Goal: Information Seeking & Learning: Learn about a topic

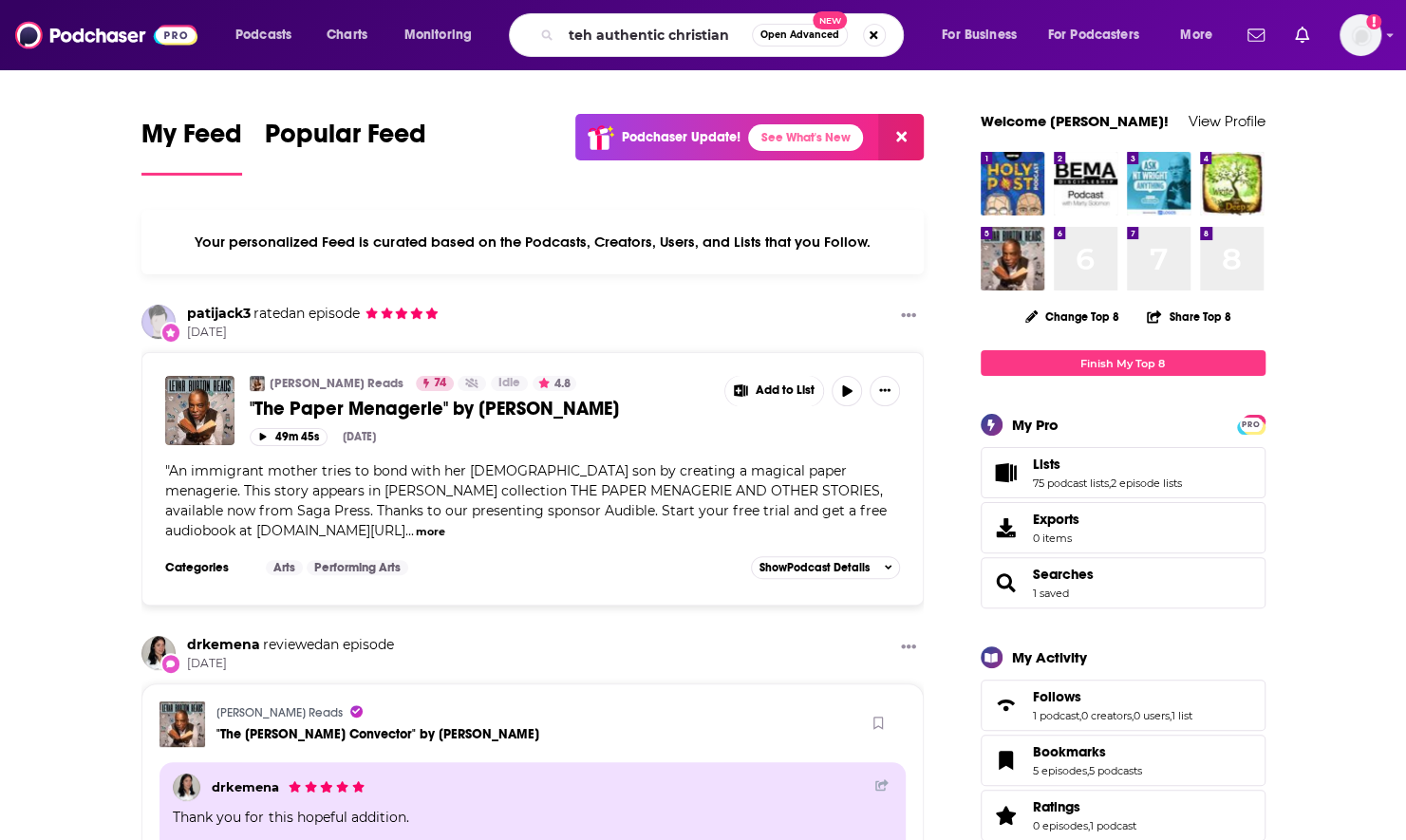
drag, startPoint x: 0, startPoint y: 0, endPoint x: 575, endPoint y: 35, distance: 576.1
click at [575, 35] on input "teh authentic christian" at bounding box center [657, 34] width 191 height 30
type input "the authentic [DEMOGRAPHIC_DATA]"
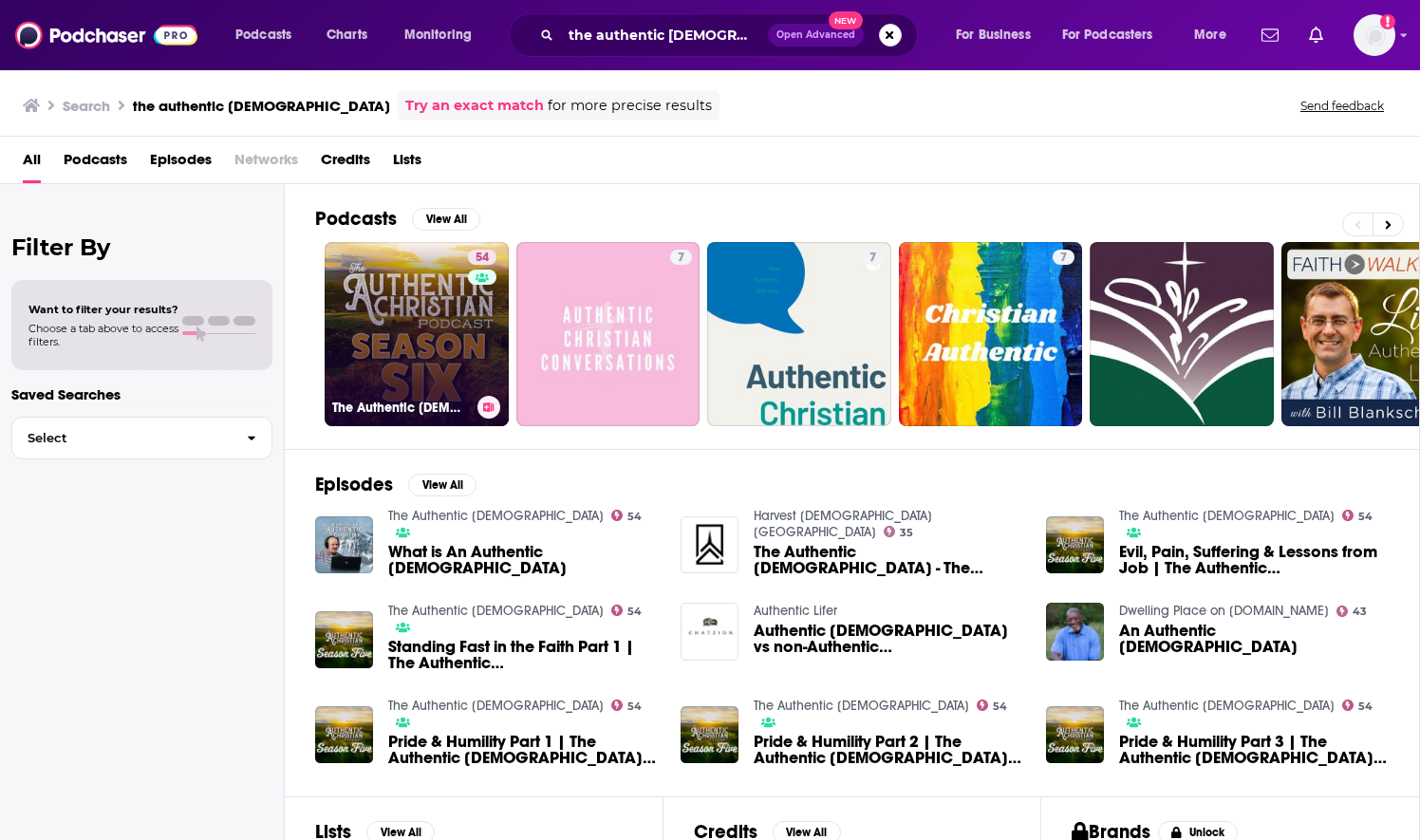
click at [395, 353] on link "54 The Authentic [DEMOGRAPHIC_DATA]" at bounding box center [417, 334] width 184 height 184
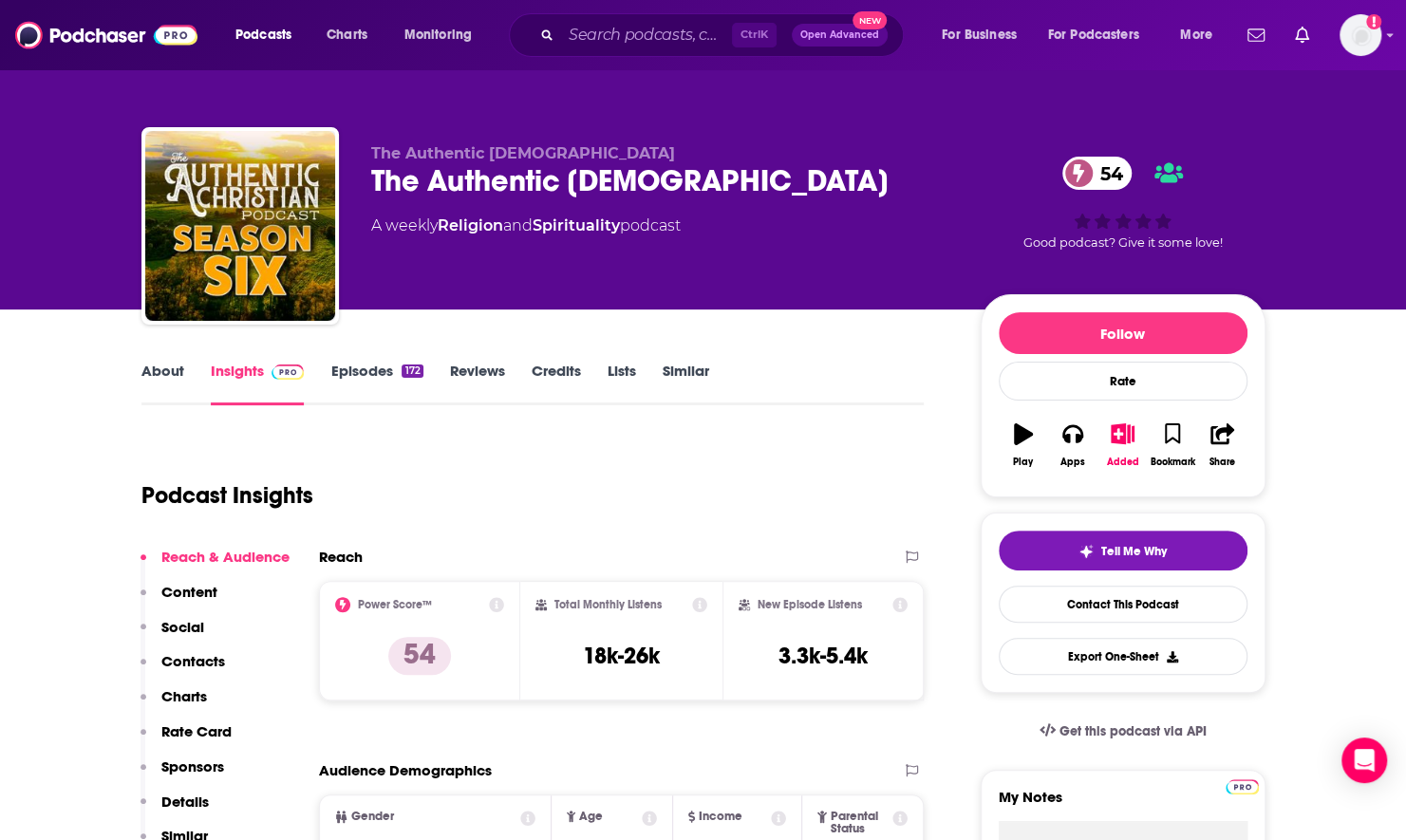
click at [361, 374] on link "Episodes 172" at bounding box center [377, 383] width 92 height 44
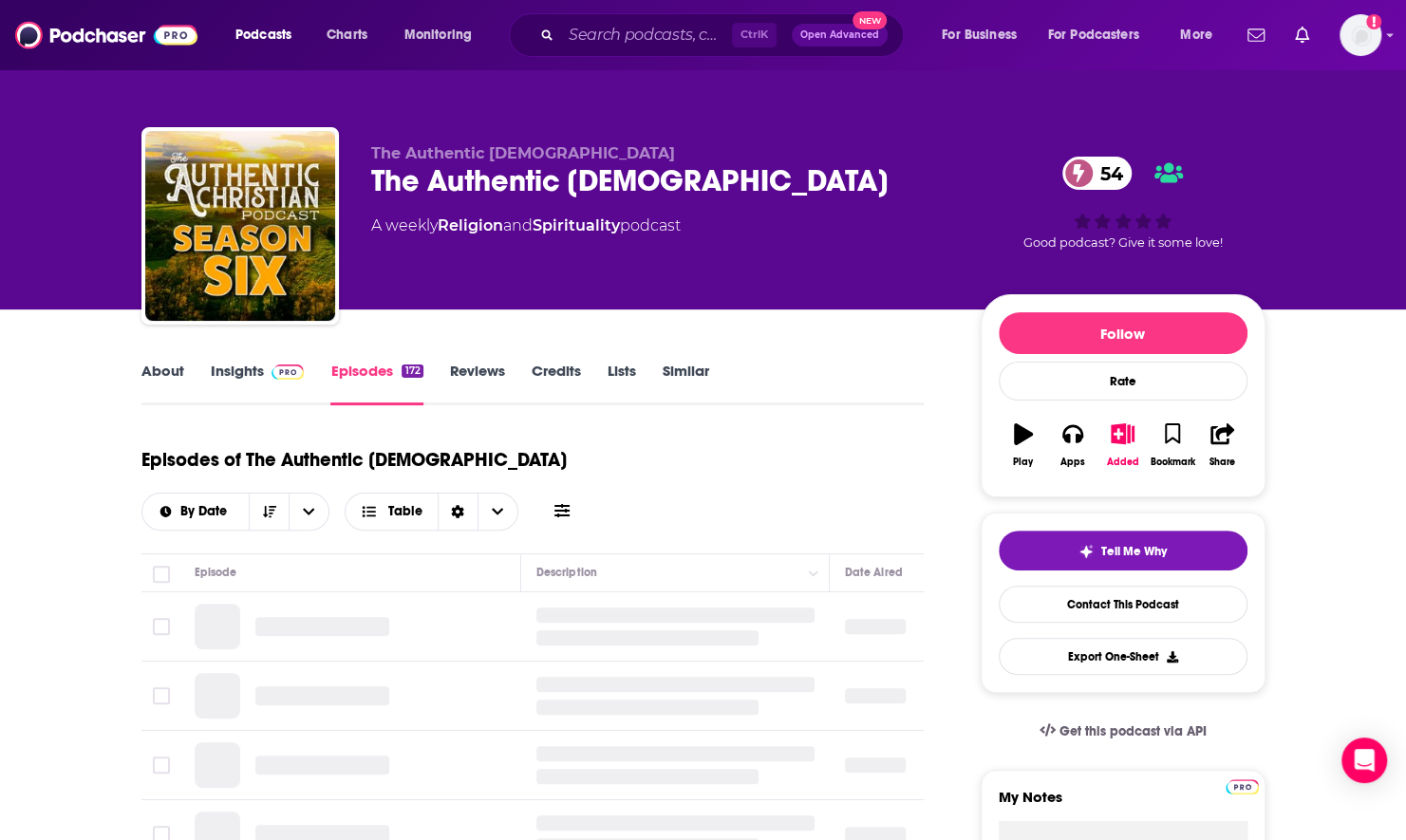
click at [570, 504] on icon at bounding box center [562, 511] width 16 height 14
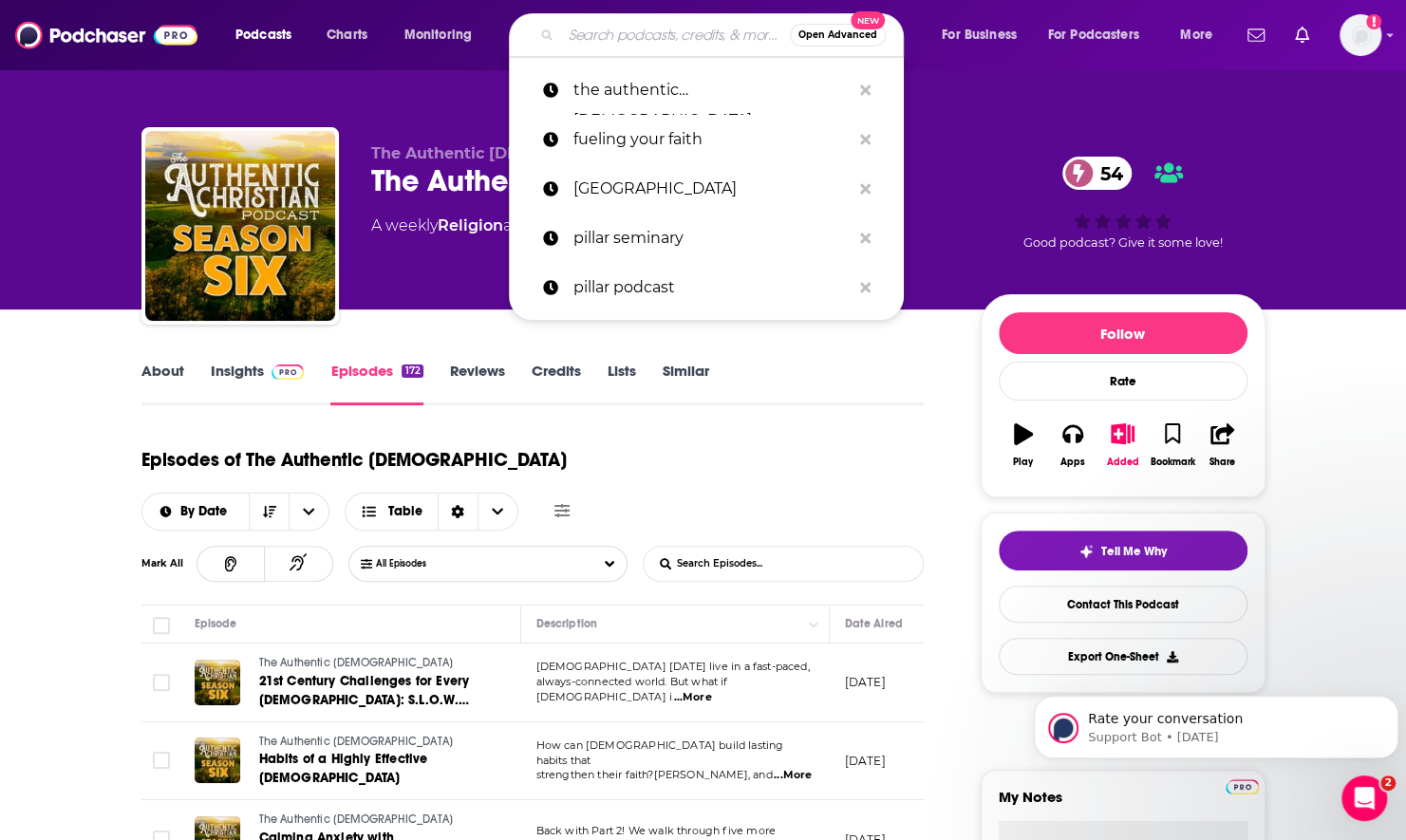
click at [585, 26] on input "Search podcasts, credits, & more..." at bounding box center [675, 34] width 228 height 30
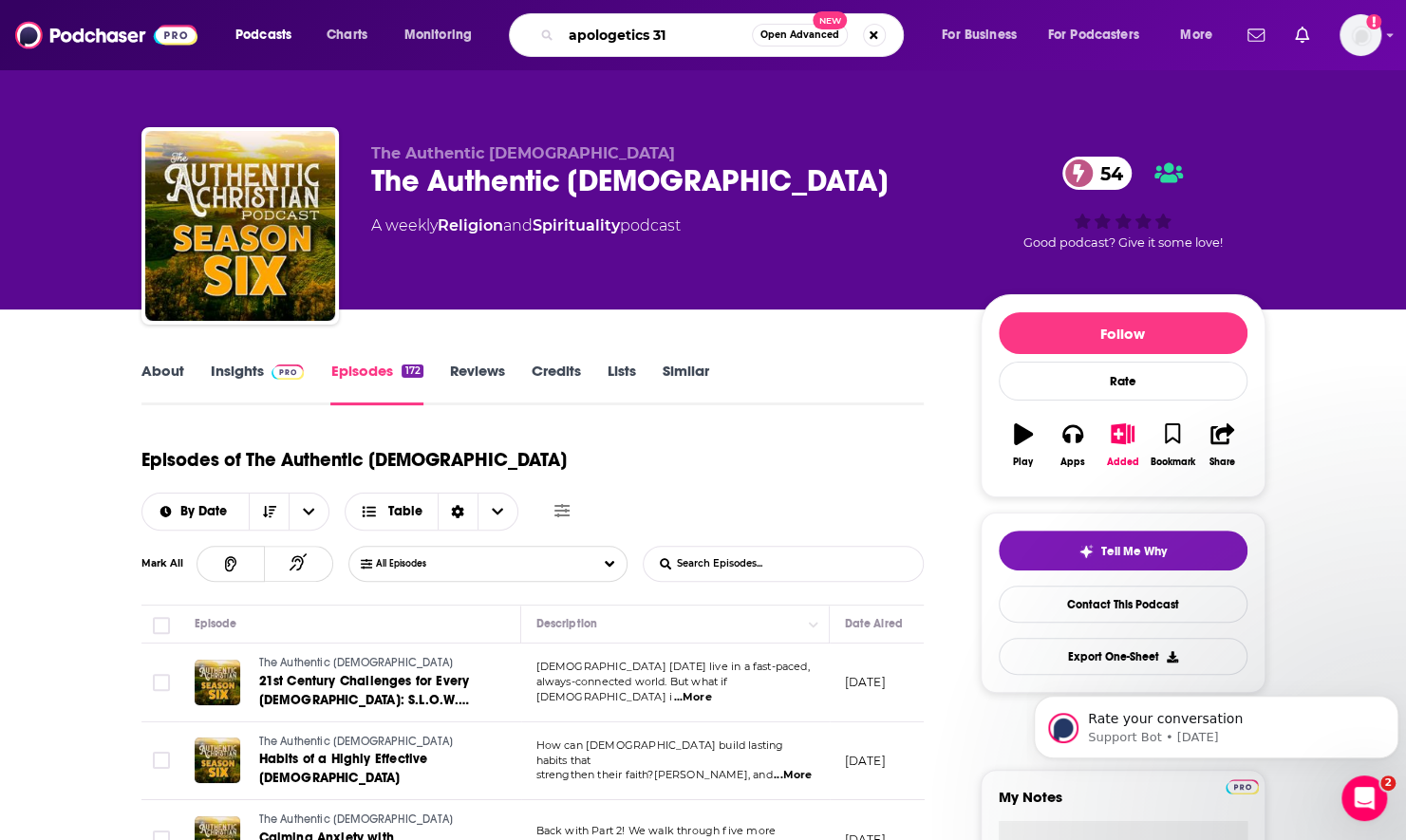
type input "apologetics 315"
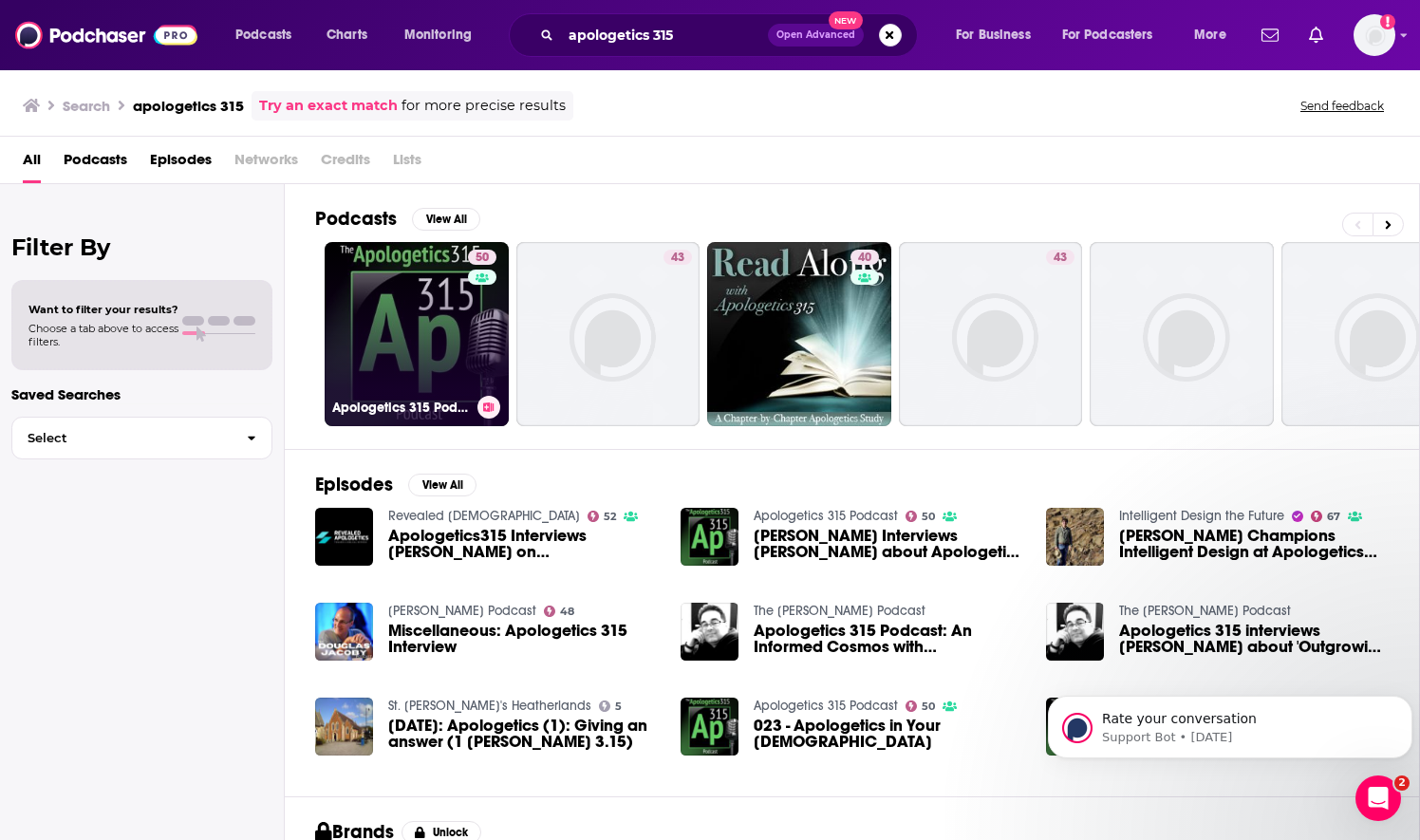
click at [412, 326] on link "50 Apologetics 315 Podcast" at bounding box center [417, 334] width 184 height 184
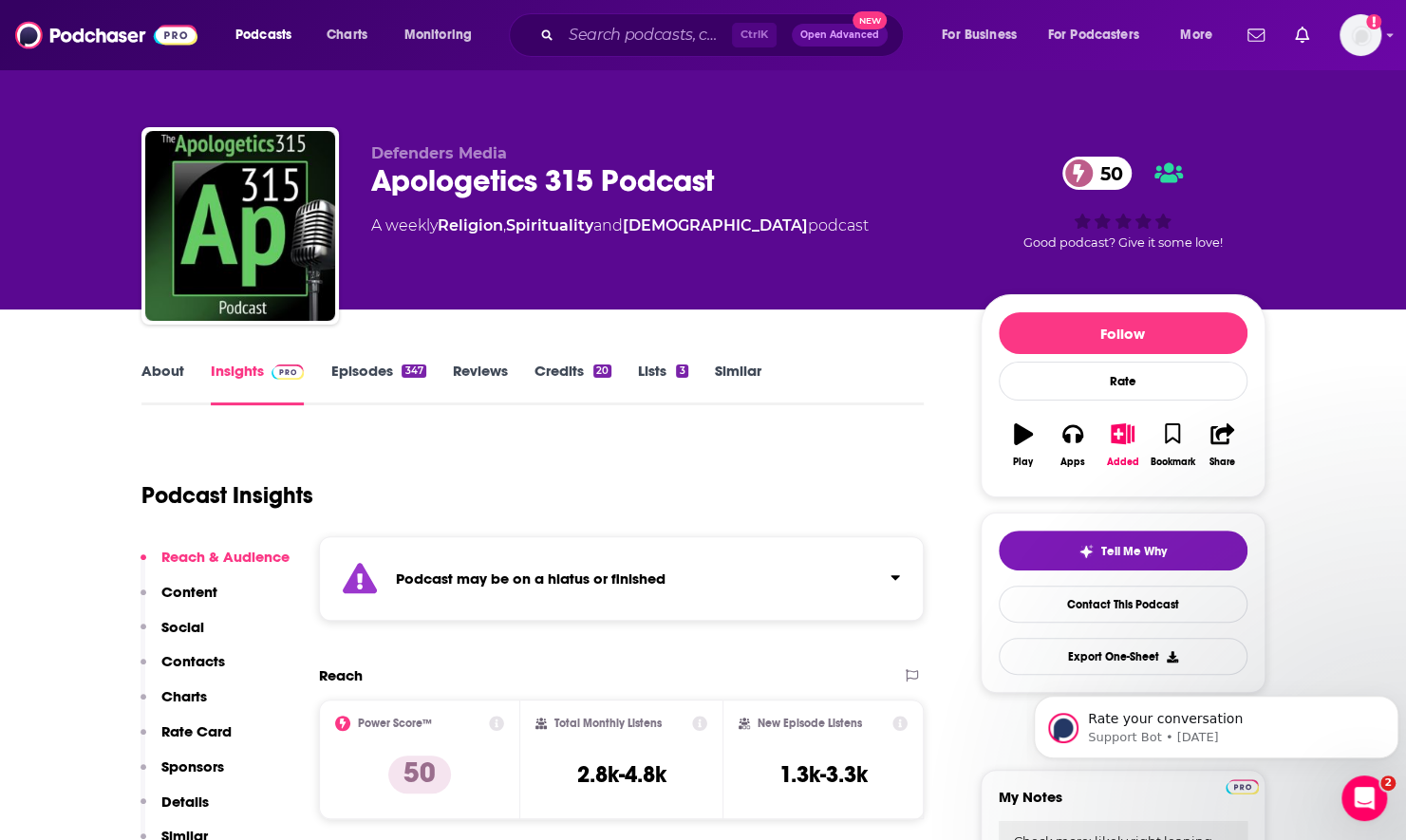
click at [365, 380] on link "Episodes 347" at bounding box center [378, 383] width 95 height 44
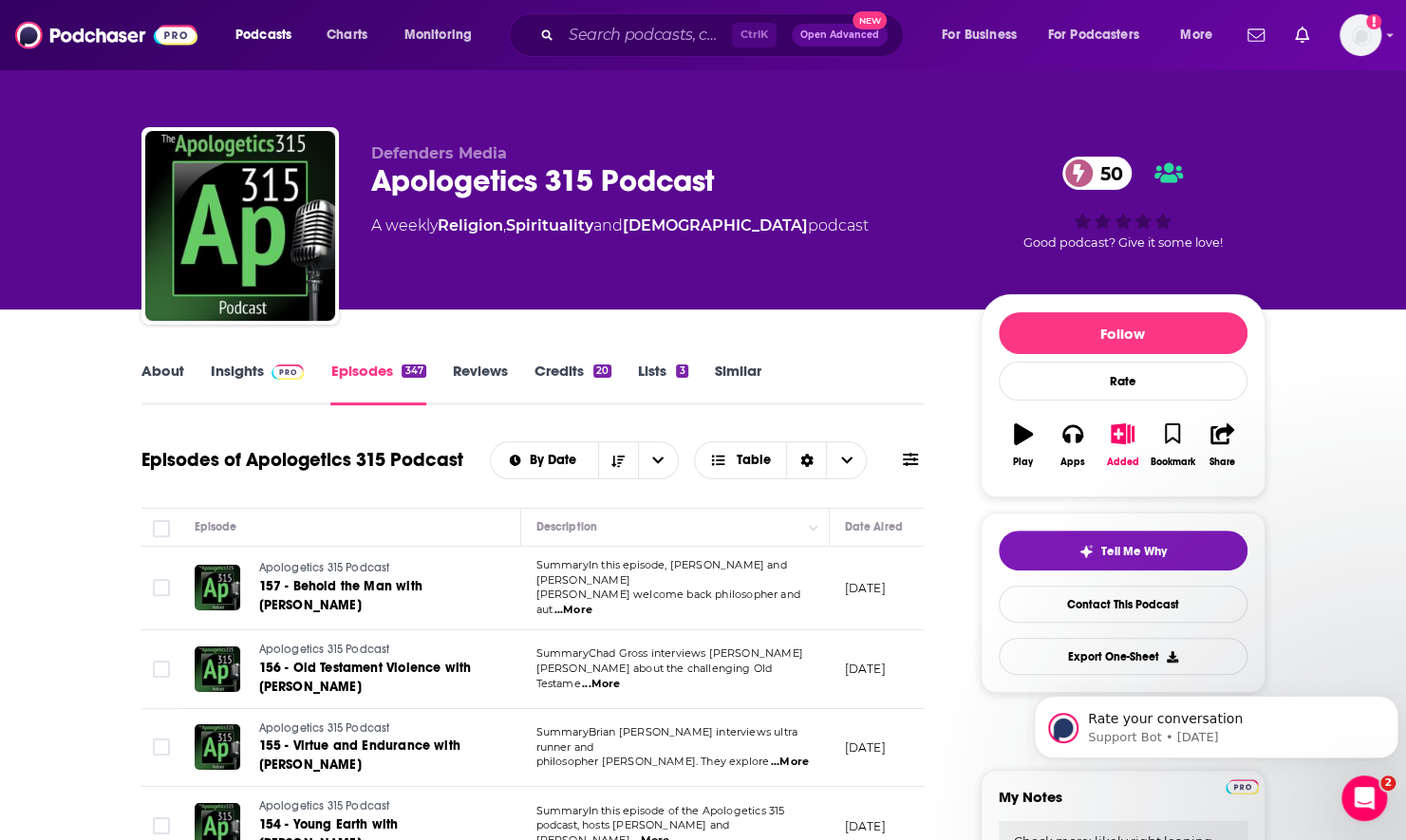
click at [910, 462] on icon at bounding box center [910, 460] width 16 height 16
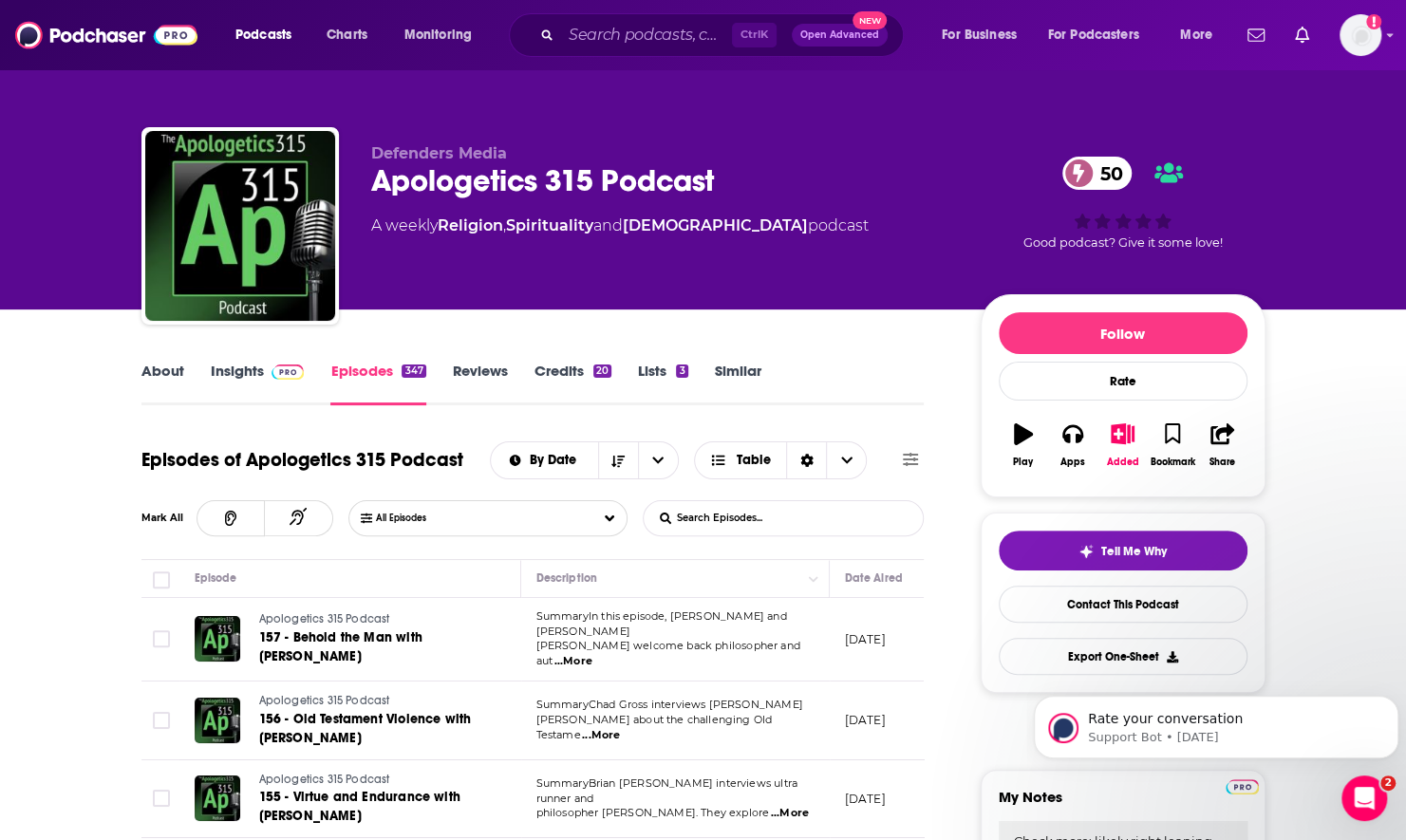
click at [783, 522] on input "List Search Input" at bounding box center [743, 518] width 198 height 34
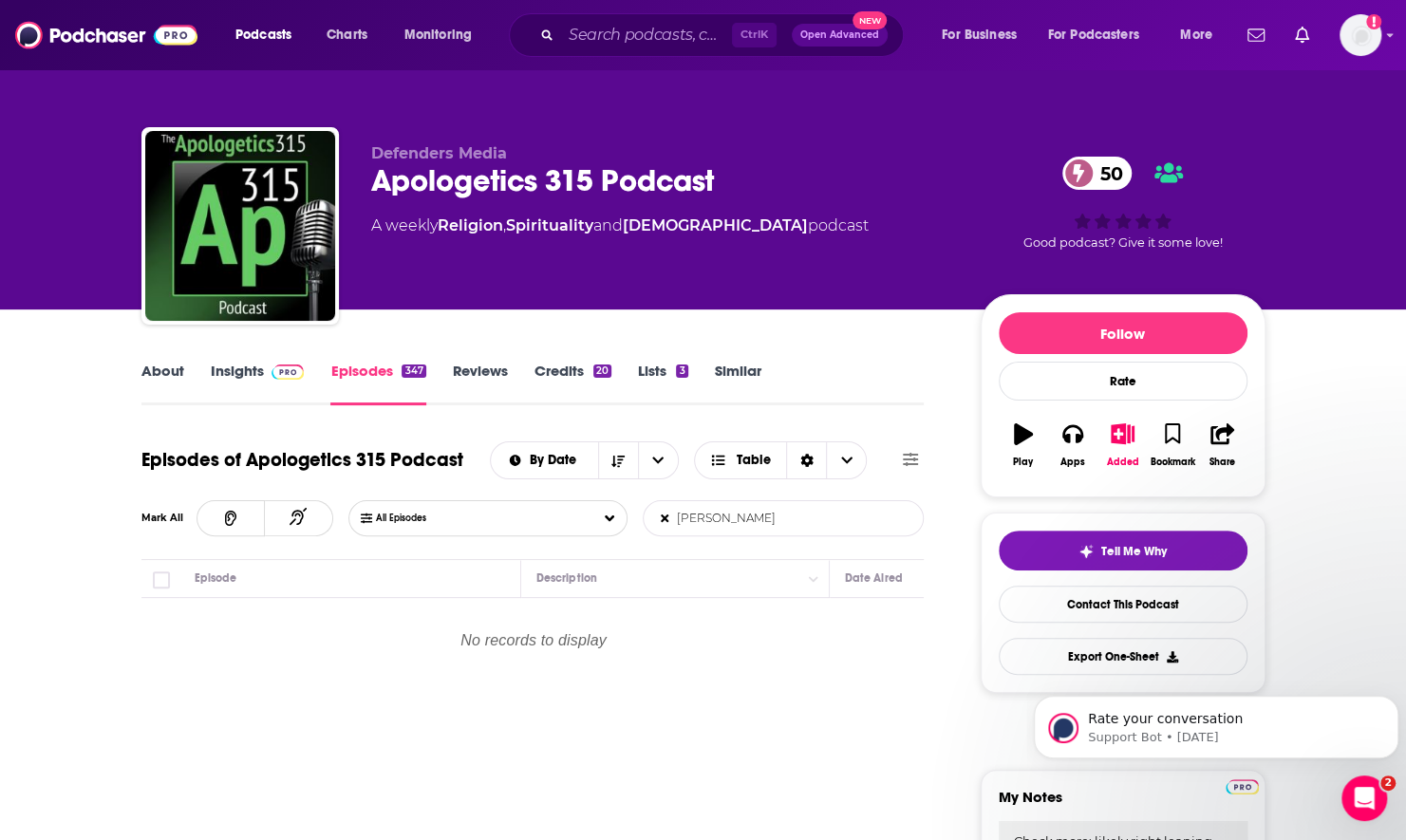
type input "[PERSON_NAME]"
click at [664, 518] on icon at bounding box center [664, 518] width 8 height 8
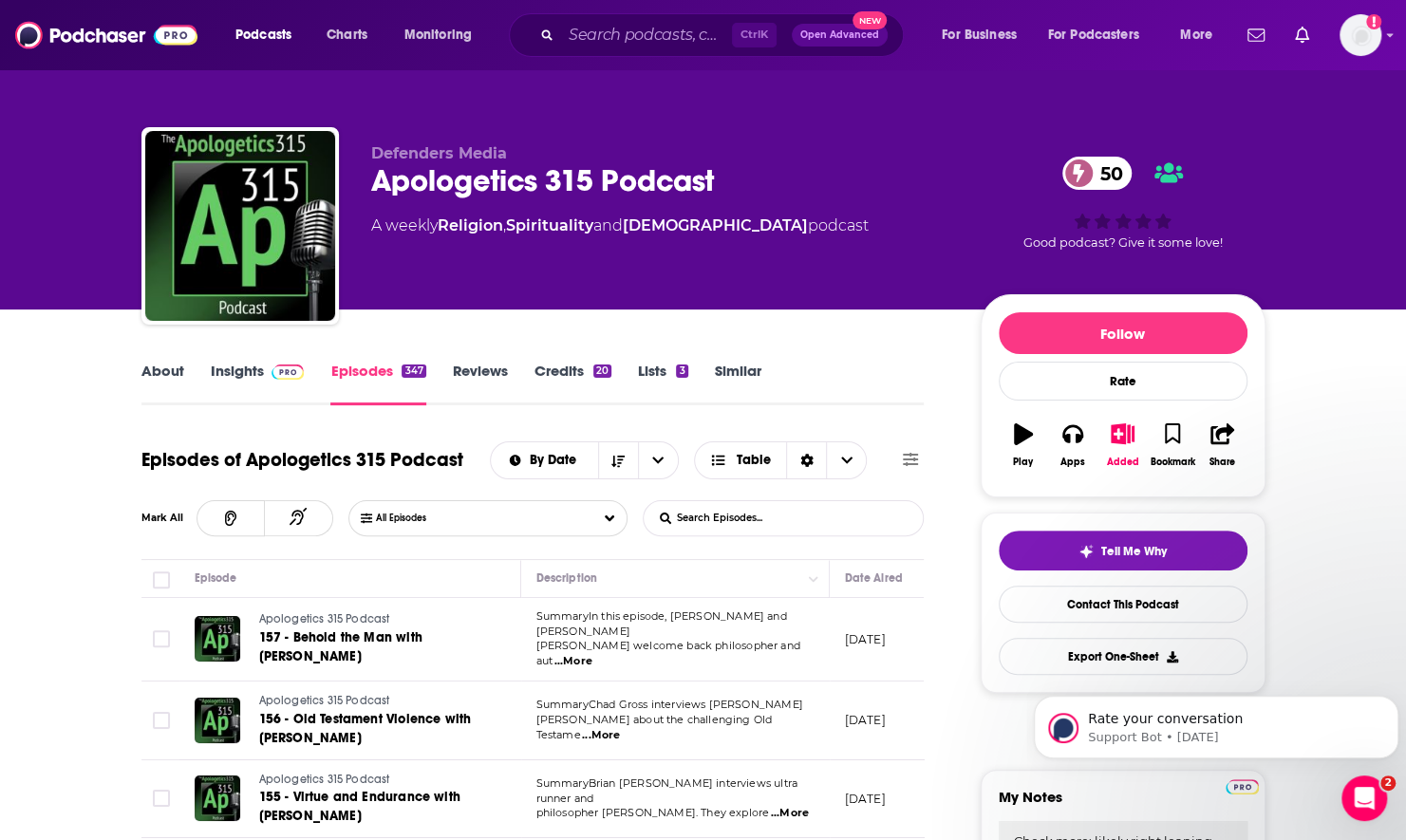
click at [699, 520] on input "List Search Input" at bounding box center [743, 518] width 198 height 34
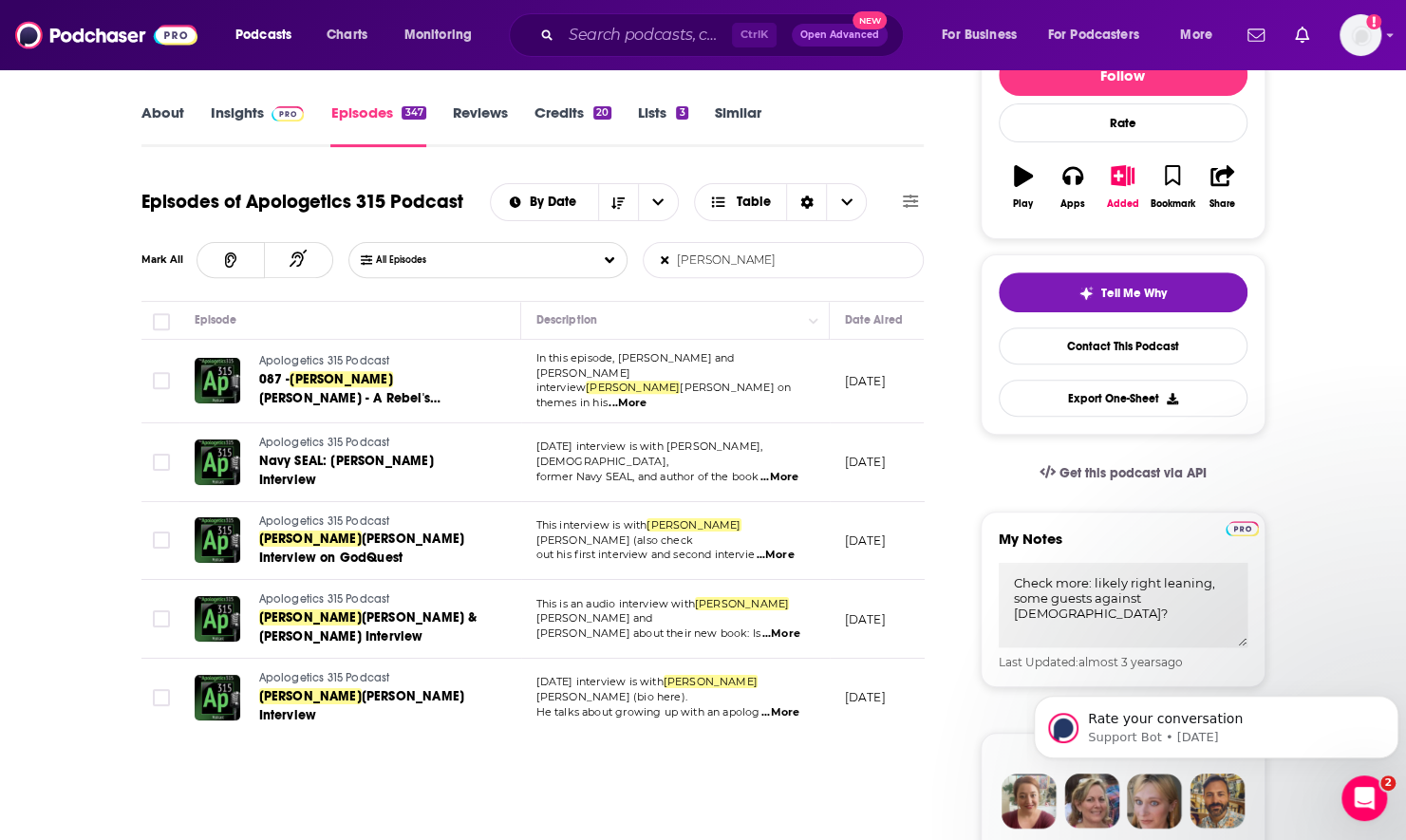
scroll to position [285, 0]
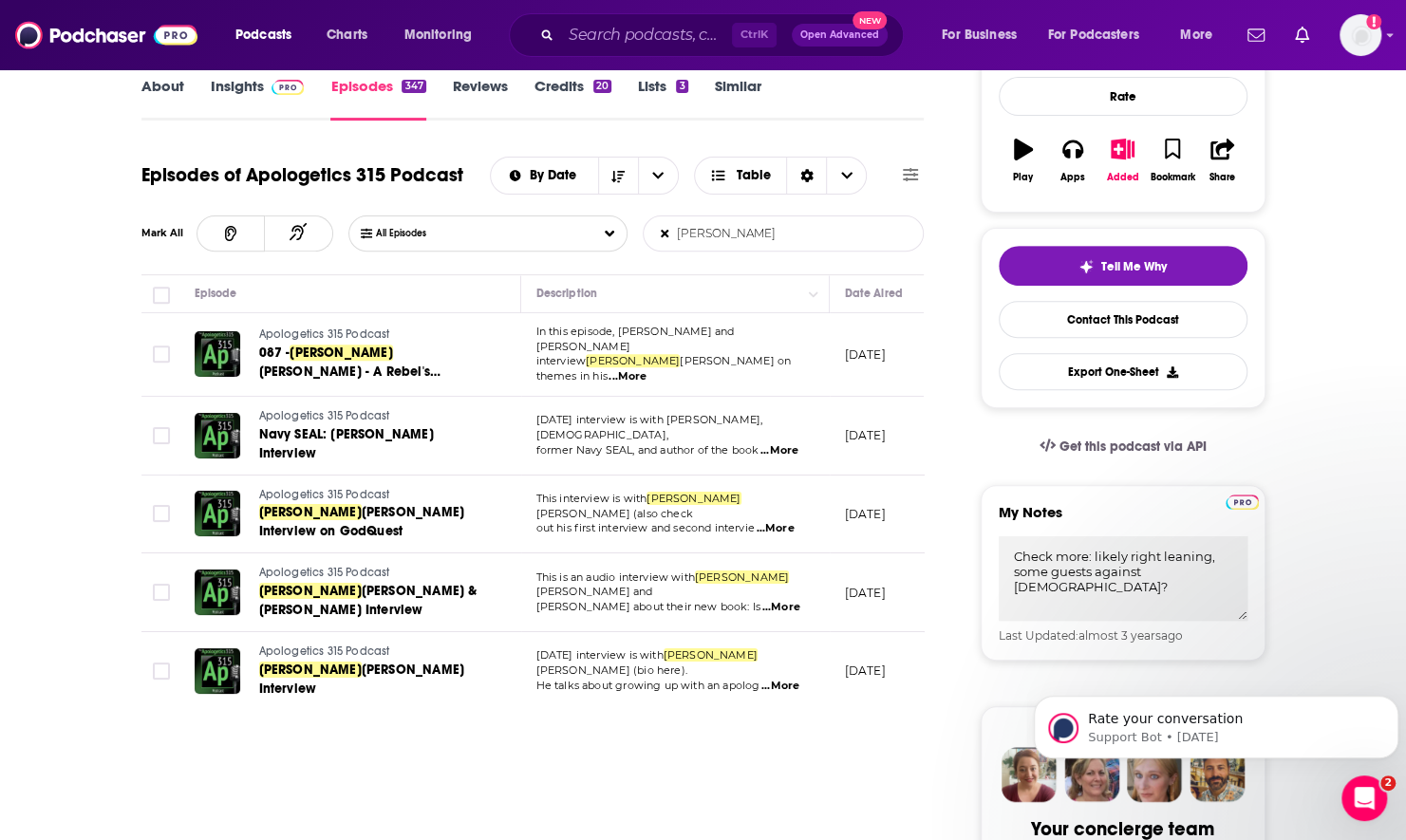
click at [724, 237] on input "[PERSON_NAME]" at bounding box center [743, 233] width 198 height 34
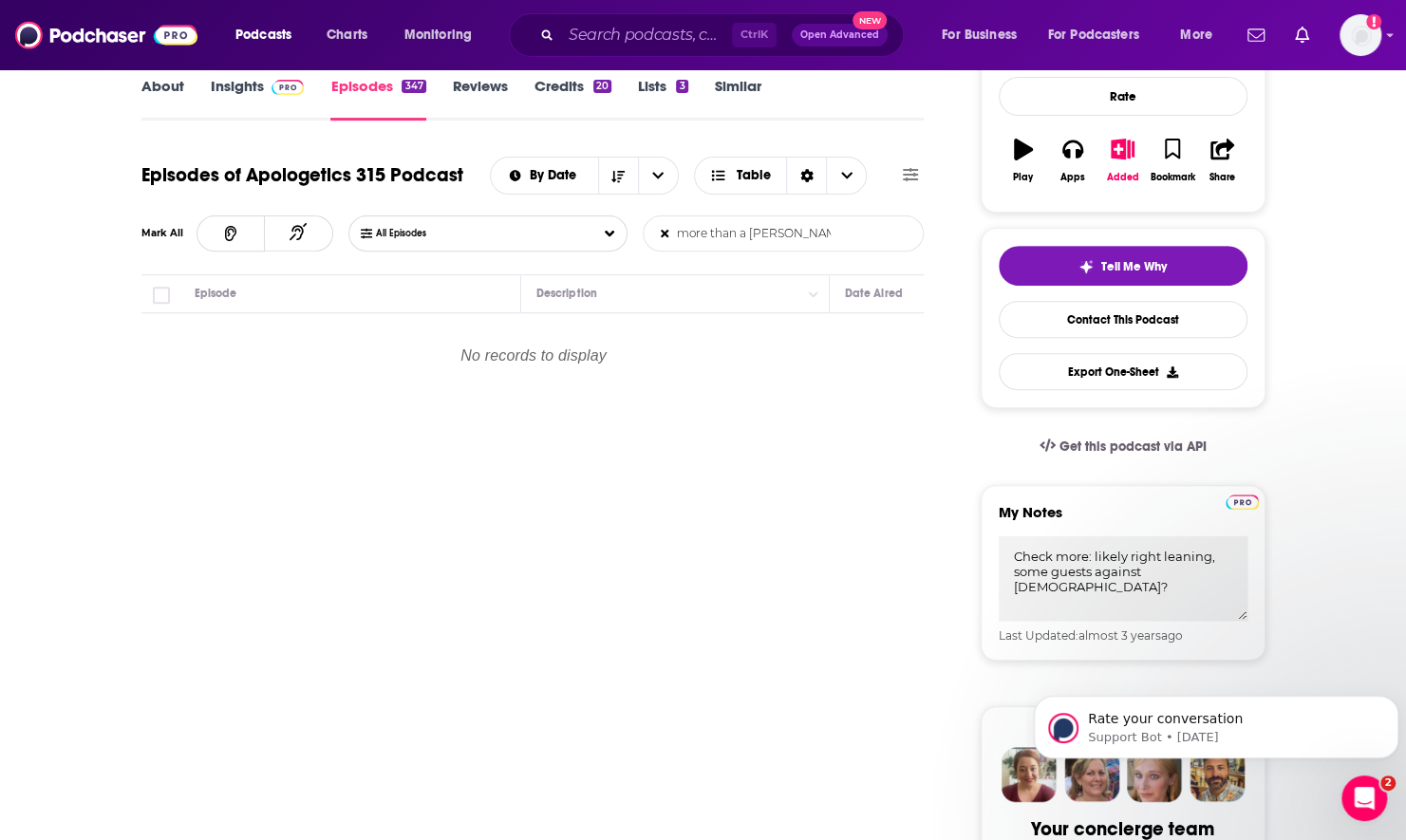
type input "more than a [PERSON_NAME]"
click at [670, 239] on input "more than a [PERSON_NAME]" at bounding box center [743, 233] width 198 height 34
click at [663, 235] on icon at bounding box center [664, 233] width 8 height 12
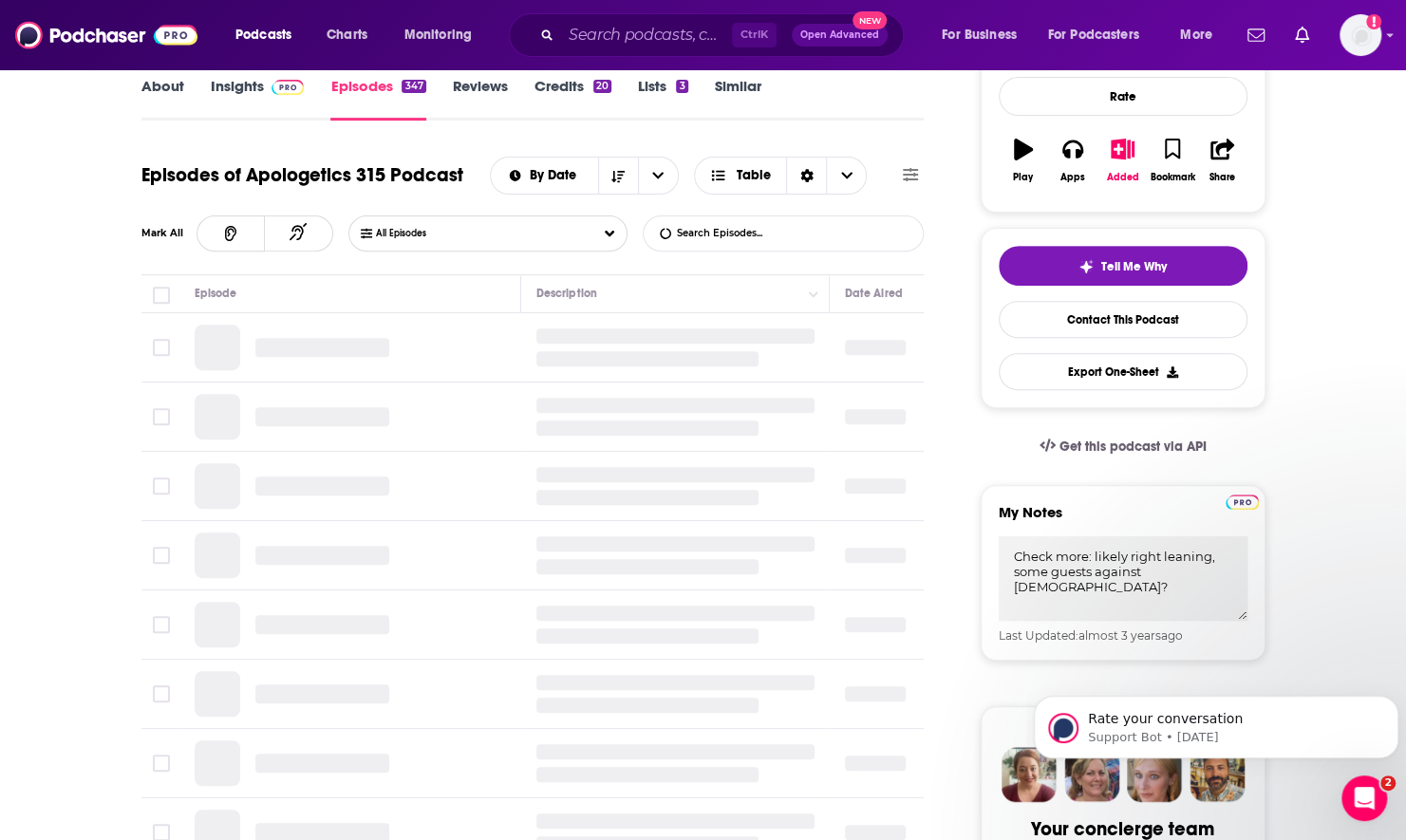
click at [686, 235] on input "List Search Input" at bounding box center [743, 233] width 198 height 34
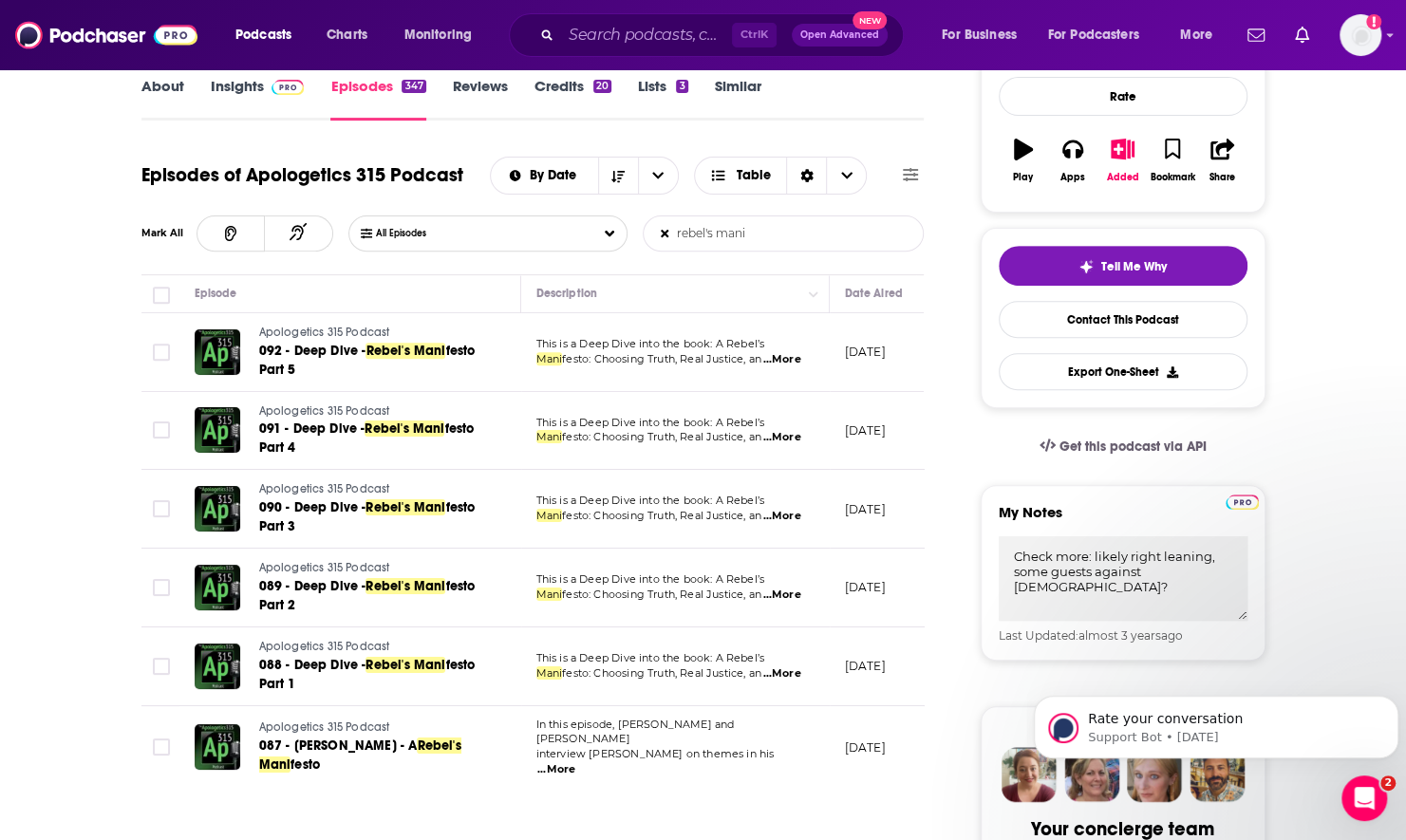
type input "rebel's mani"
click at [666, 235] on icon at bounding box center [665, 233] width 12 height 12
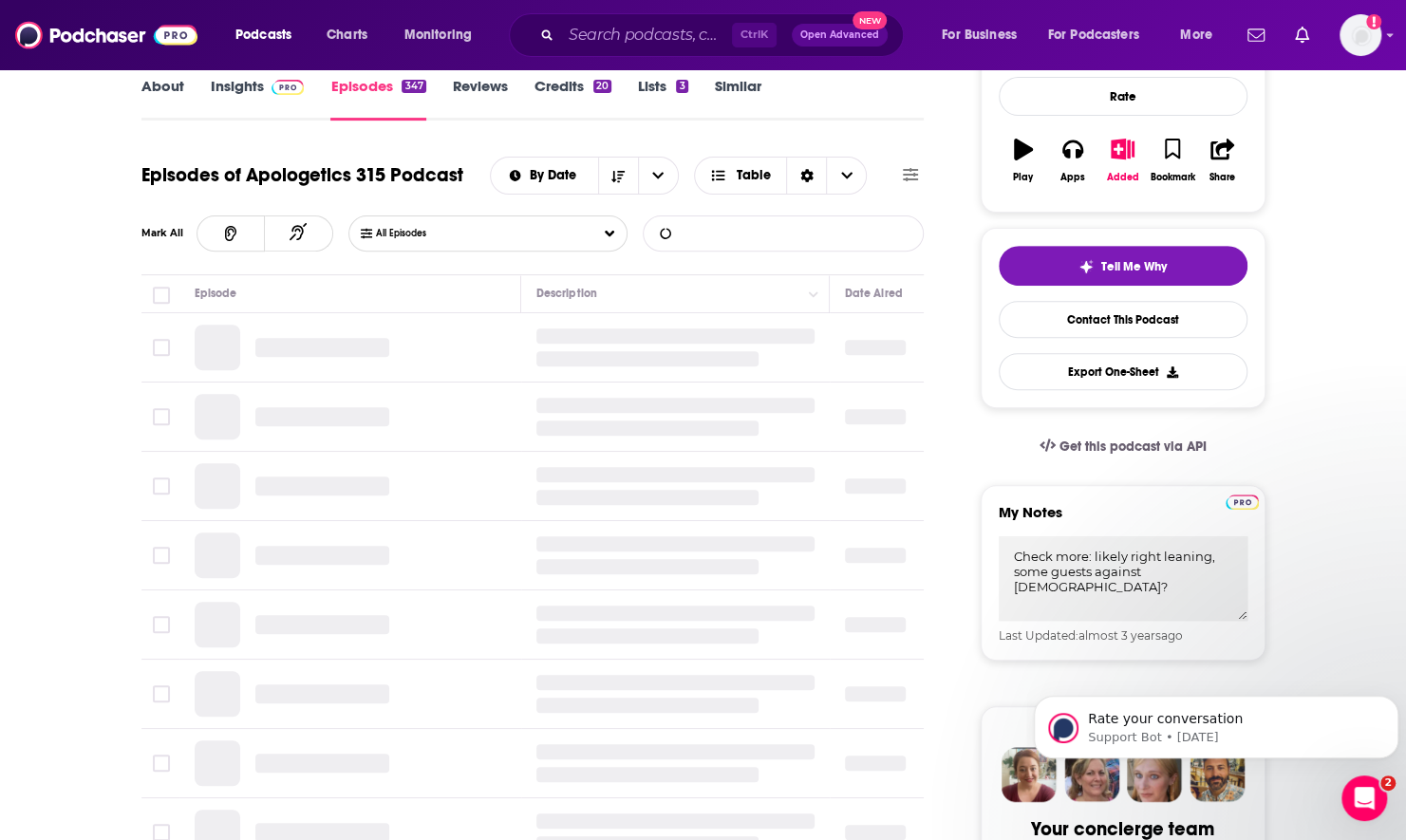
click at [689, 231] on input "List Search Input" at bounding box center [743, 233] width 198 height 34
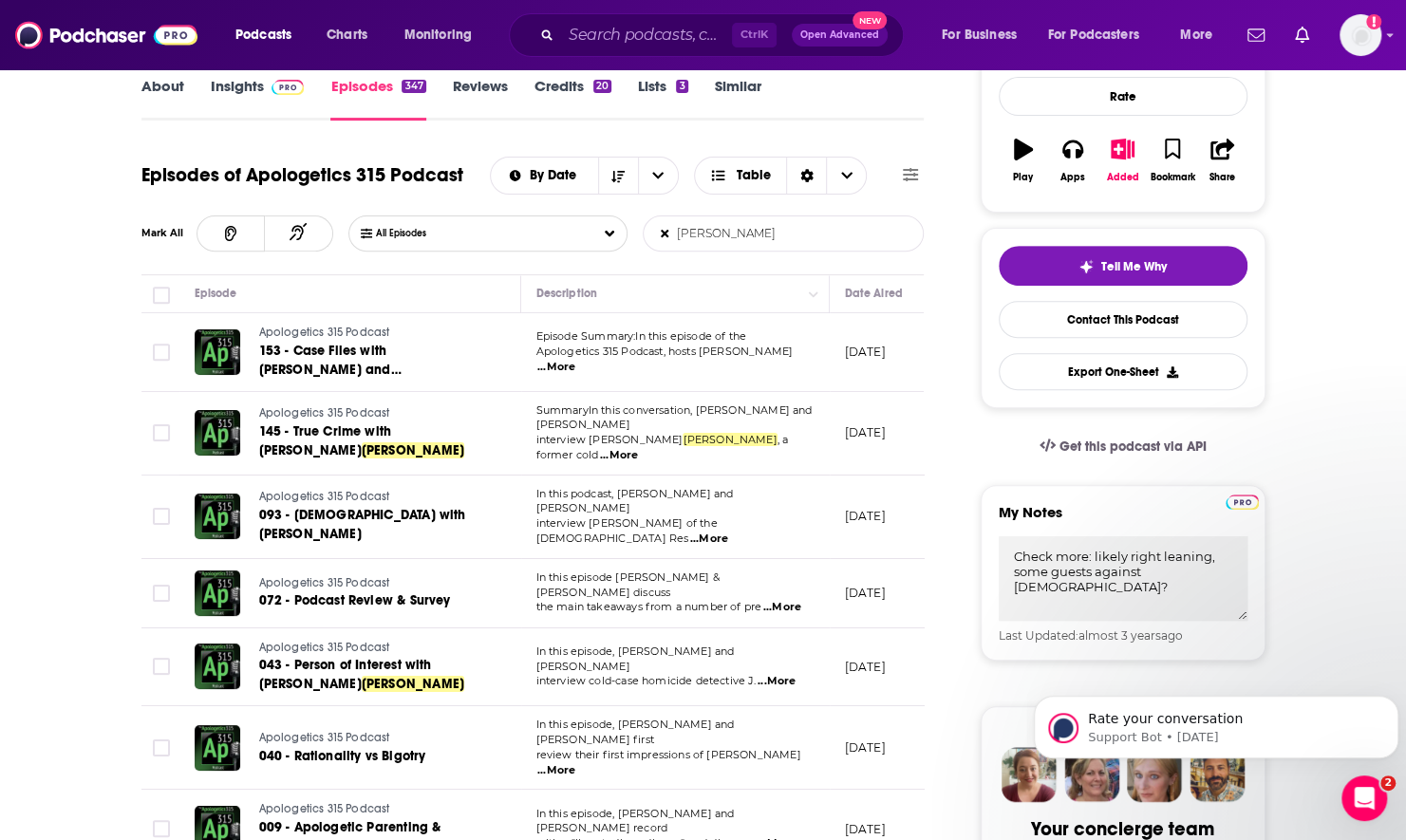
click at [755, 225] on input "[PERSON_NAME]" at bounding box center [743, 233] width 198 height 34
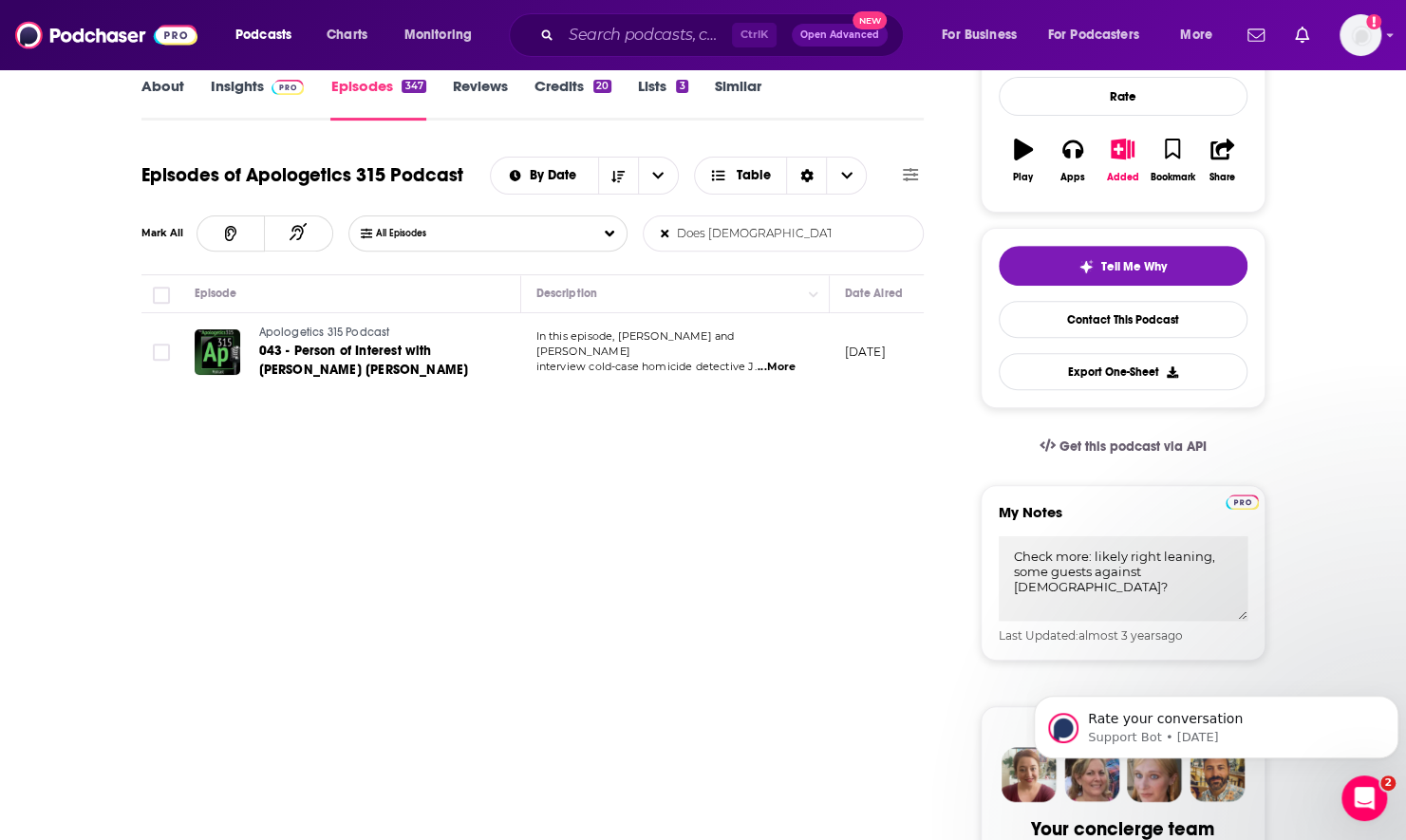
type input "Does [DEMOGRAPHIC_DATA] still"
click at [784, 360] on span "...More" at bounding box center [776, 368] width 38 height 16
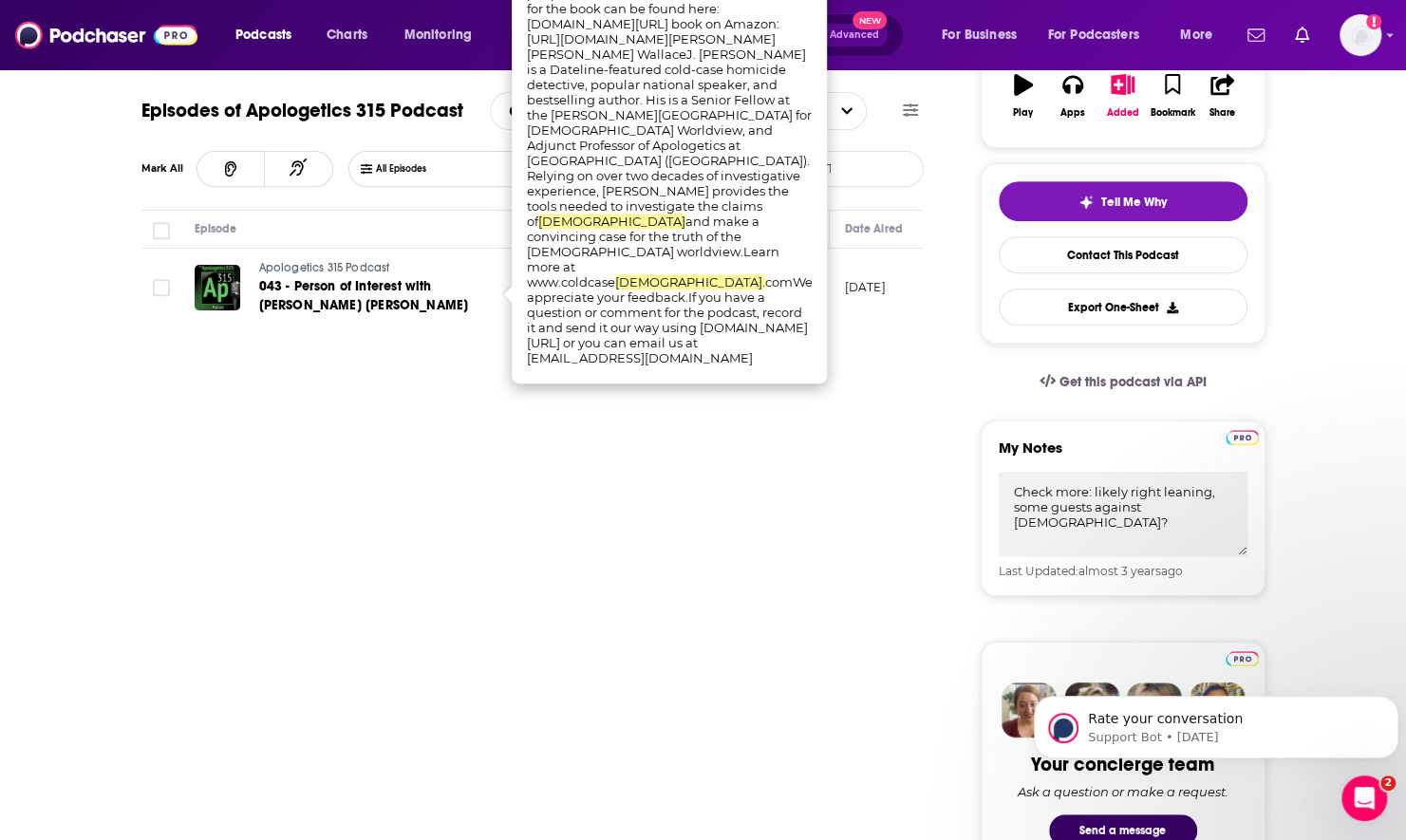
scroll to position [380, 0]
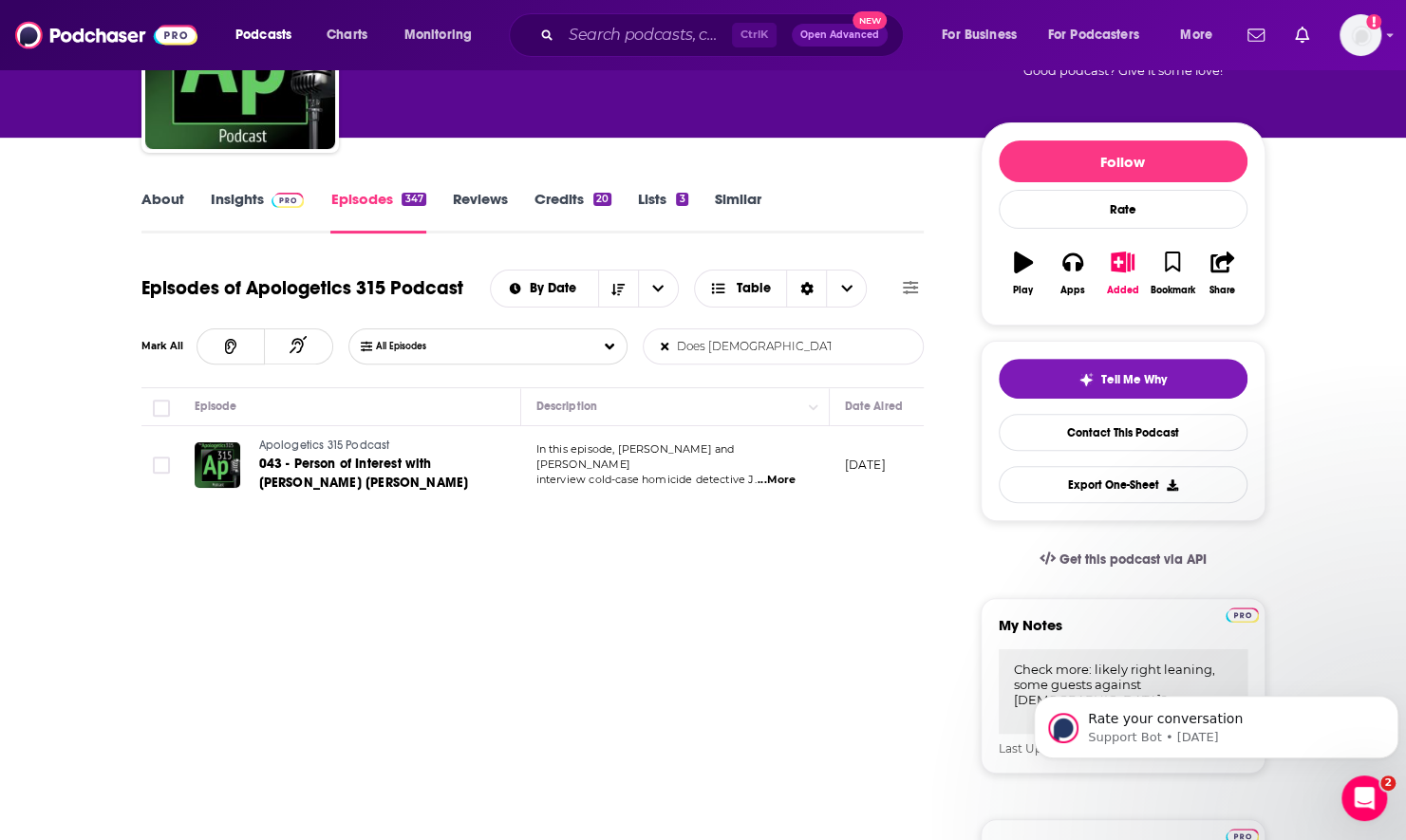
scroll to position [0, 0]
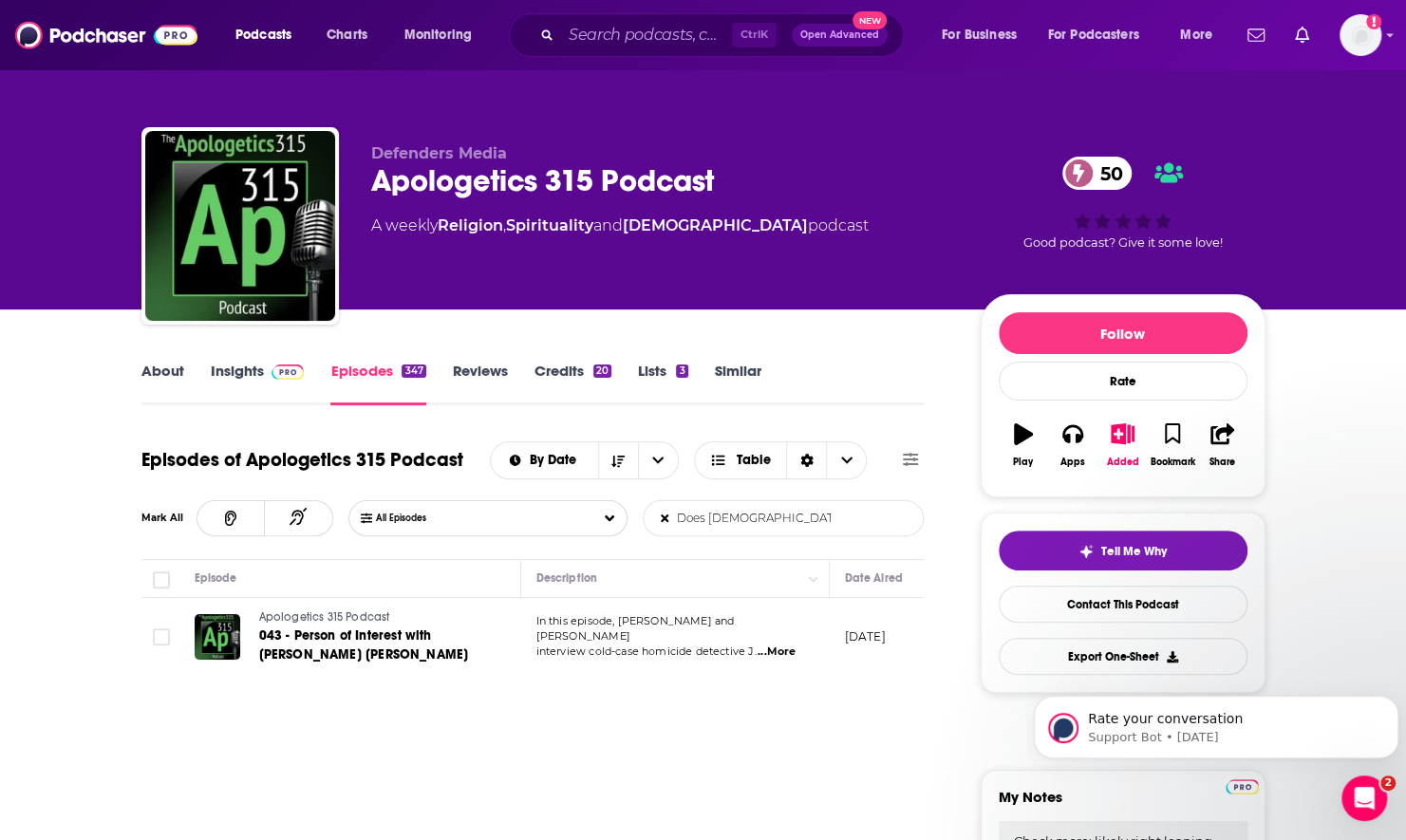
click at [667, 519] on form "Does [DEMOGRAPHIC_DATA] still List Search Input Search Episodes..." at bounding box center [783, 518] width 281 height 36
click at [664, 518] on icon at bounding box center [664, 517] width 11 height 11
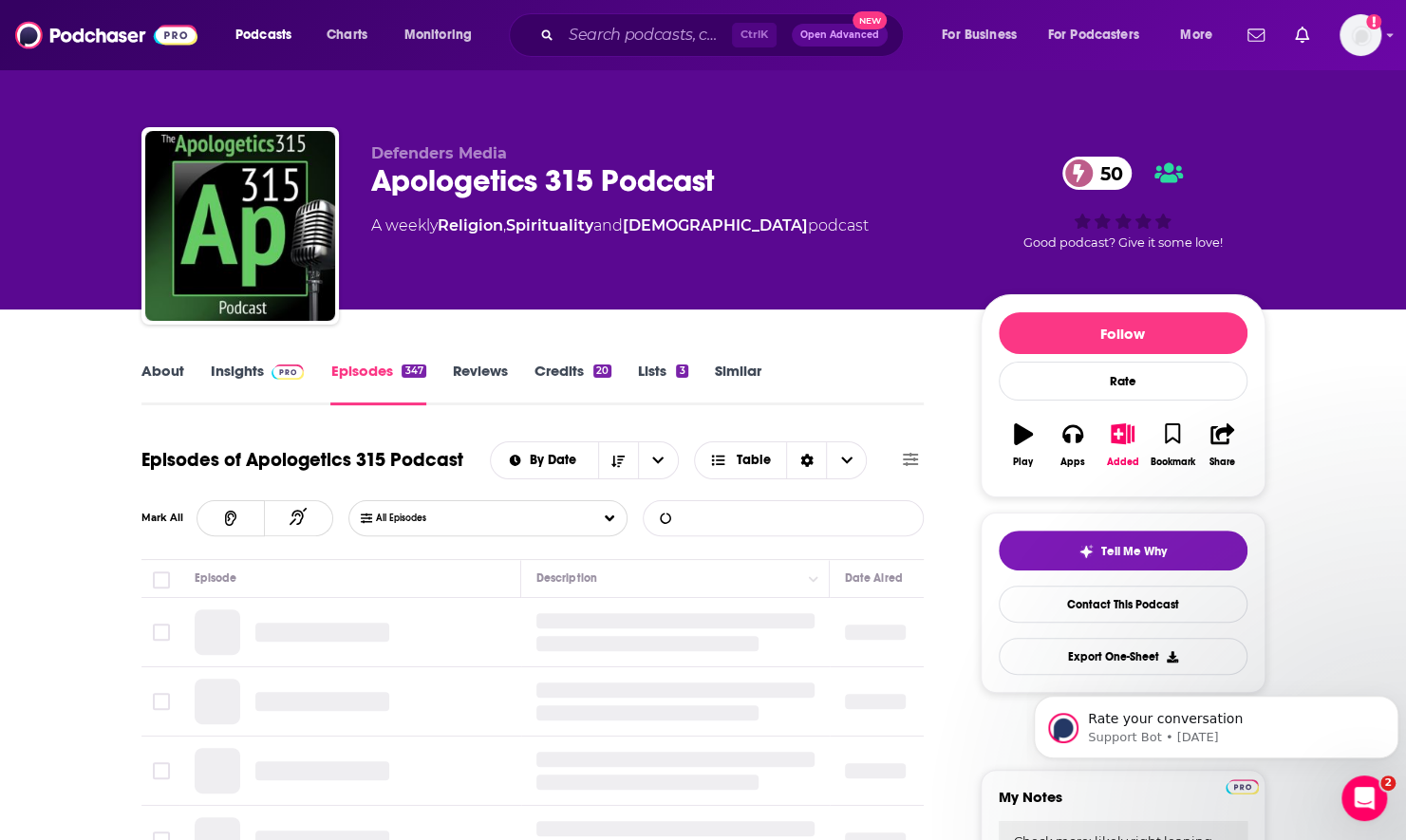
click at [685, 512] on input "List Search Input" at bounding box center [743, 518] width 198 height 34
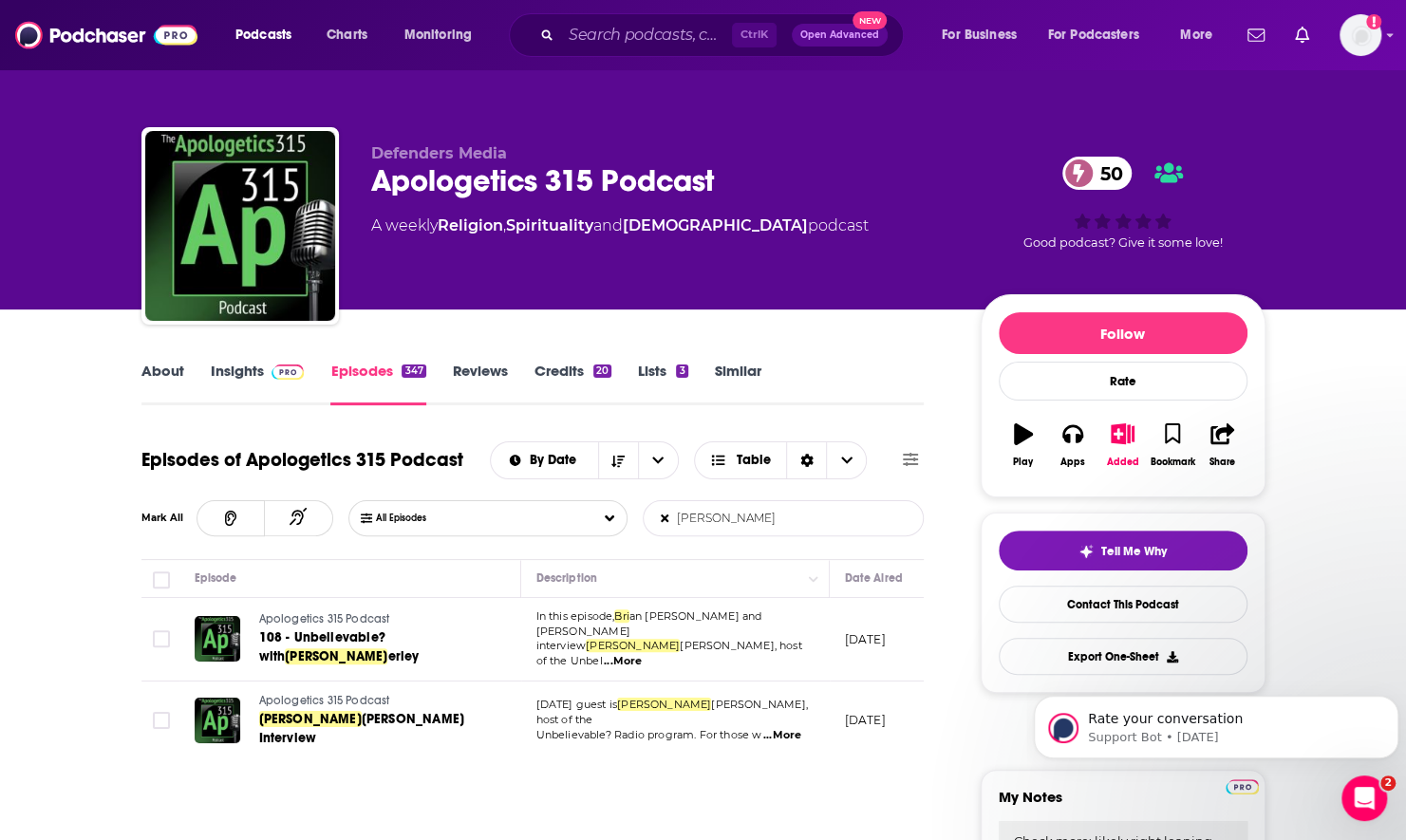
type input "[PERSON_NAME]"
click at [642, 654] on span "...More" at bounding box center [623, 661] width 38 height 16
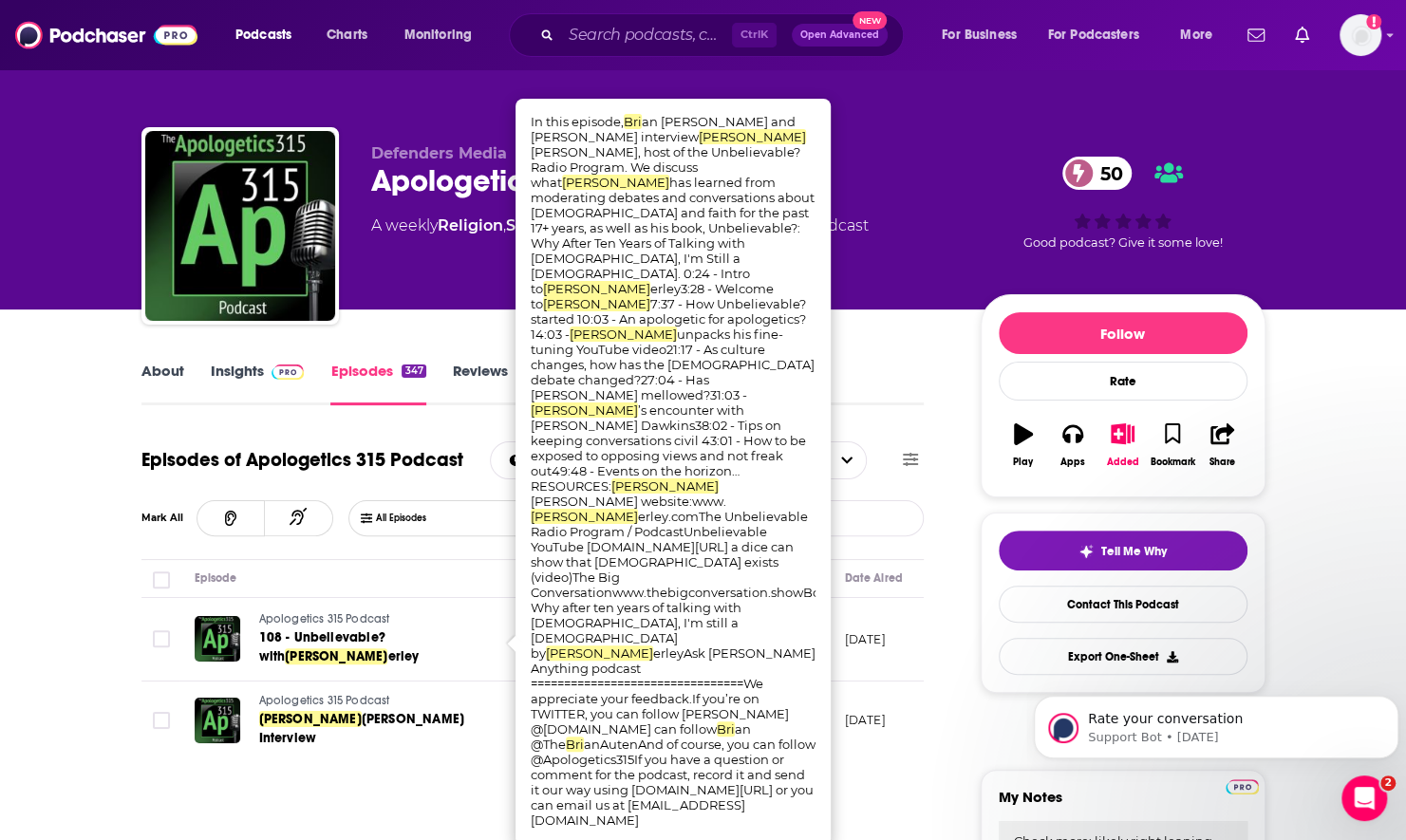
scroll to position [95, 0]
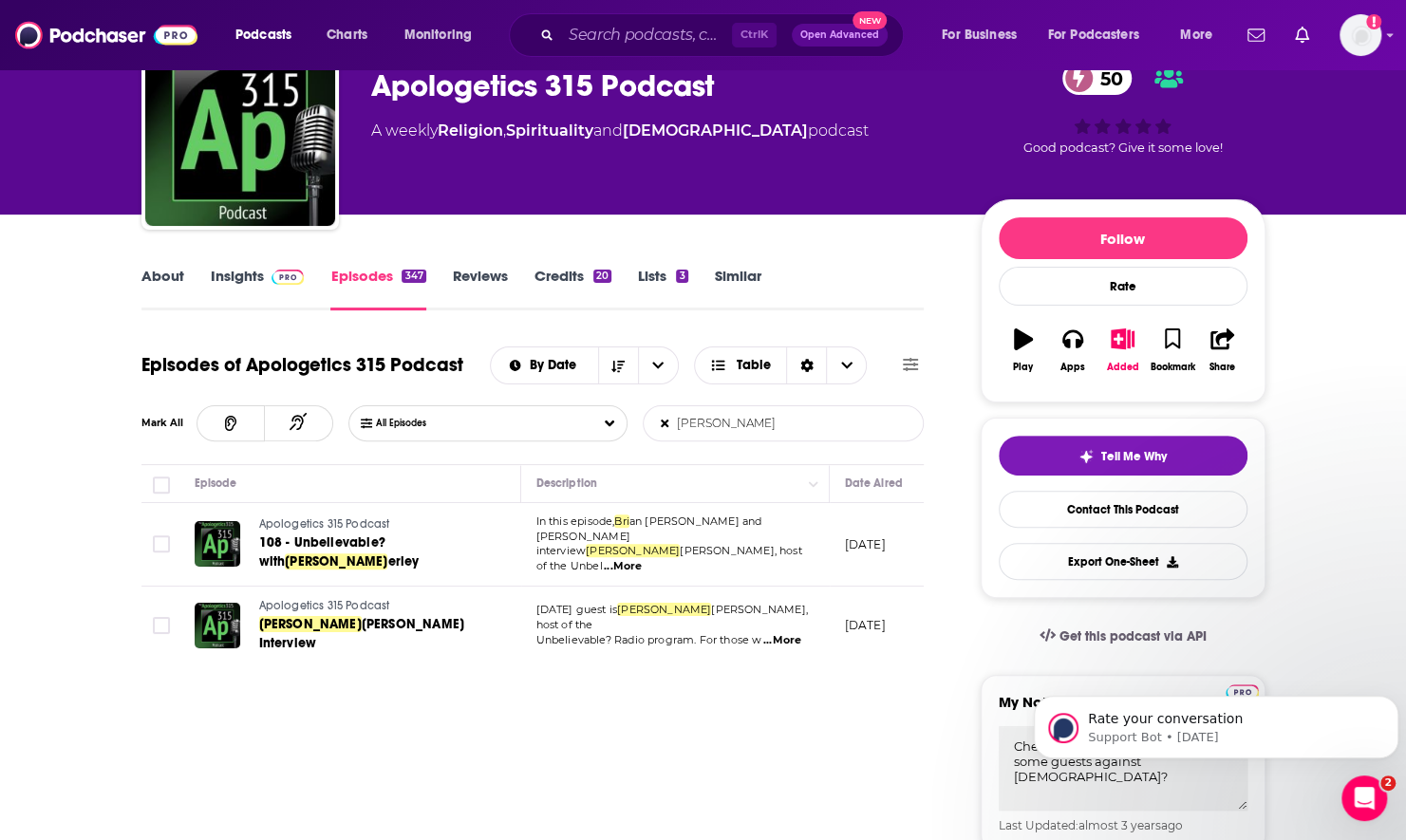
scroll to position [0, 0]
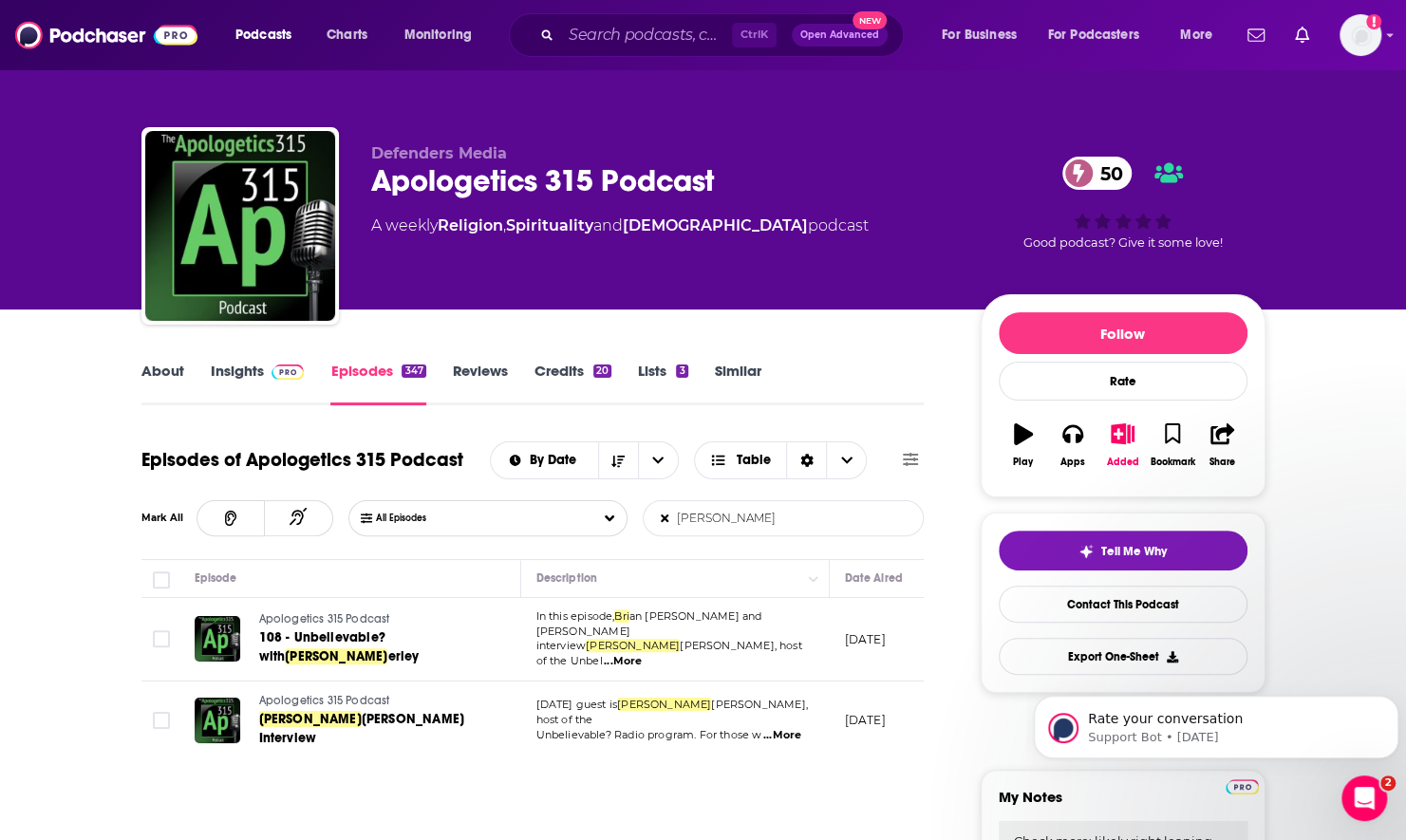
click at [663, 526] on input "[PERSON_NAME]" at bounding box center [743, 518] width 198 height 34
click at [664, 520] on icon at bounding box center [664, 518] width 14 height 14
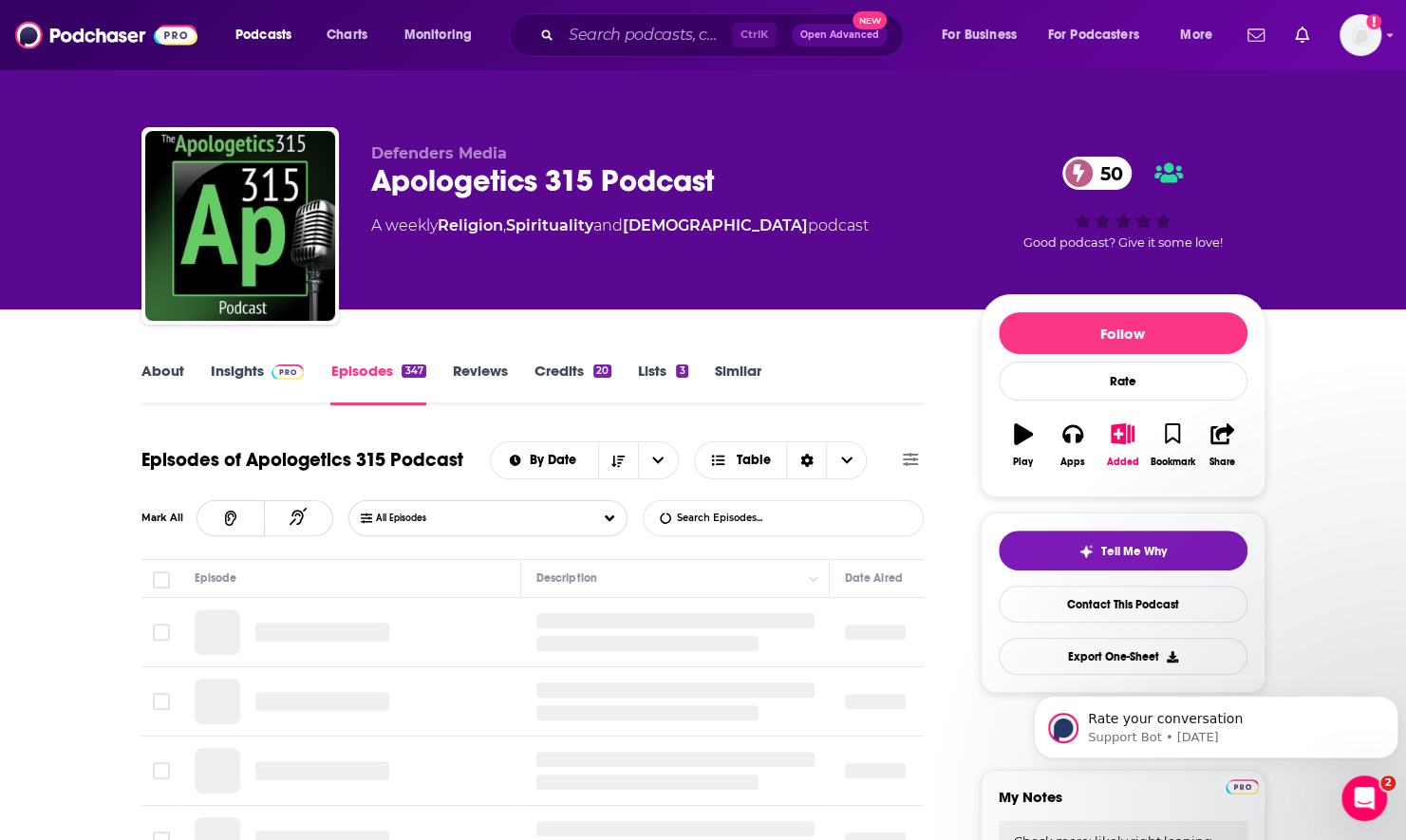
click at [687, 519] on input "List Search Input" at bounding box center [743, 518] width 198 height 34
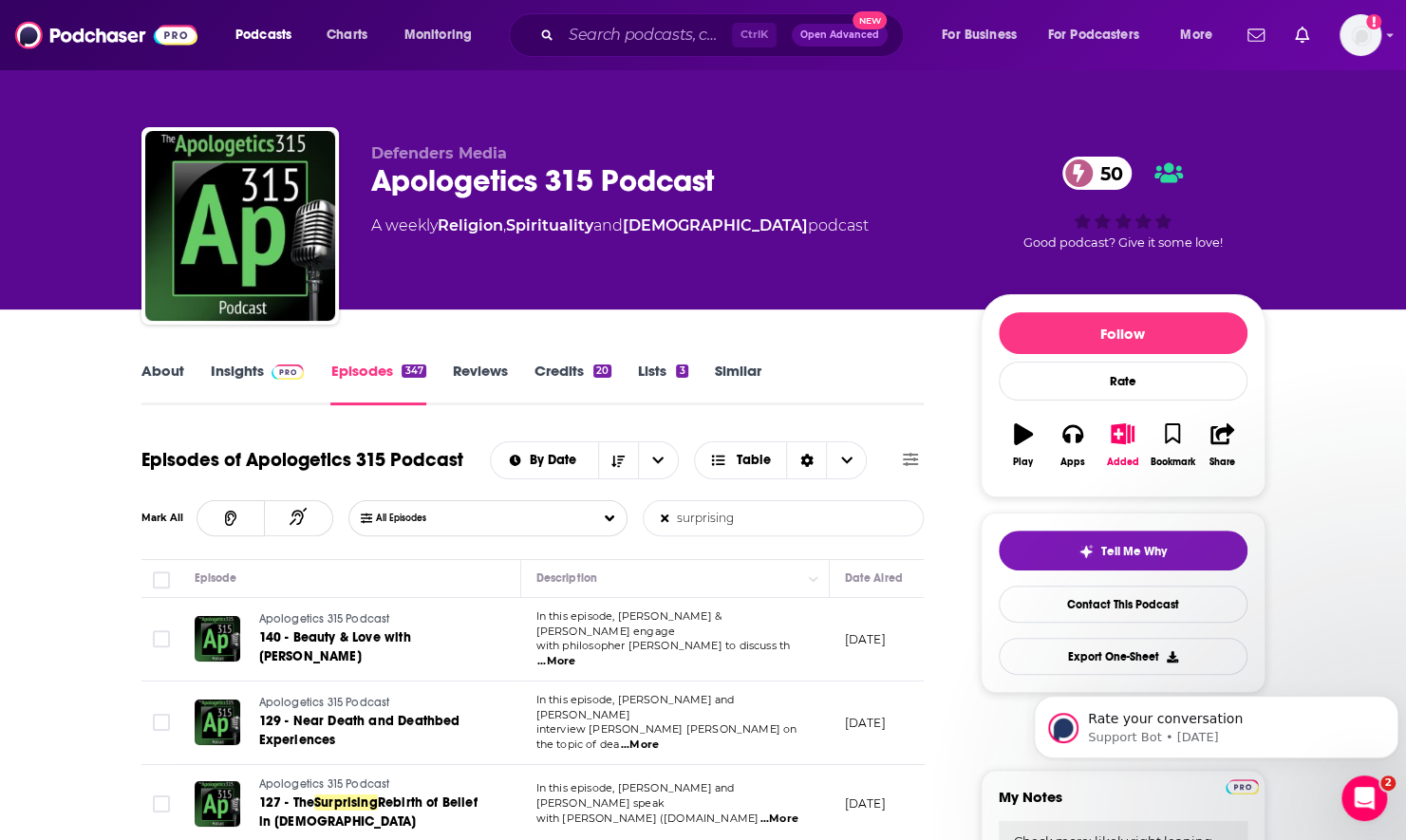
click at [760, 524] on input "surprising" at bounding box center [743, 518] width 198 height 34
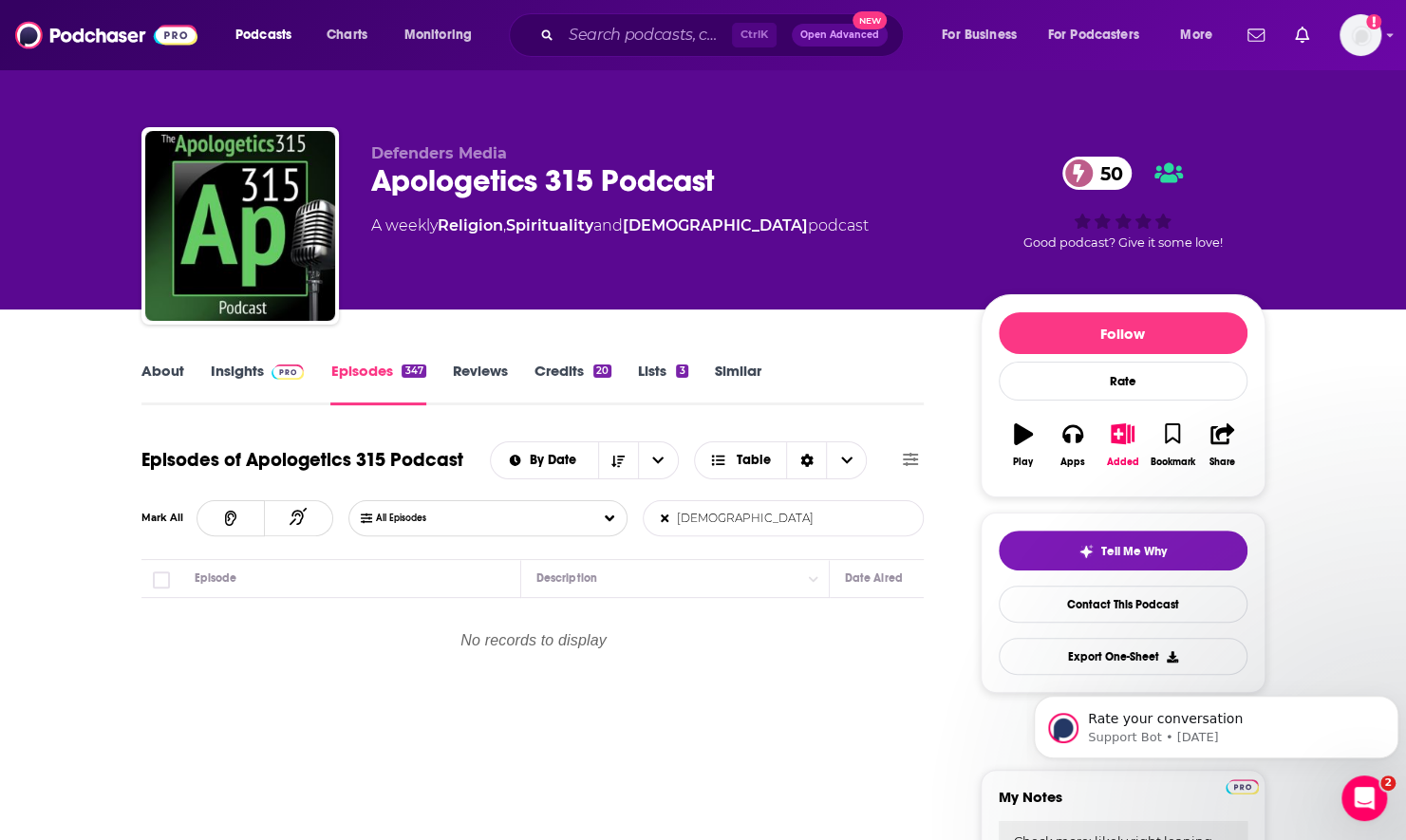
type input "[DEMOGRAPHIC_DATA]"
click at [702, 31] on input "Search podcasts, credits, & more..." at bounding box center [646, 34] width 171 height 30
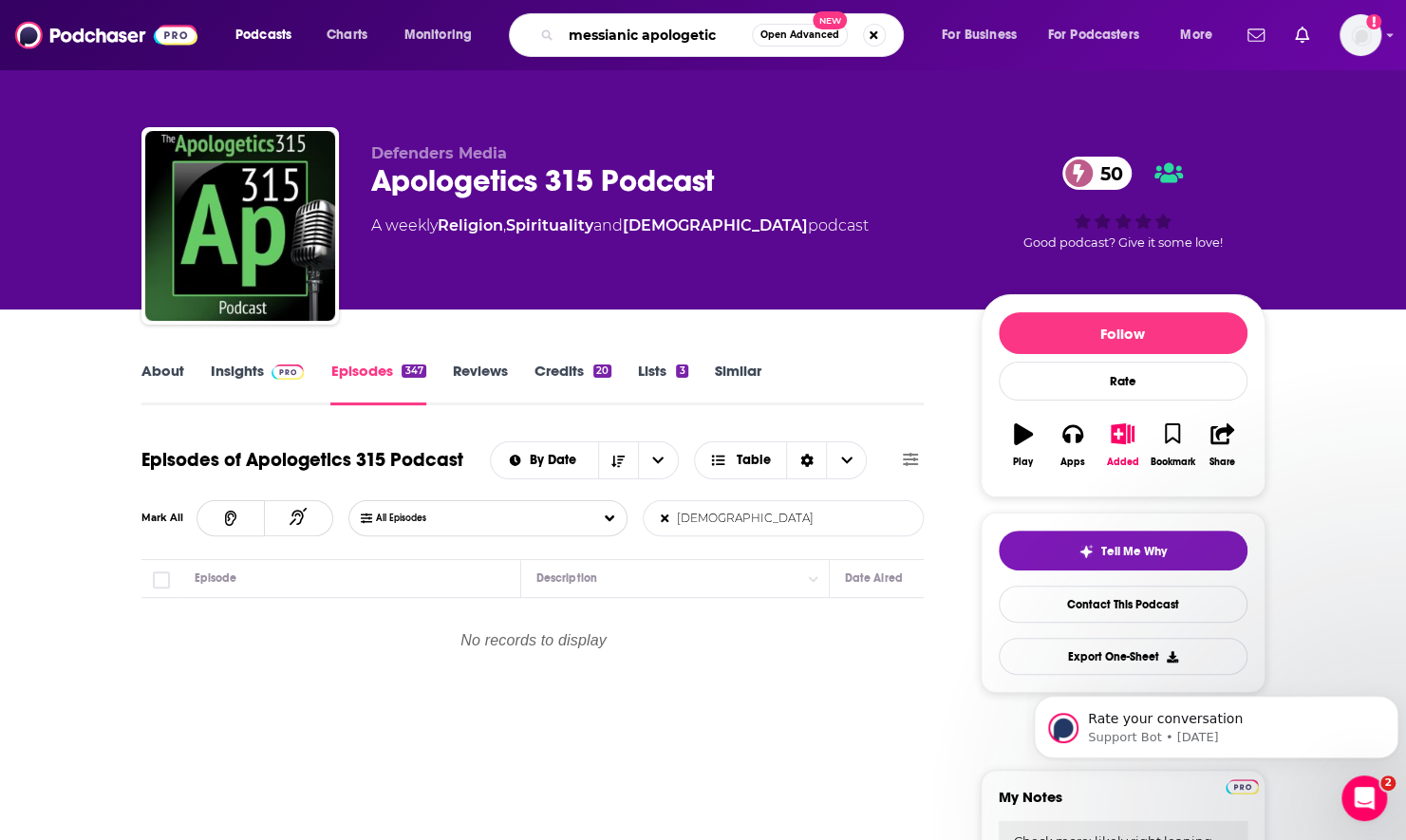
type input "messianic apologetics"
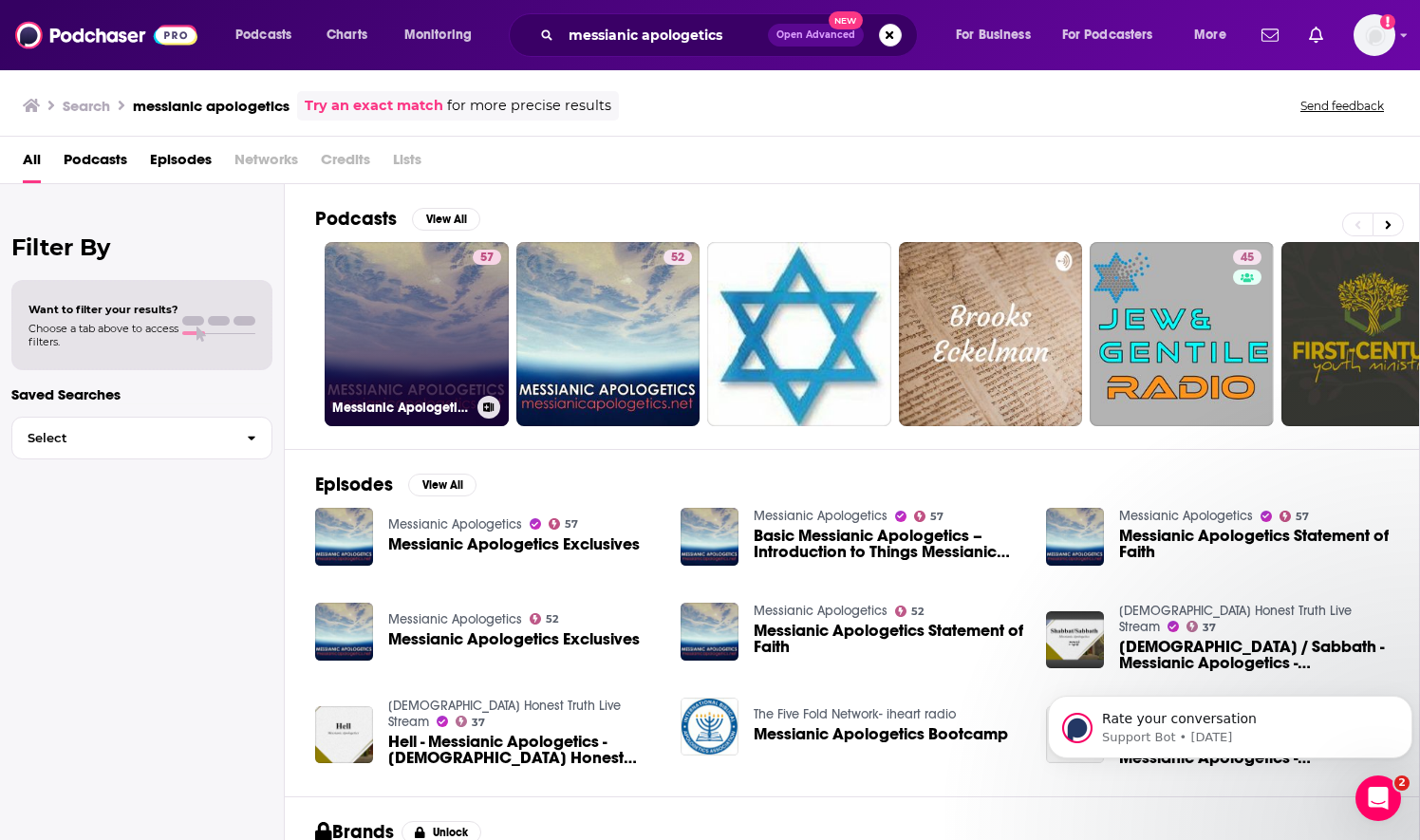
click at [431, 355] on link "57 Messianic Apologetics" at bounding box center [417, 334] width 184 height 184
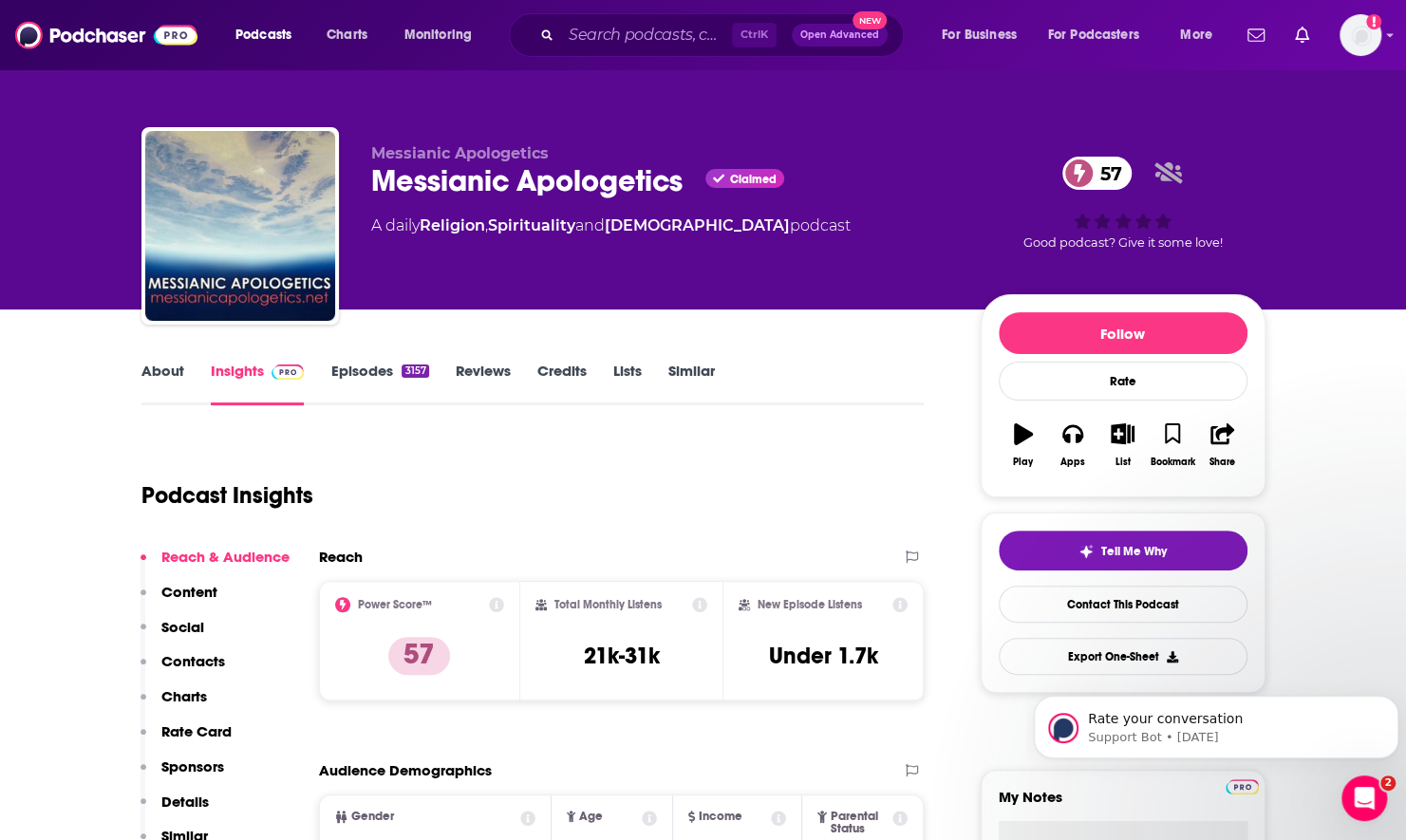
click at [149, 380] on link "About" at bounding box center [163, 383] width 43 height 44
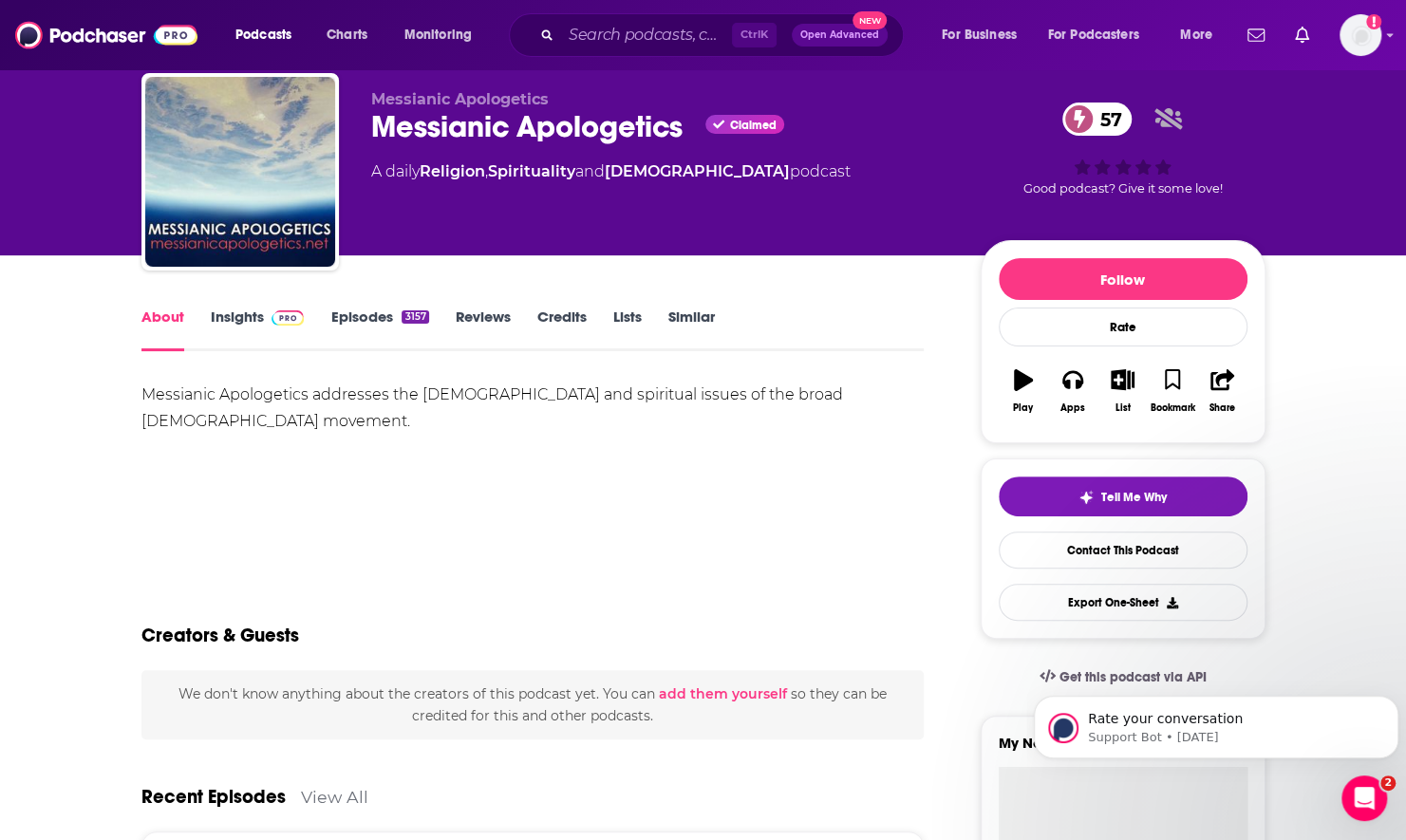
scroll to position [95, 0]
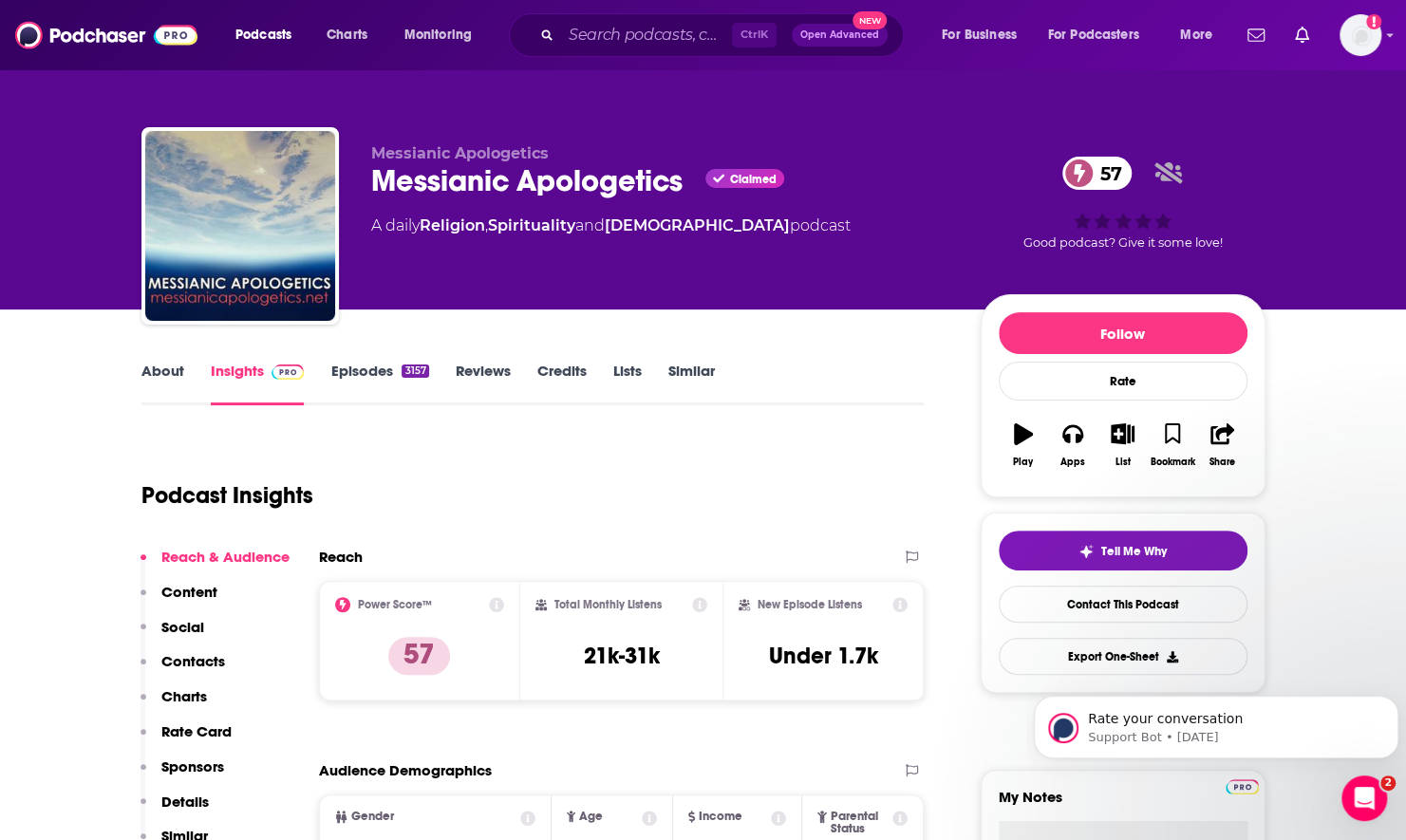
click at [154, 362] on link "About" at bounding box center [163, 383] width 43 height 44
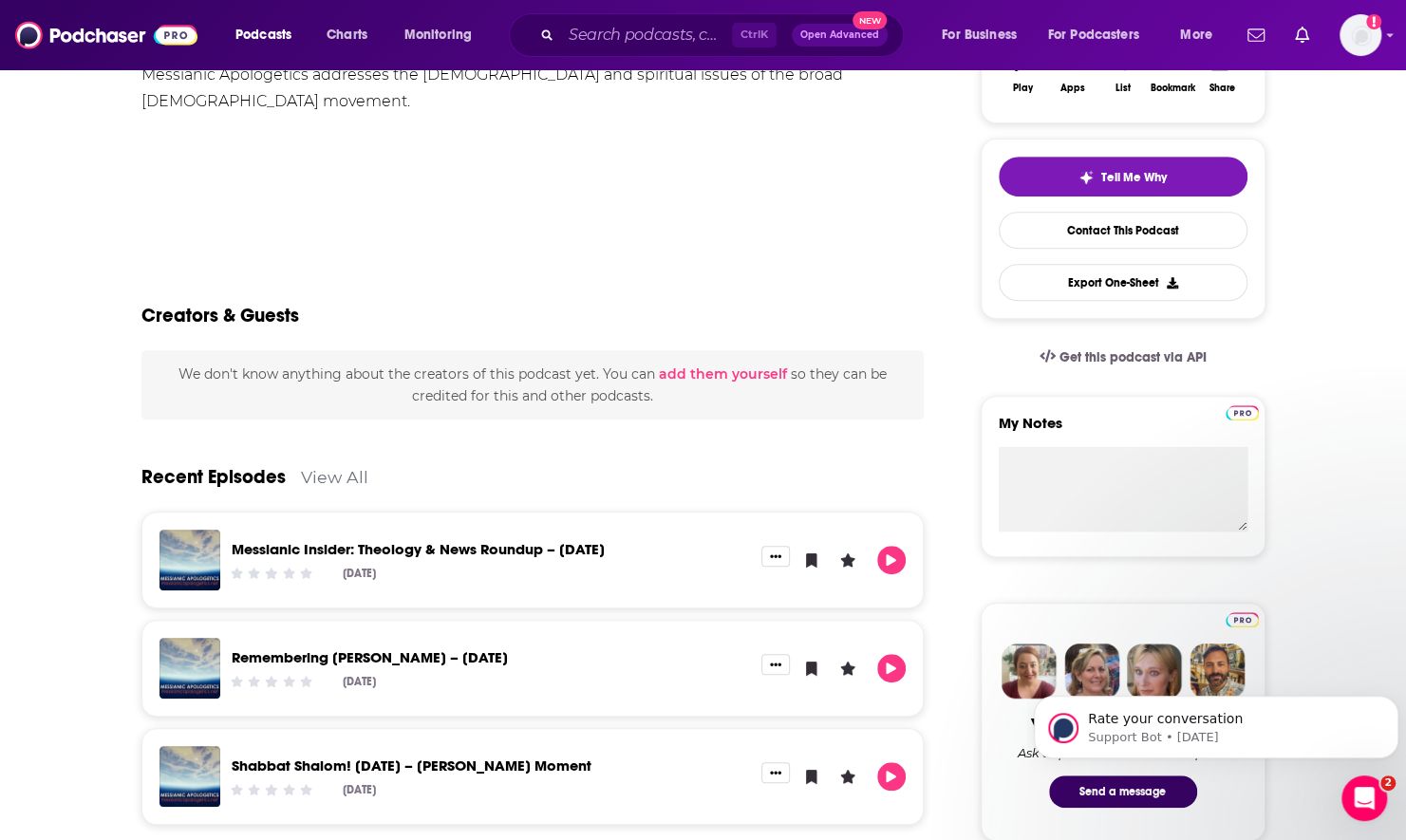
scroll to position [380, 0]
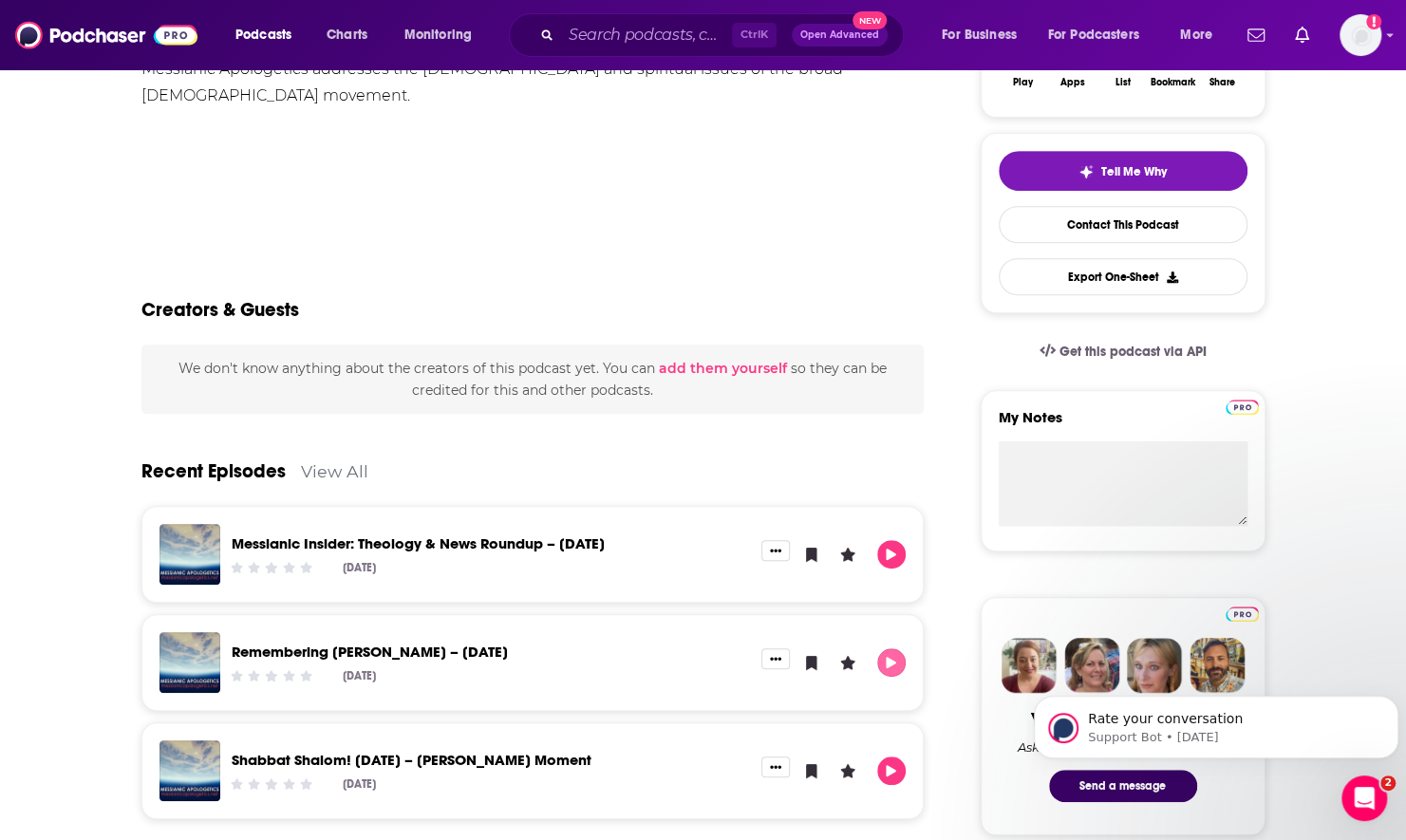
click at [889, 671] on button "Play" at bounding box center [891, 661] width 28 height 28
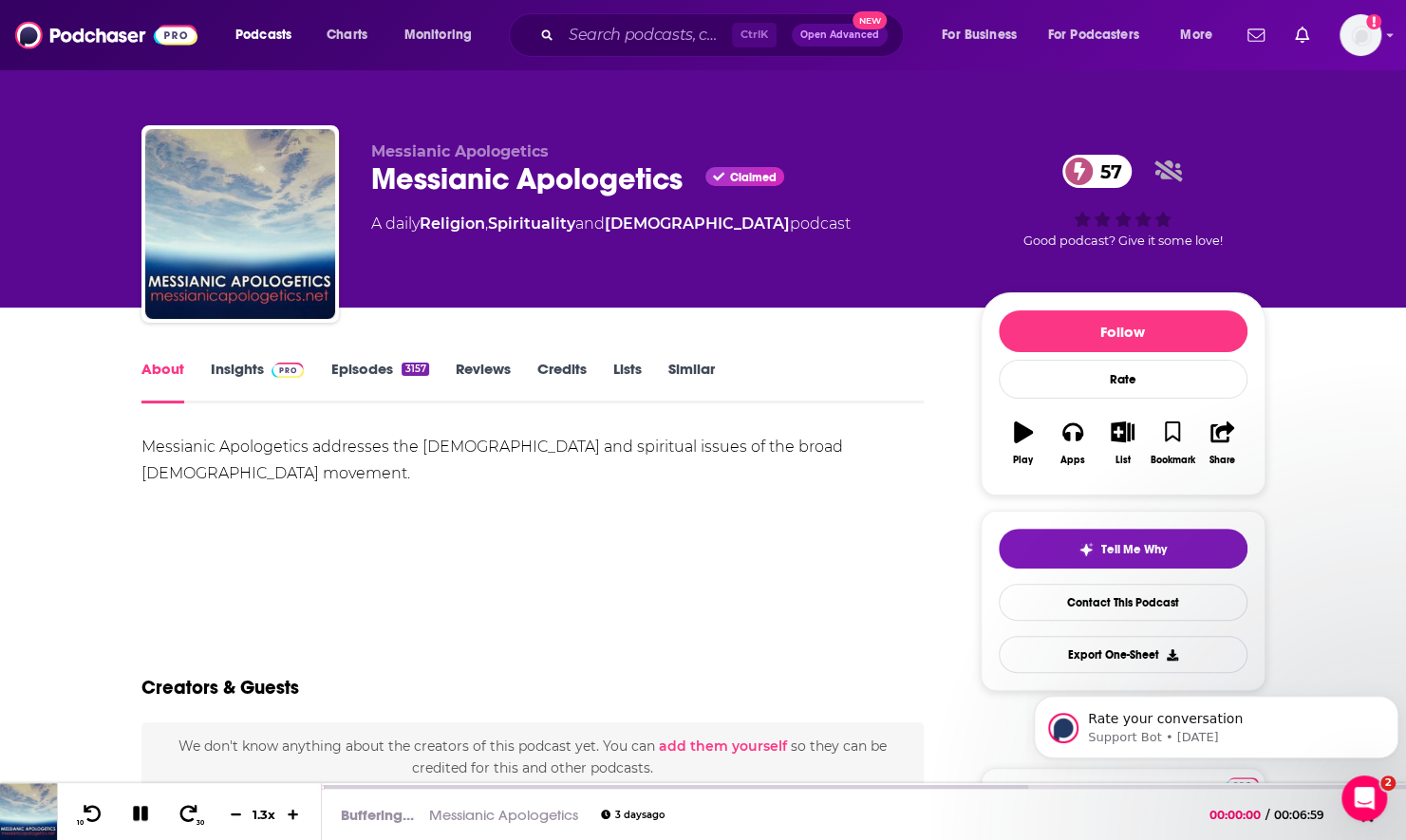
scroll to position [0, 0]
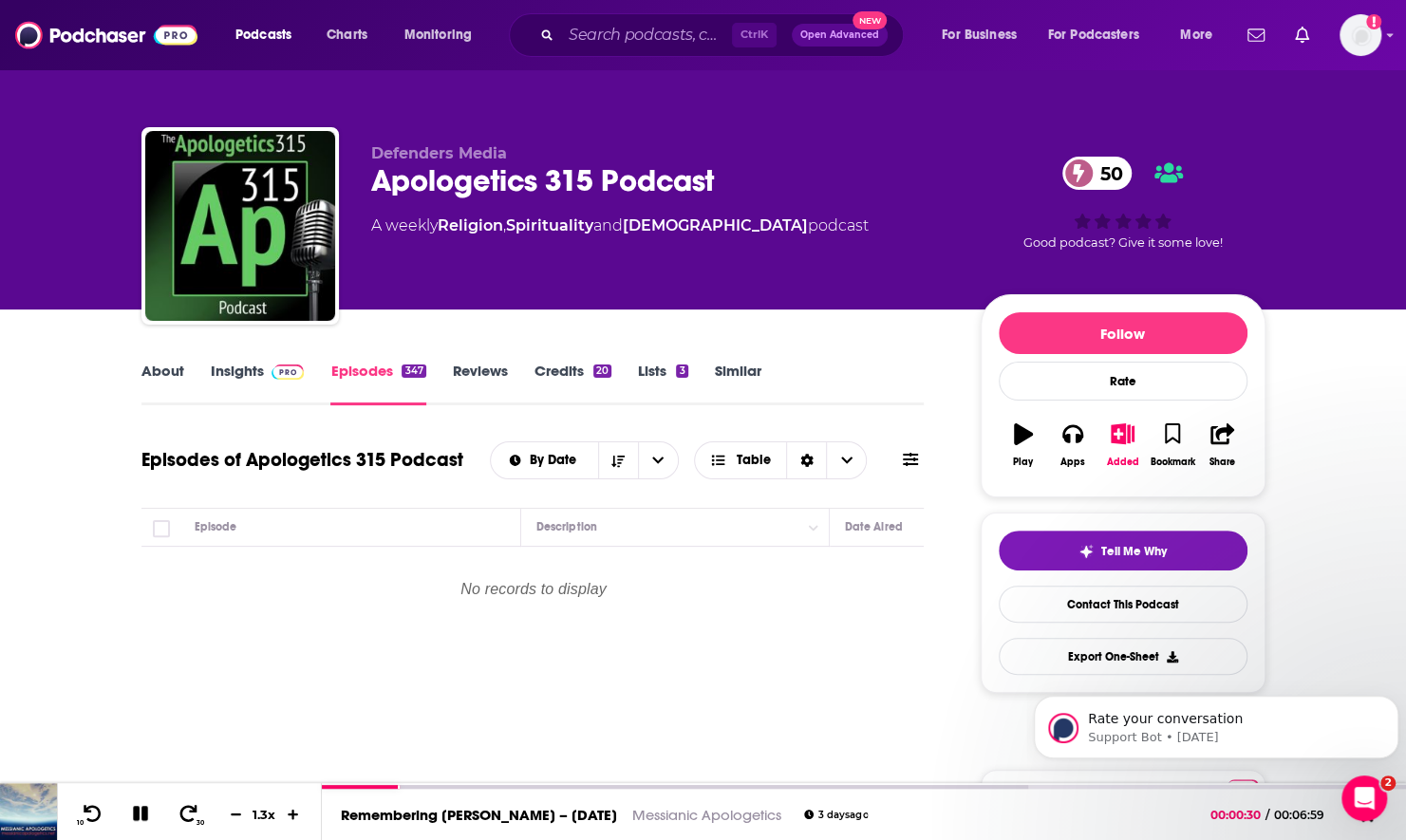
click at [160, 381] on link "About" at bounding box center [163, 383] width 43 height 44
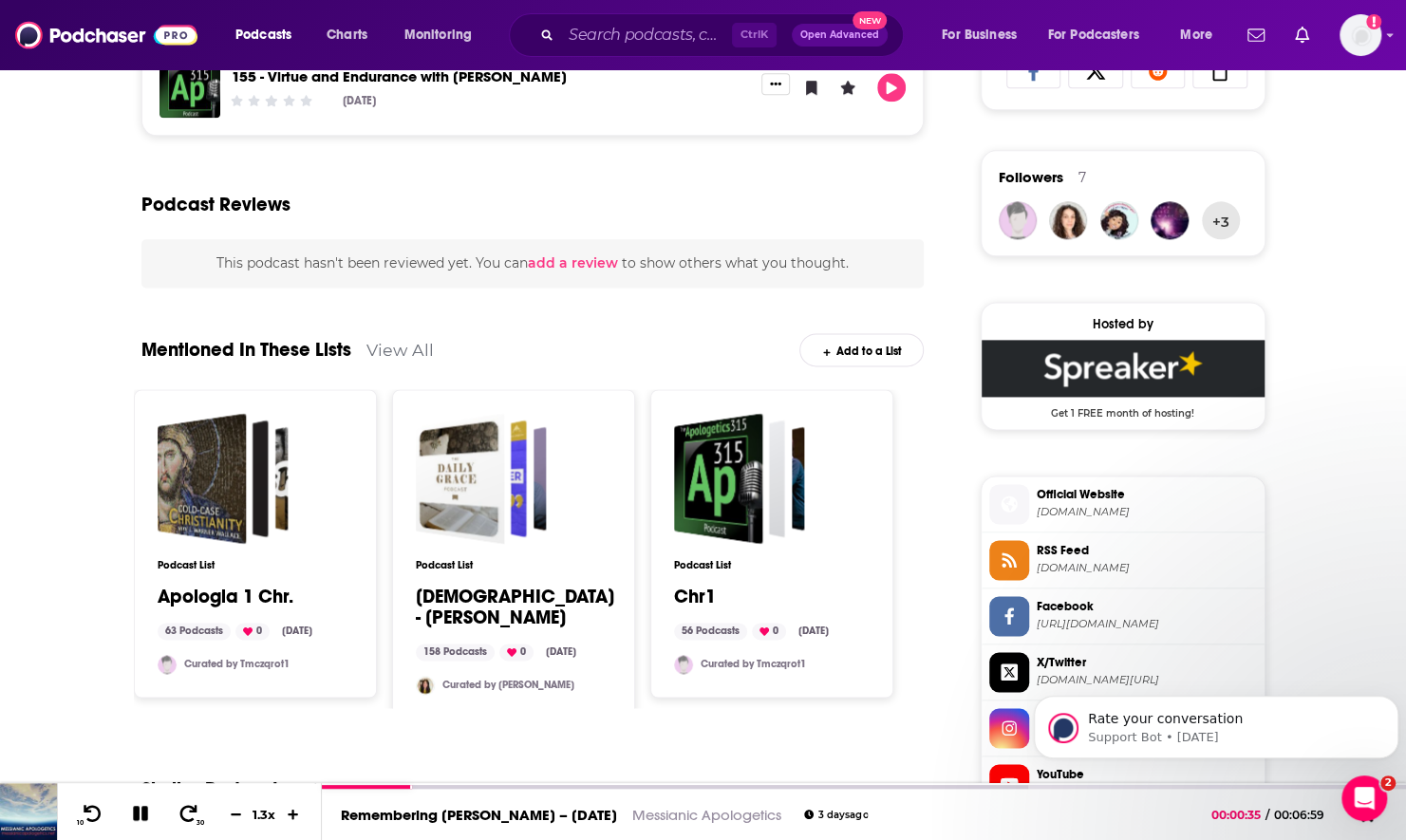
scroll to position [1329, 0]
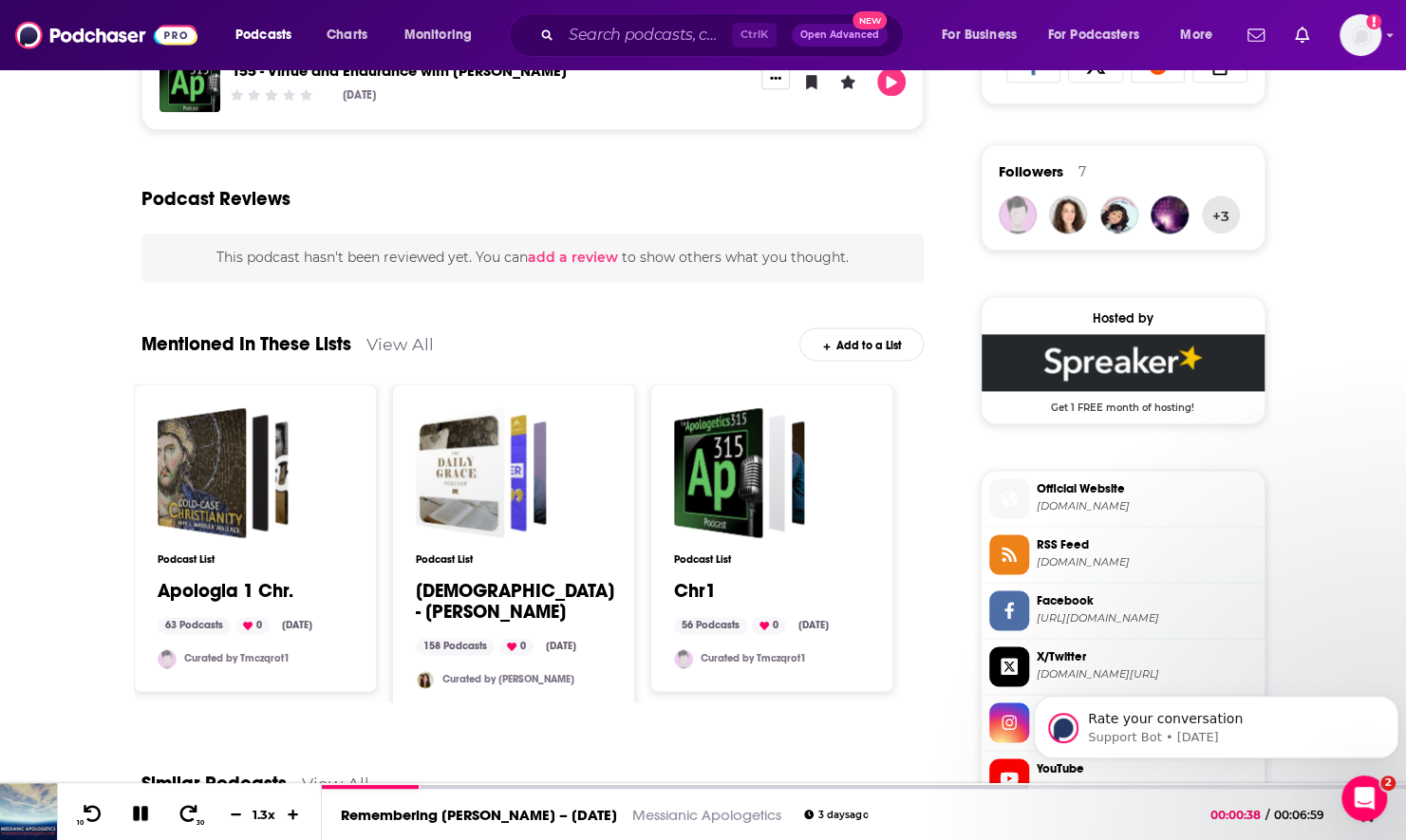
click at [396, 340] on link "View All" at bounding box center [399, 343] width 67 height 20
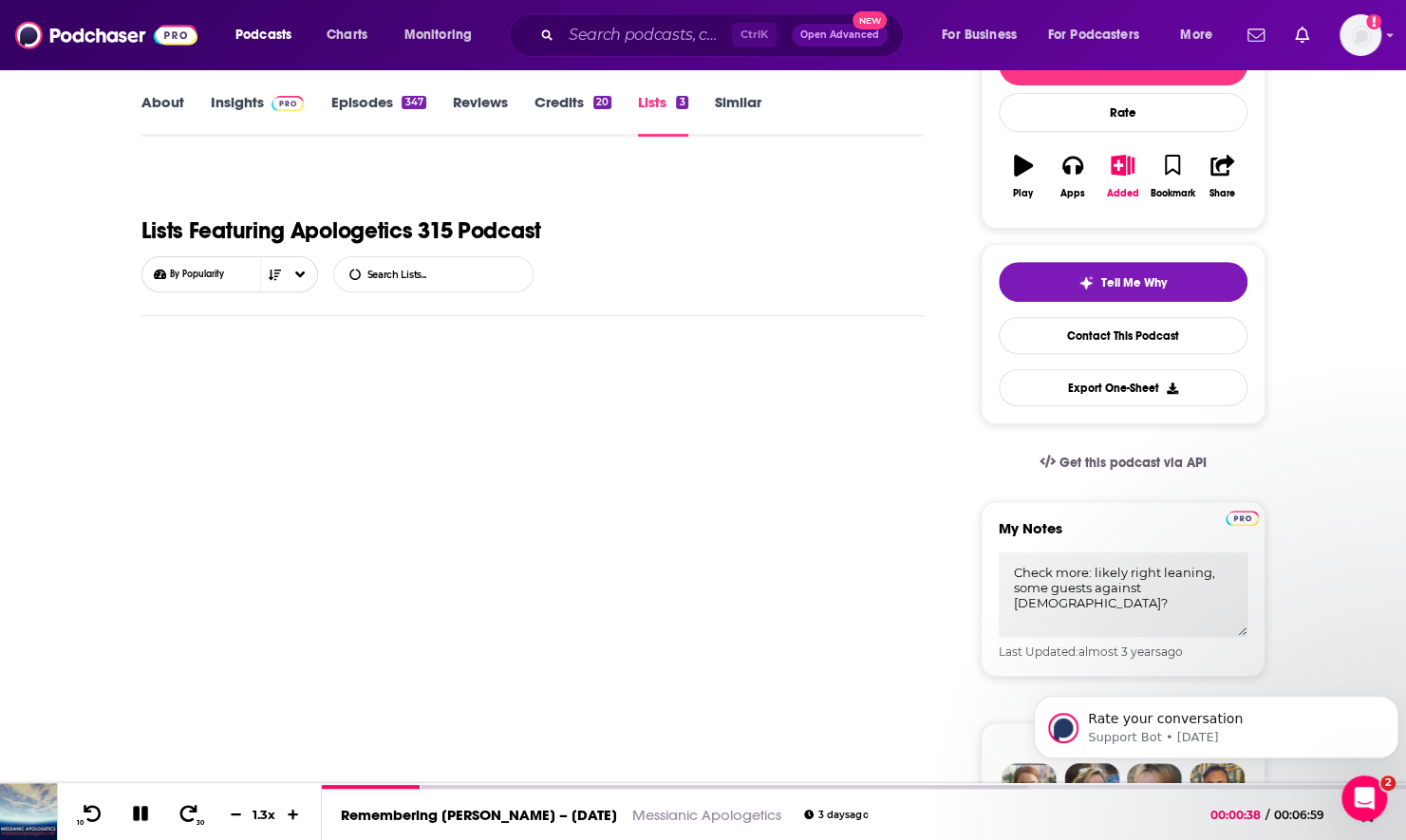
scroll to position [359, 0]
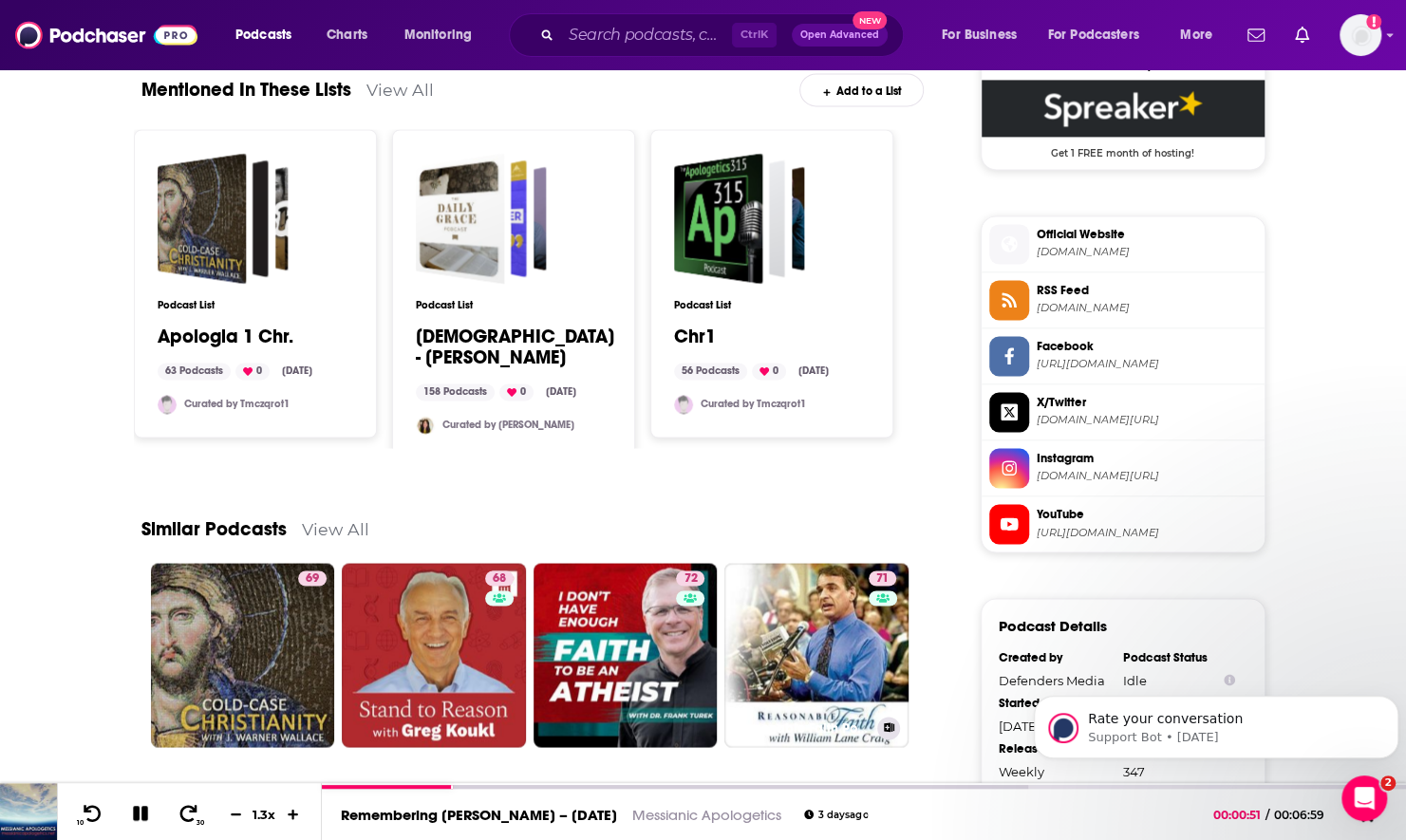
scroll to position [1614, 0]
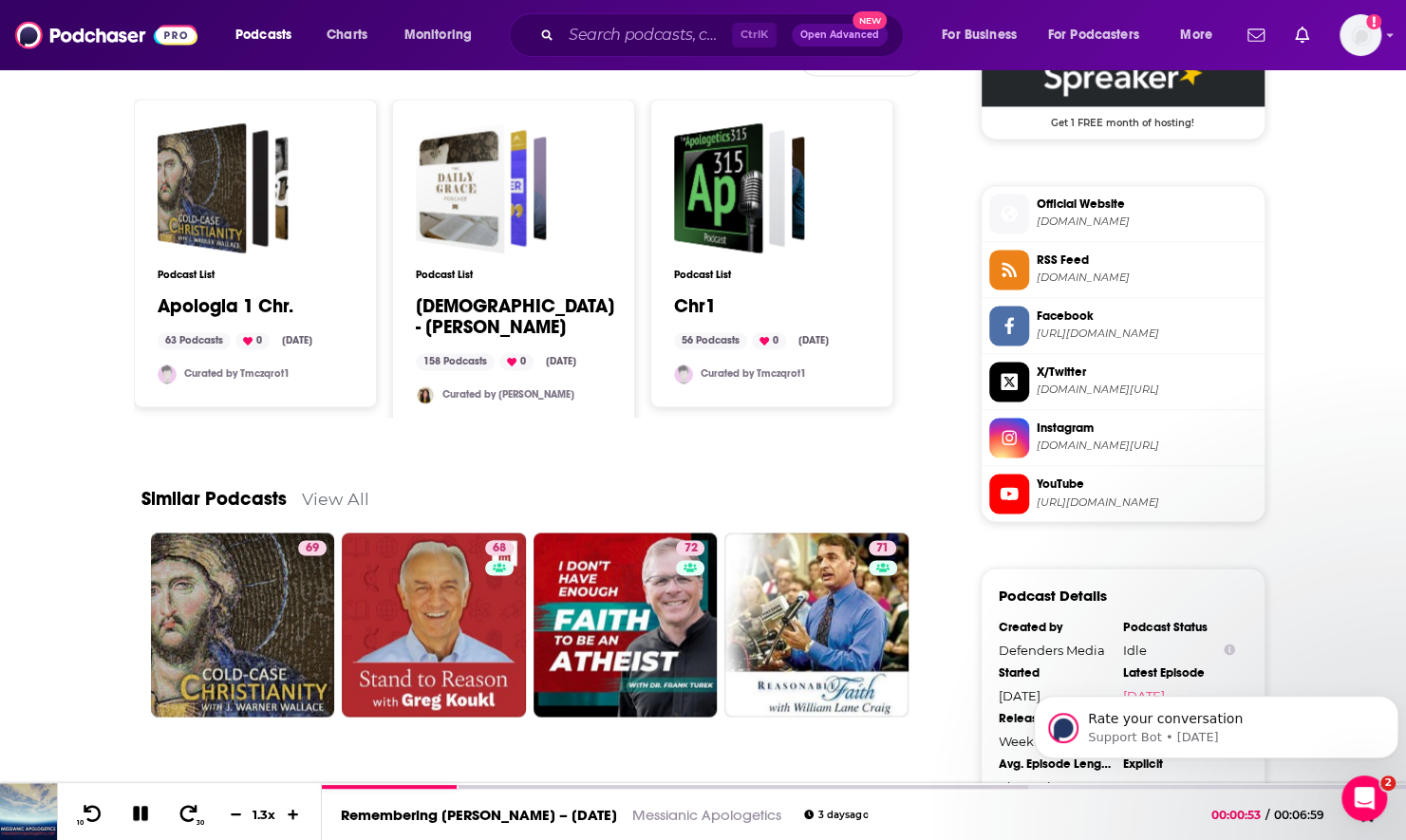
click at [317, 495] on link "View All" at bounding box center [335, 498] width 67 height 20
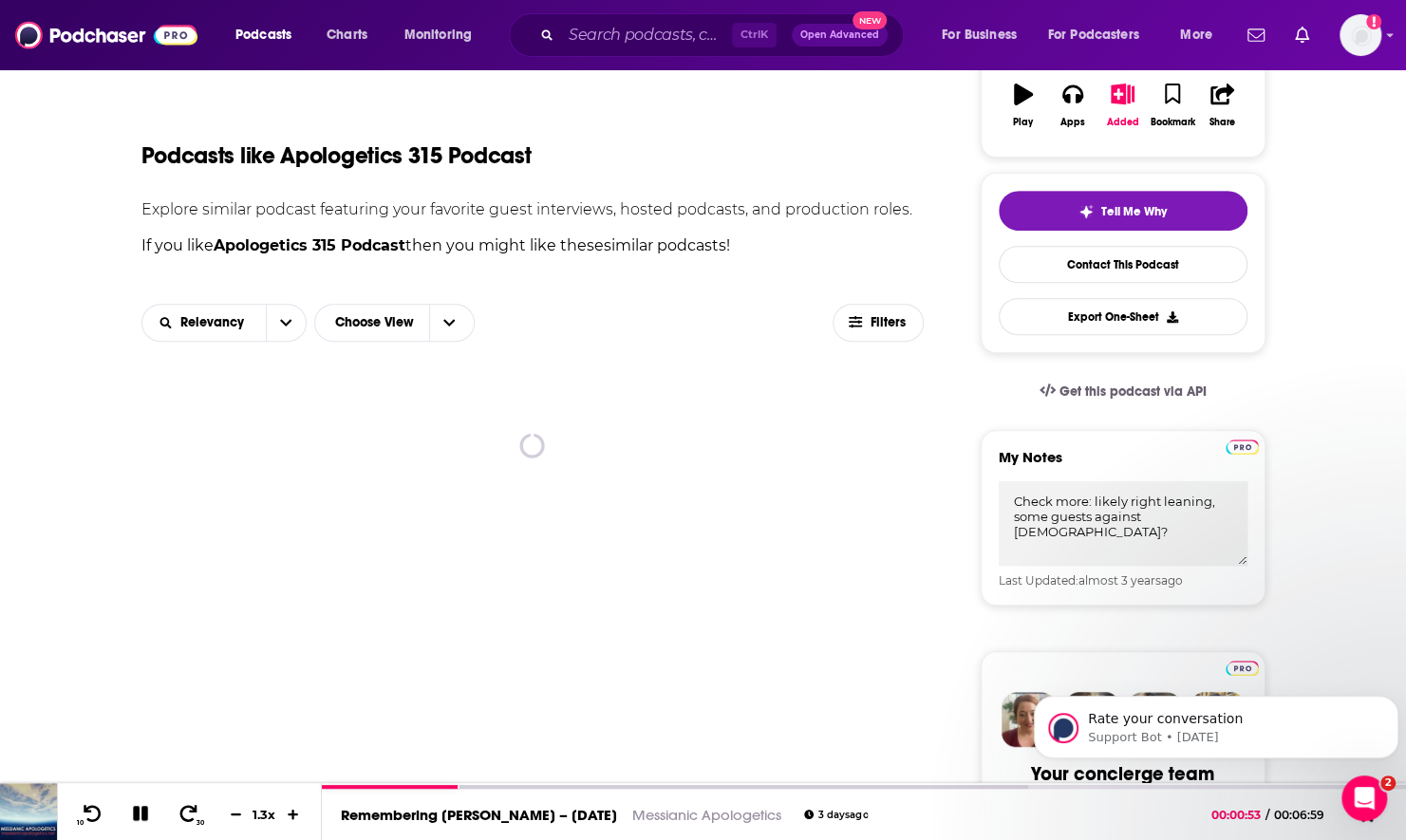
scroll to position [359, 0]
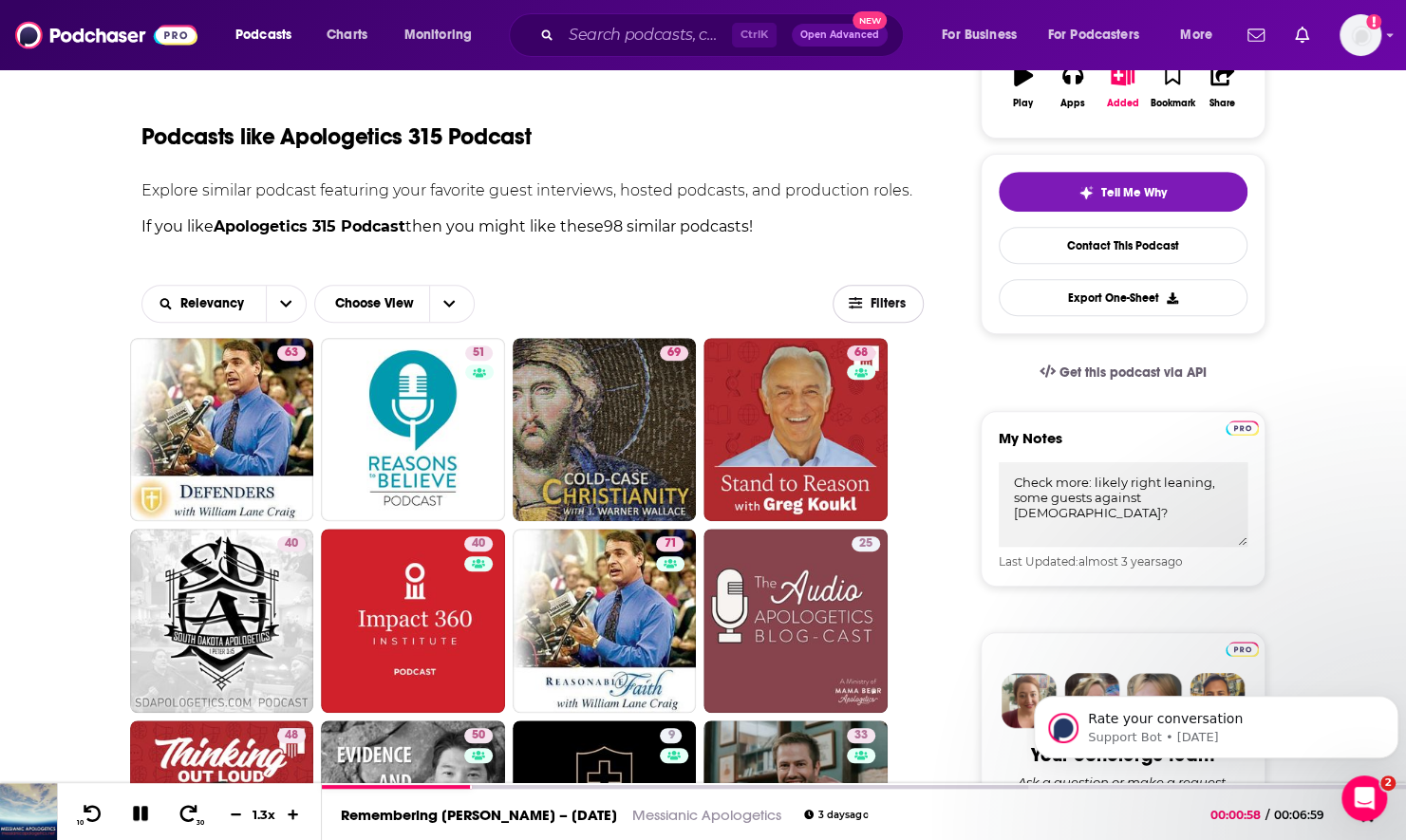
click at [902, 303] on span "Filters" at bounding box center [888, 303] width 38 height 14
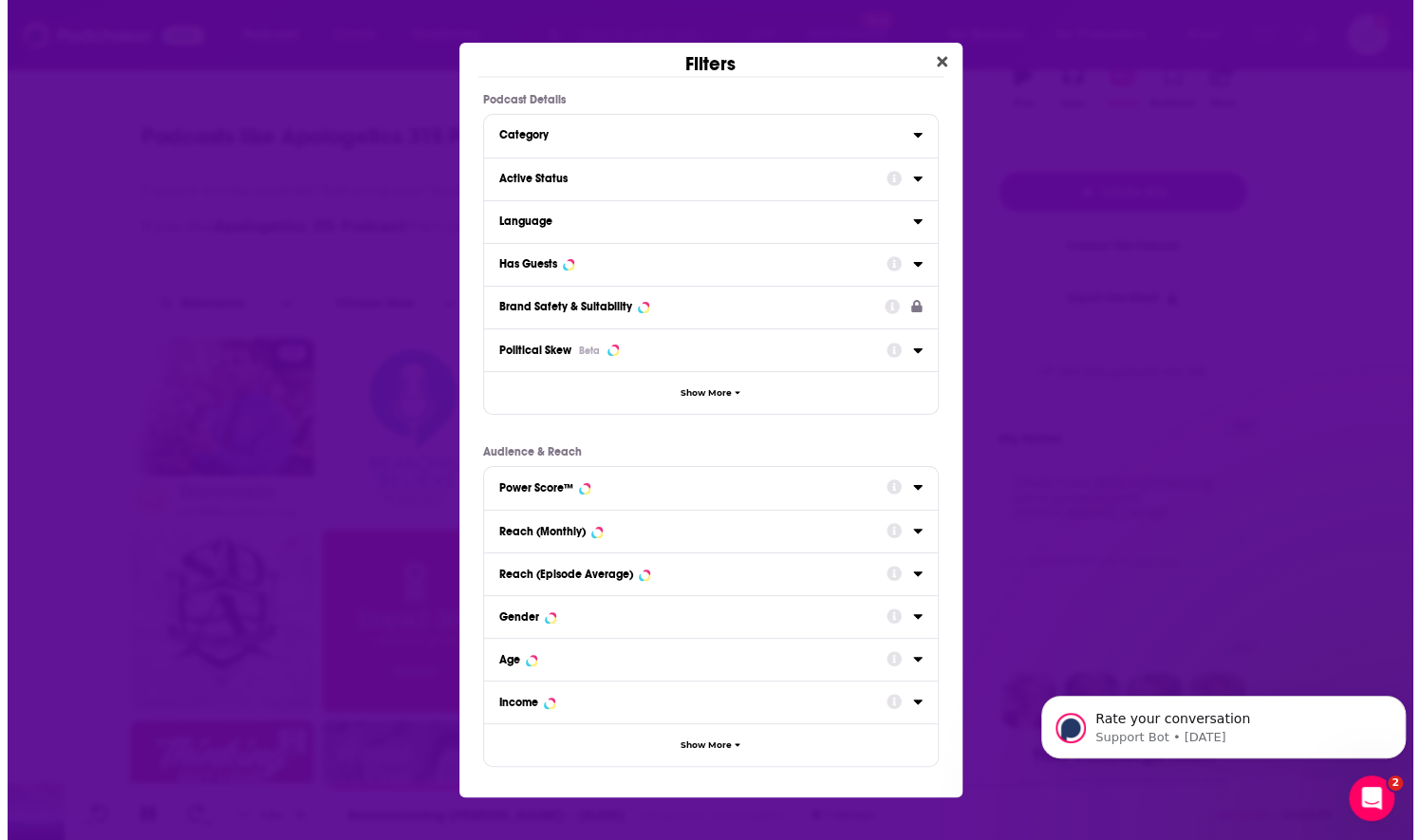
scroll to position [0, 0]
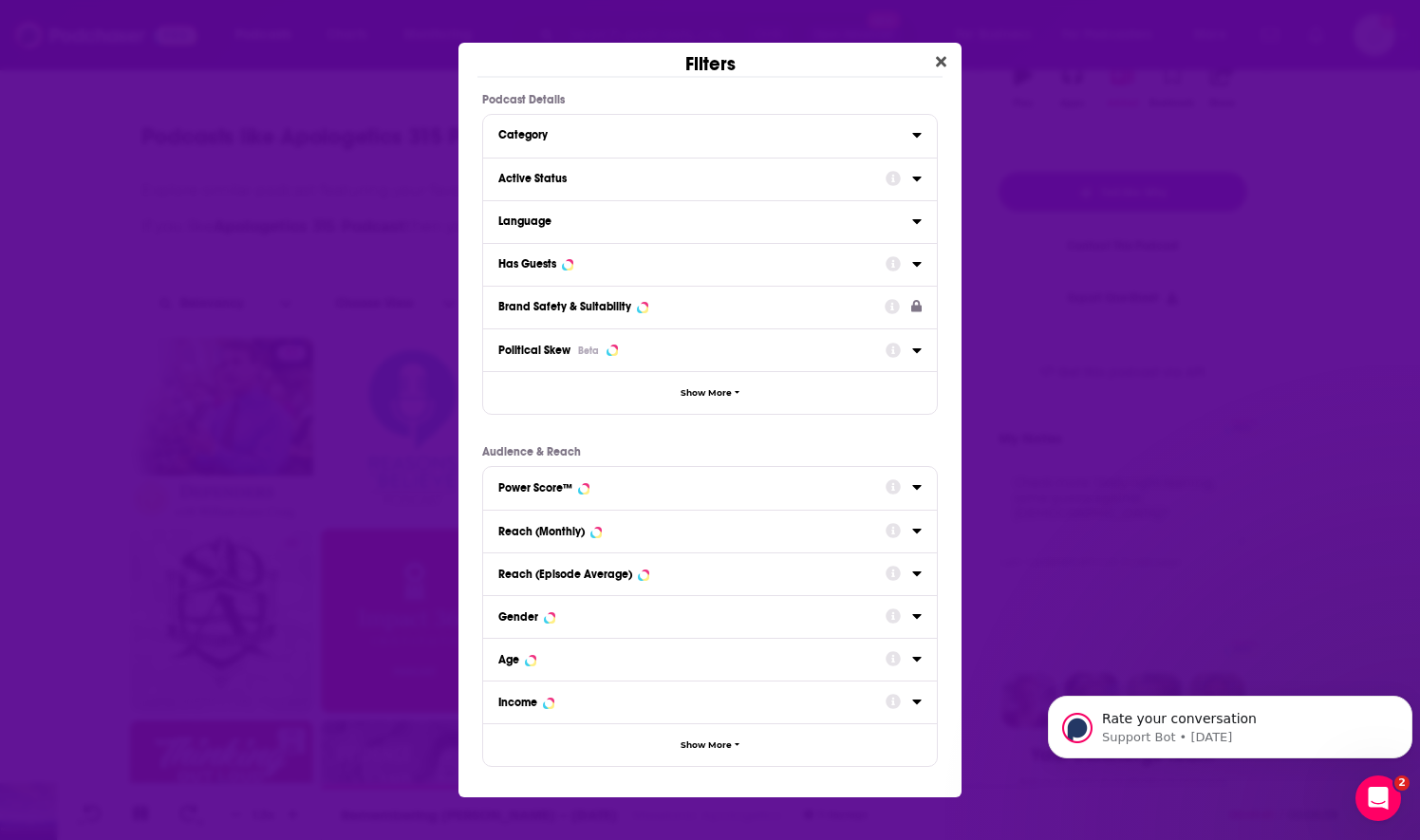
click at [799, 135] on div "Category" at bounding box center [699, 135] width 401 height 14
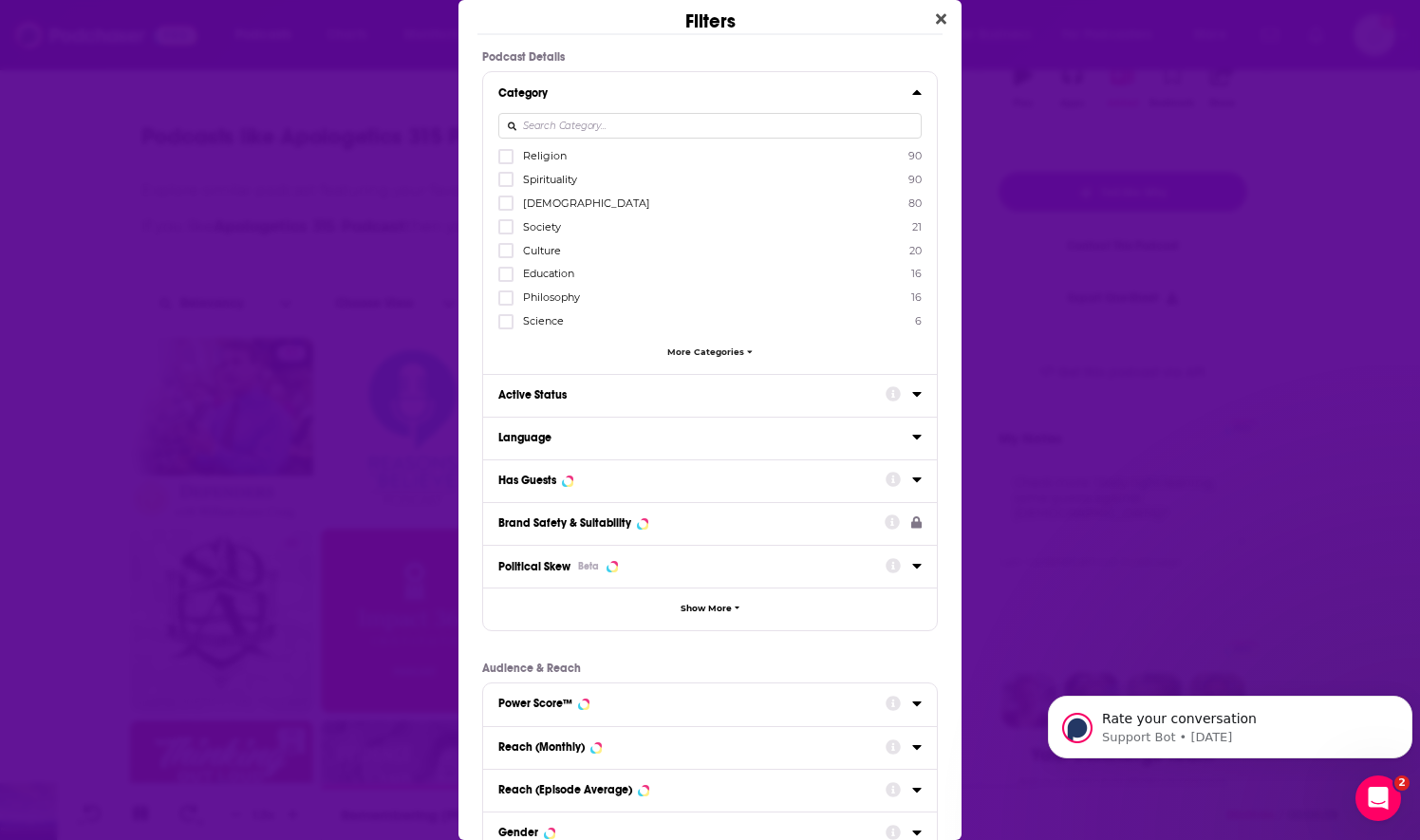
click at [632, 84] on button "Category" at bounding box center [706, 92] width 414 height 23
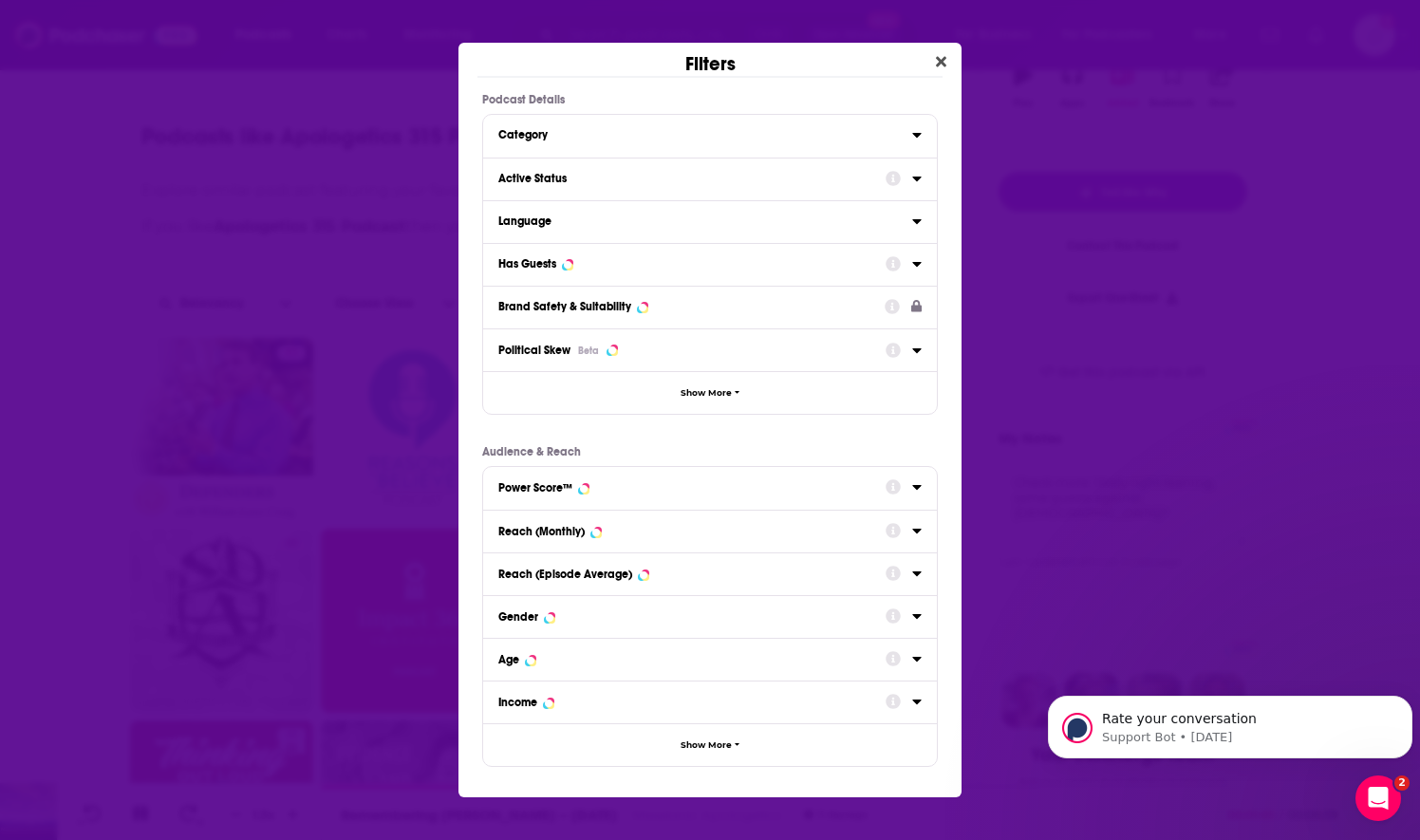
click at [611, 180] on div "Active Status" at bounding box center [686, 179] width 375 height 14
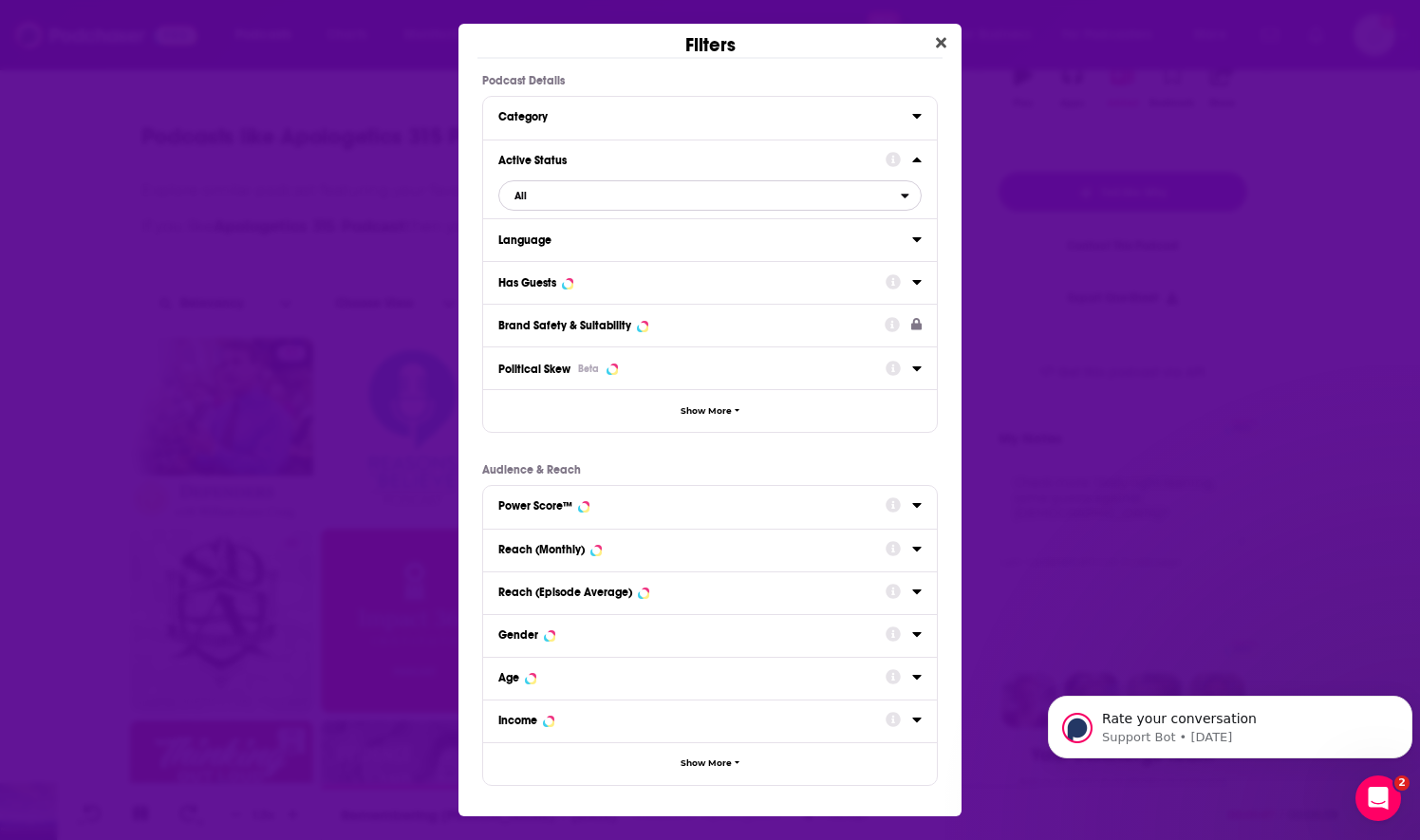
click at [587, 207] on span "All" at bounding box center [700, 195] width 401 height 24
click at [581, 259] on span "Active" at bounding box center [611, 258] width 208 height 11
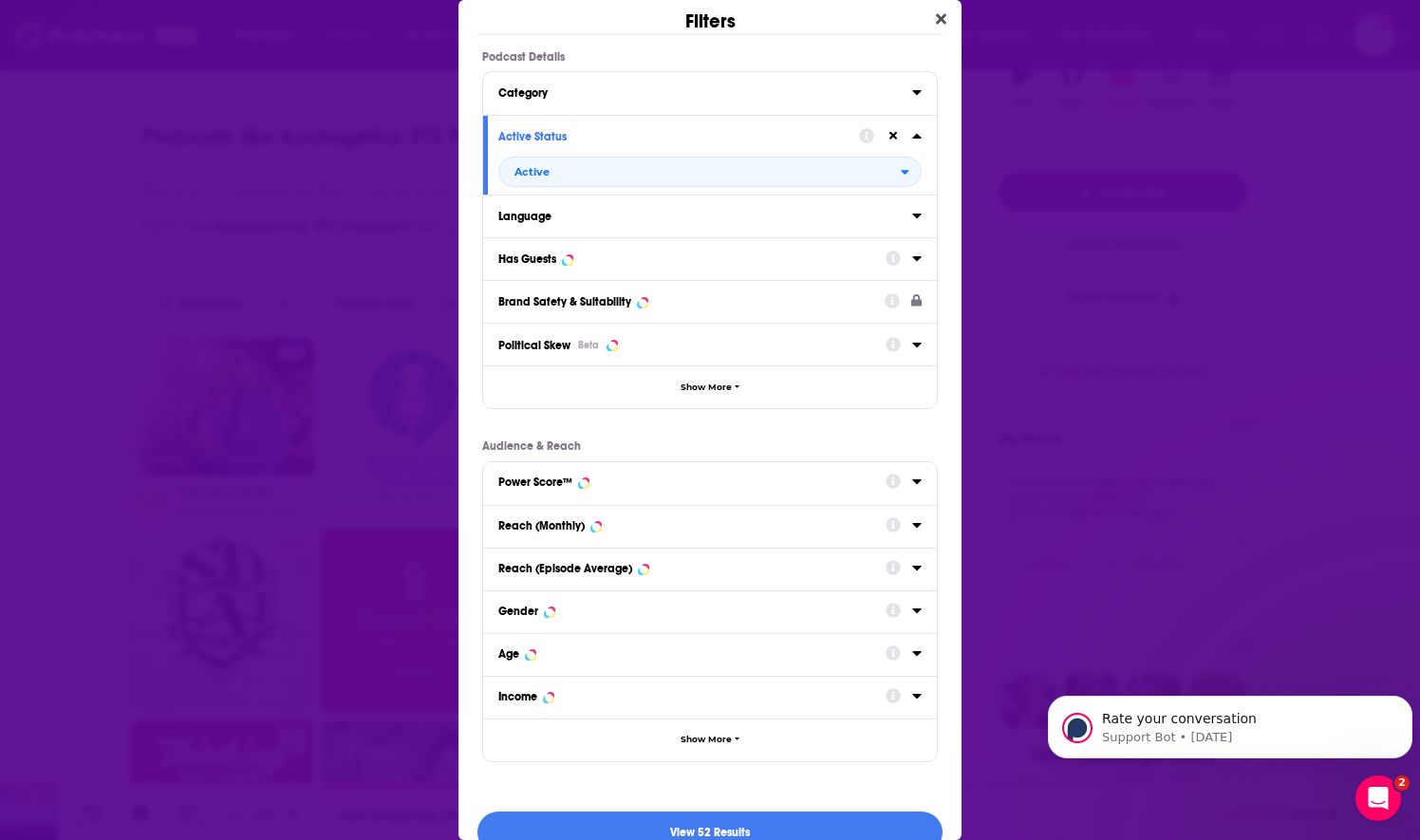
click at [589, 226] on button "Language" at bounding box center [706, 215] width 414 height 23
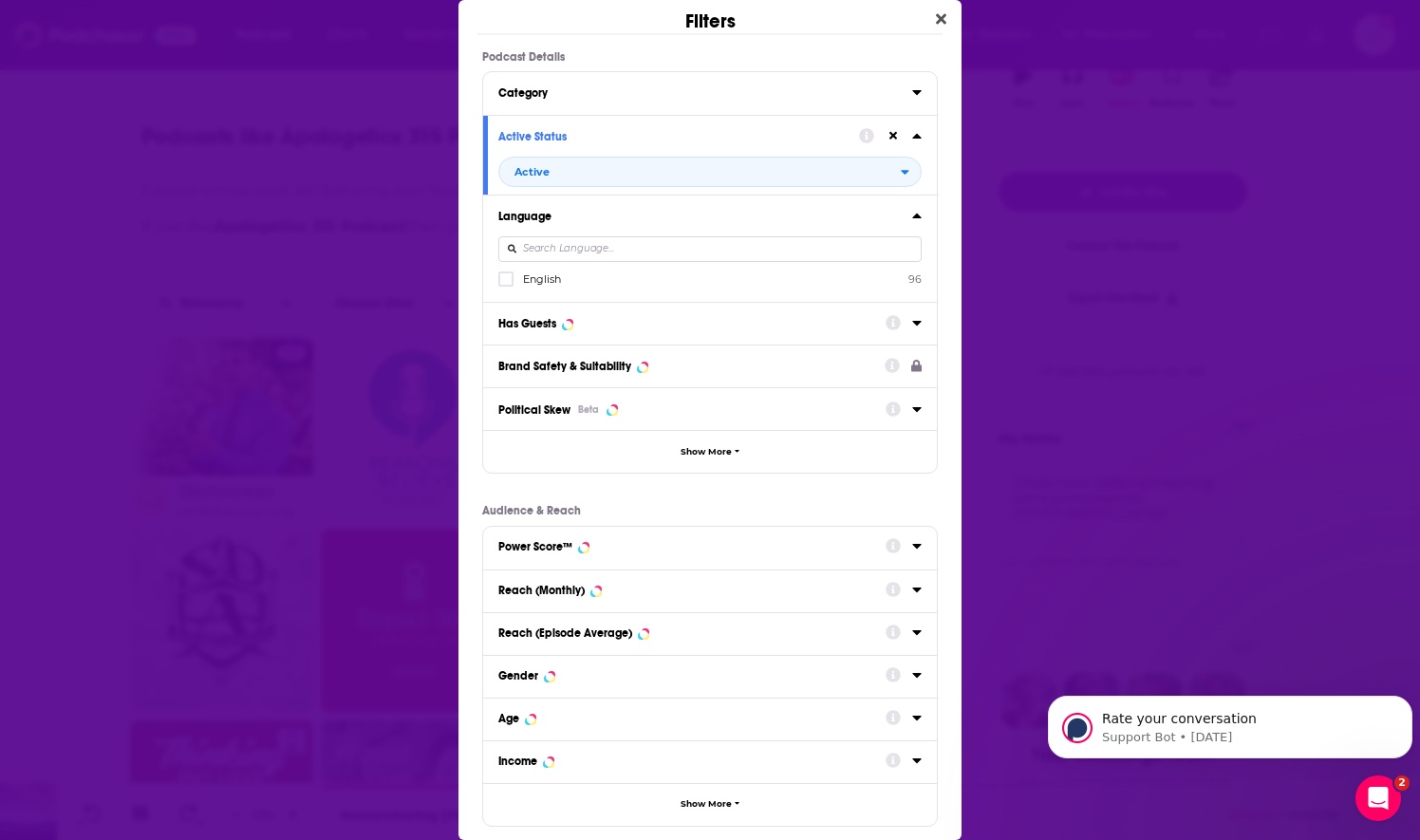
click at [541, 280] on span "English" at bounding box center [542, 279] width 38 height 14
click at [506, 285] on input "multiSelectOption-en-0" at bounding box center [506, 285] width 0 height 0
click at [540, 327] on div "Has Guests" at bounding box center [527, 324] width 58 height 14
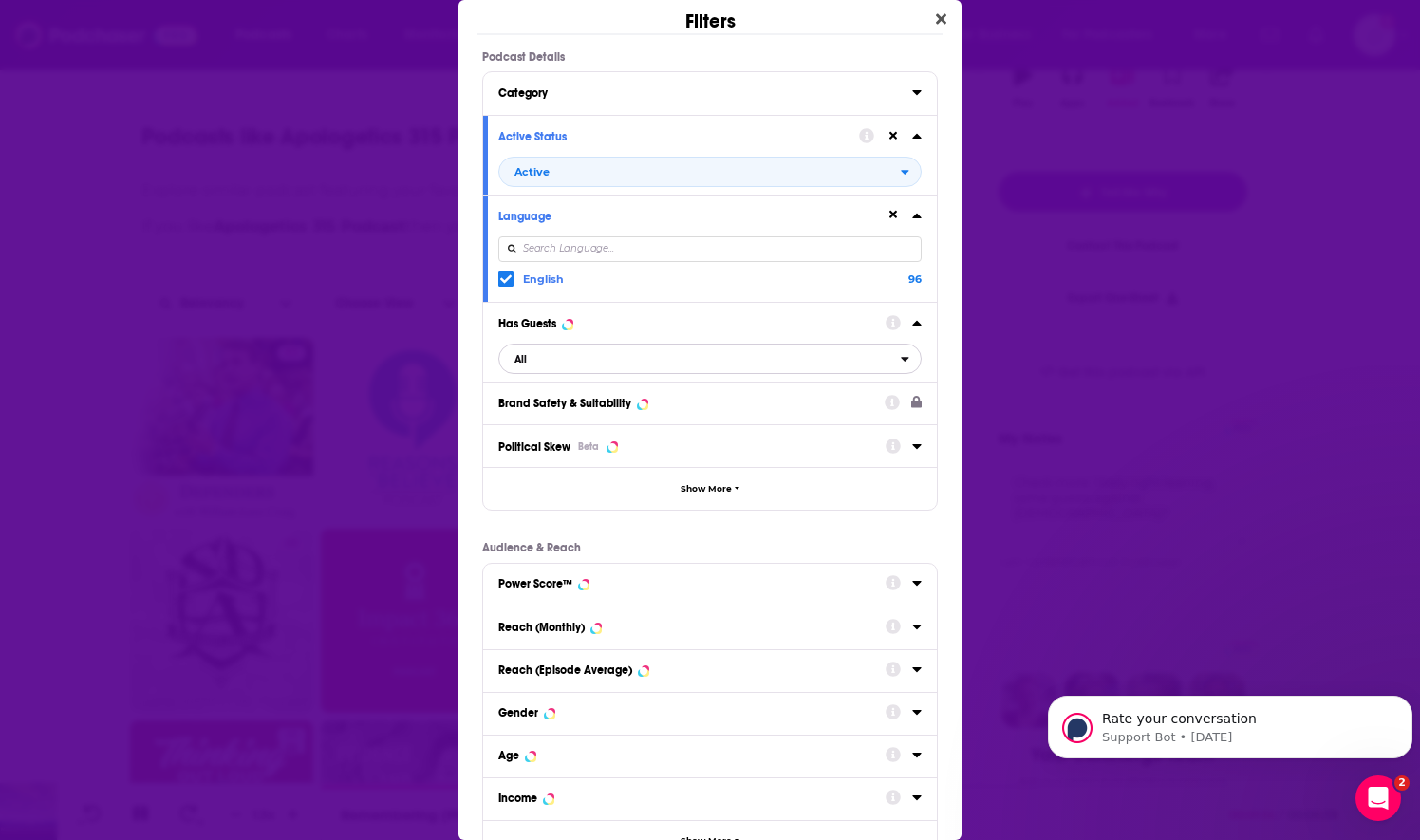
click at [531, 357] on span "All" at bounding box center [700, 358] width 401 height 24
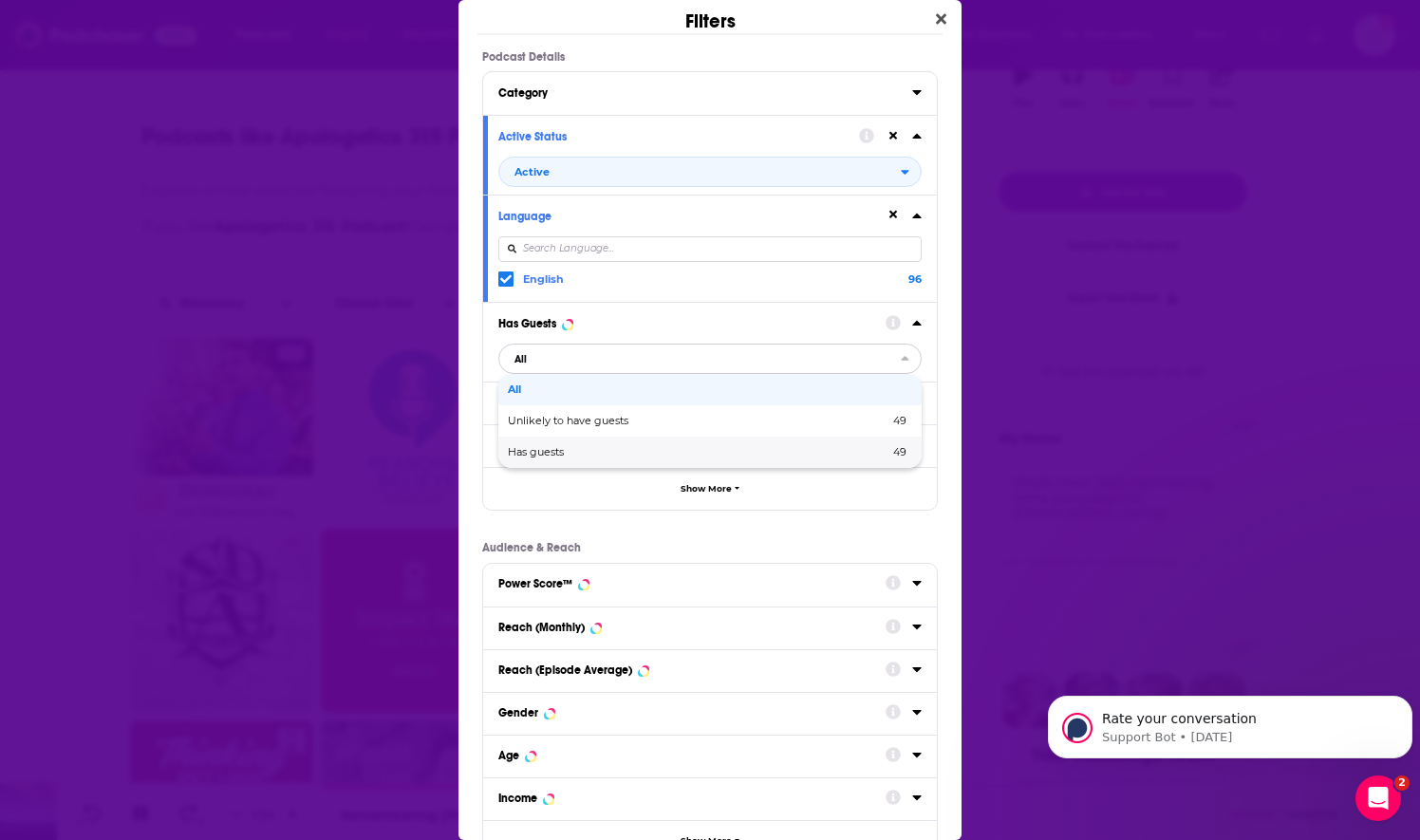
click at [558, 443] on div "Has guests 49" at bounding box center [710, 452] width 424 height 31
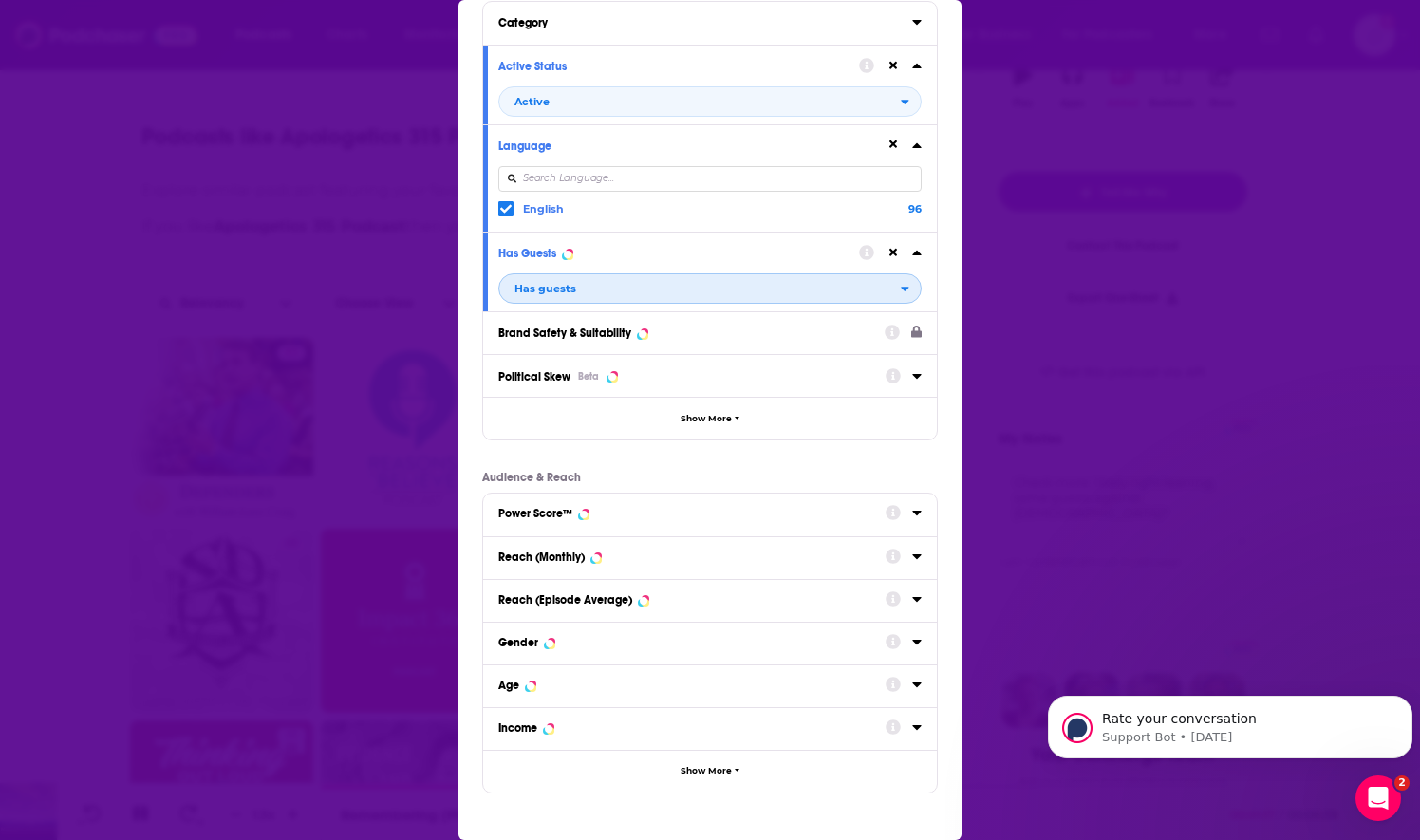
scroll to position [132, 0]
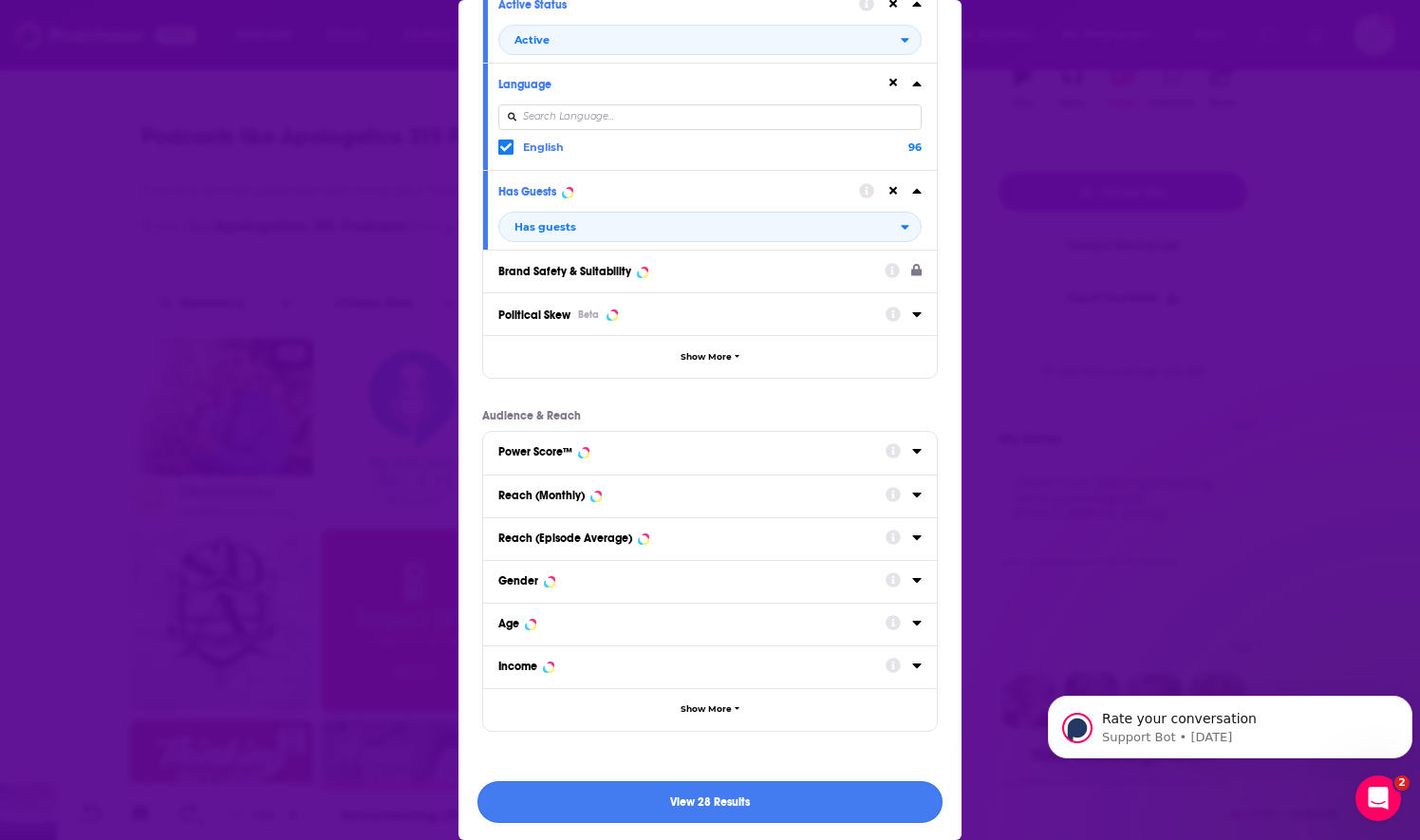
click at [656, 796] on button "View 28 Results" at bounding box center [710, 803] width 466 height 43
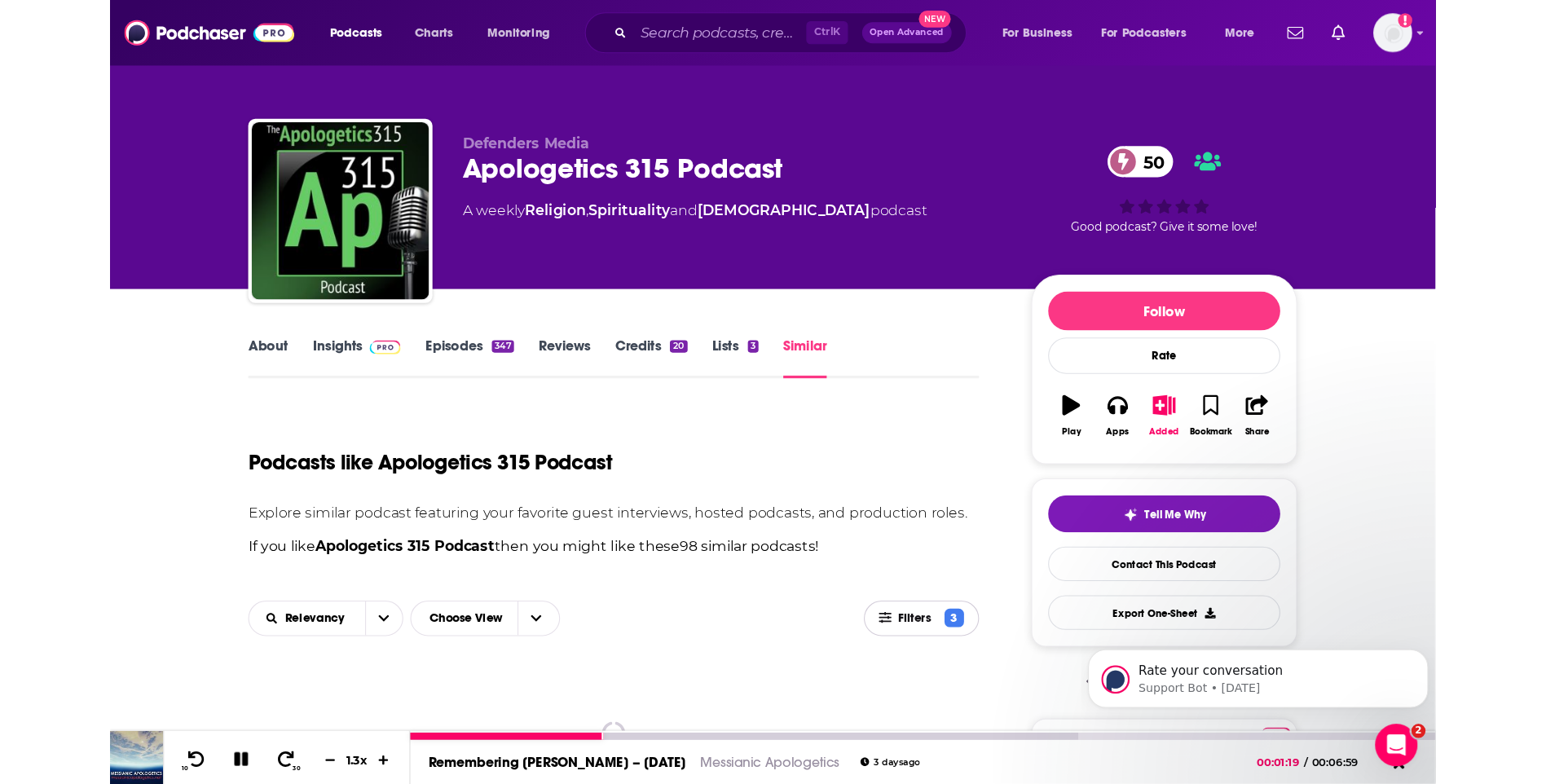
scroll to position [308, 0]
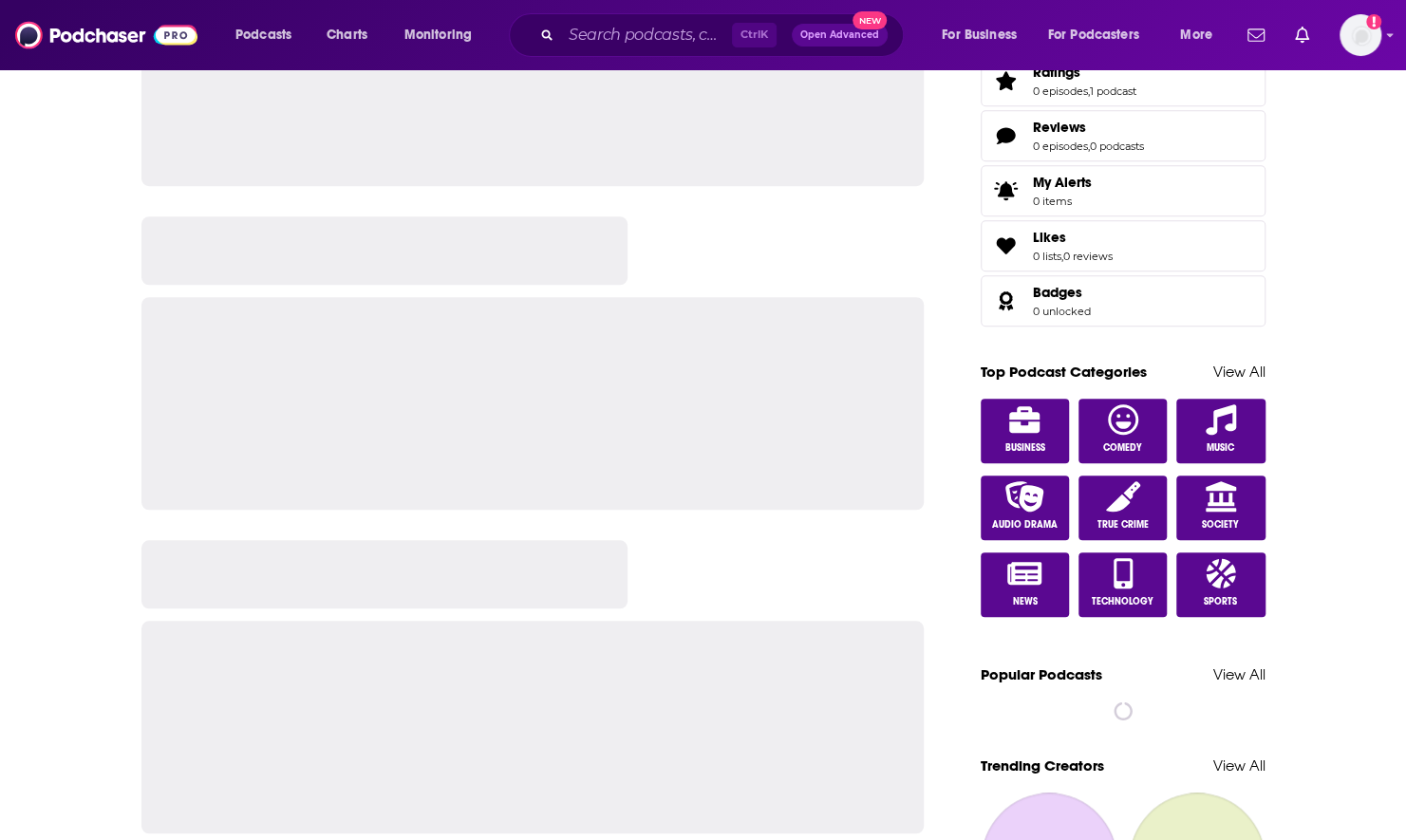
scroll to position [735, 0]
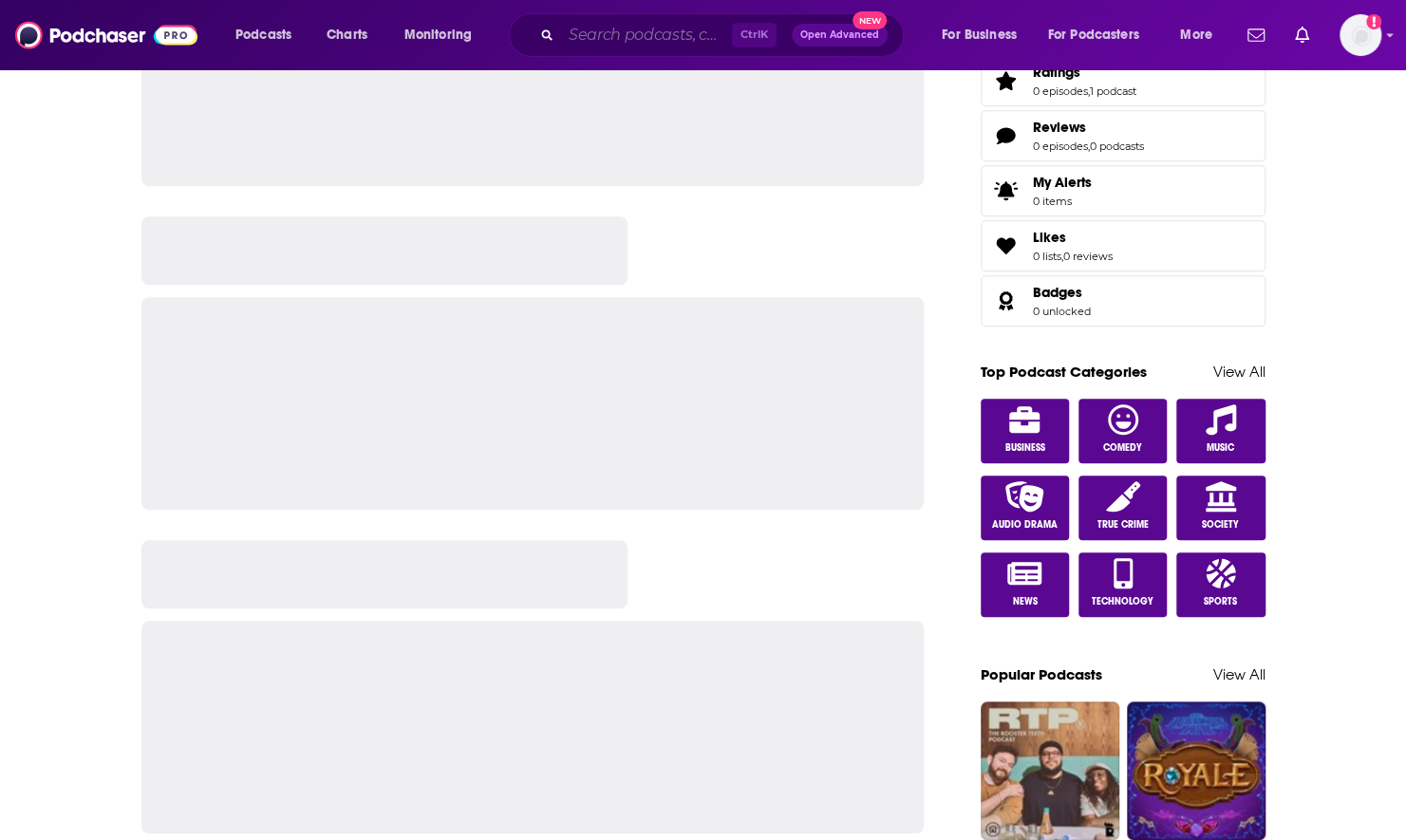
click at [601, 34] on input "Search podcasts, credits, & more..." at bounding box center [646, 34] width 171 height 30
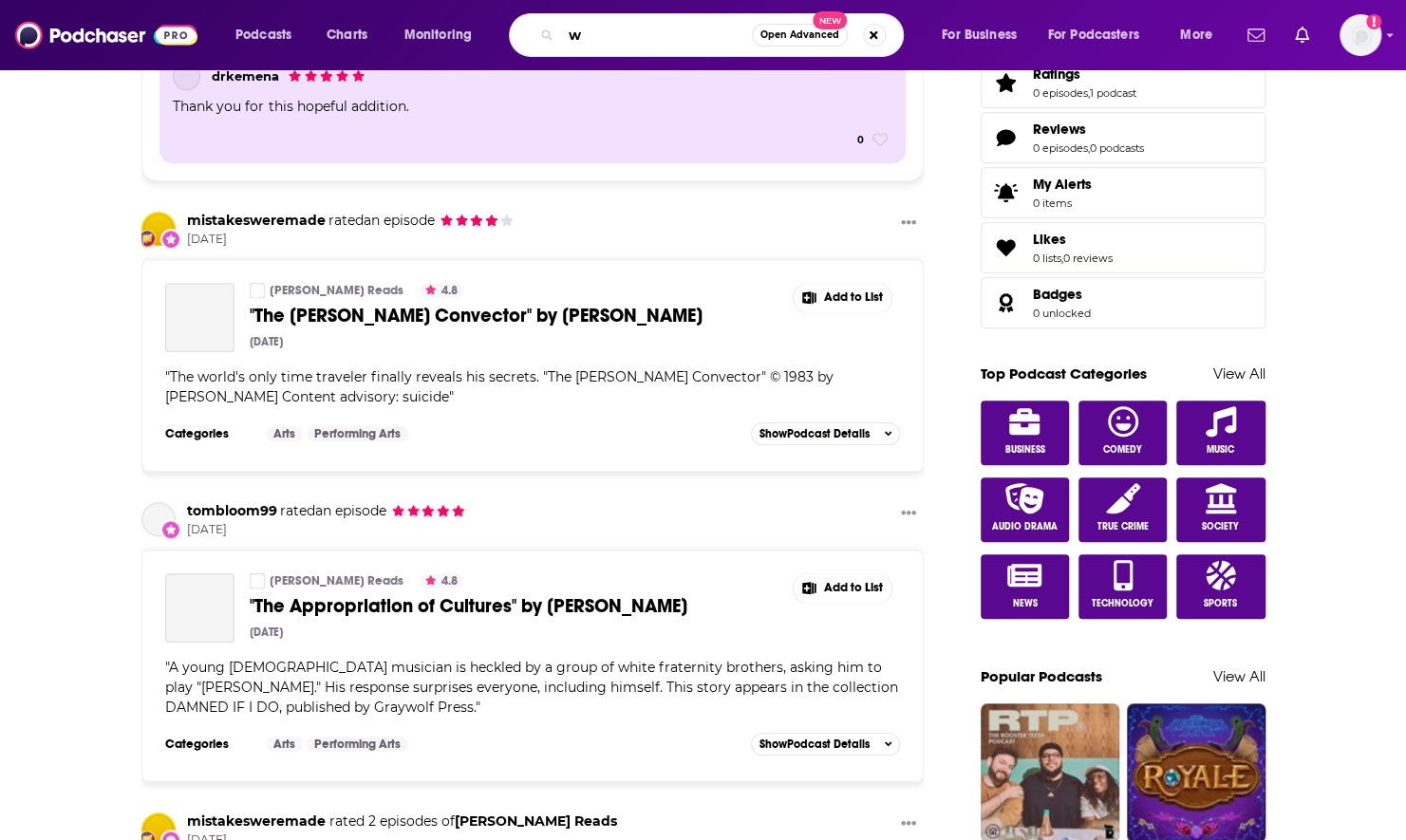
scroll to position [742, 0]
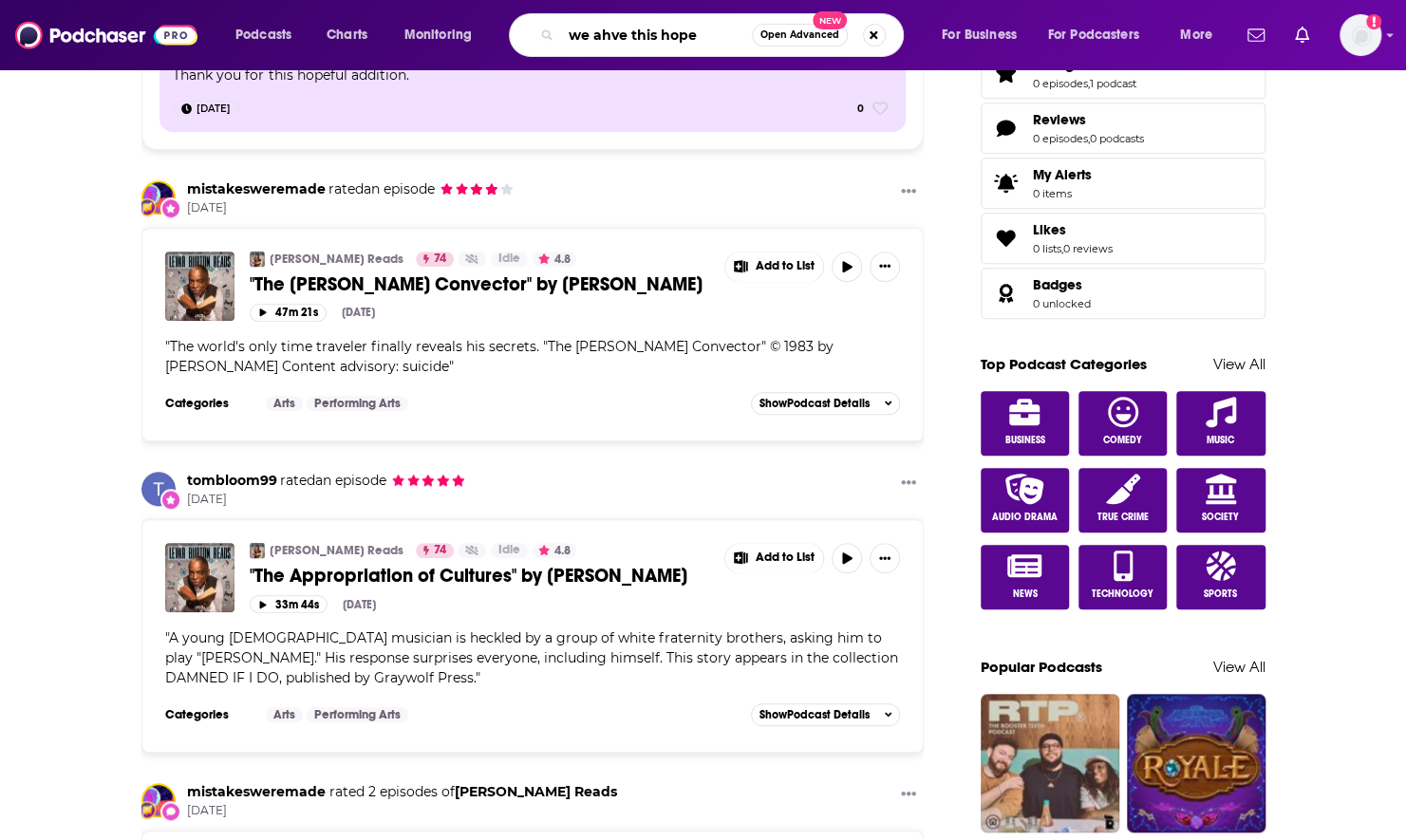
click at [601, 34] on input "we ahve this hope" at bounding box center [657, 34] width 191 height 30
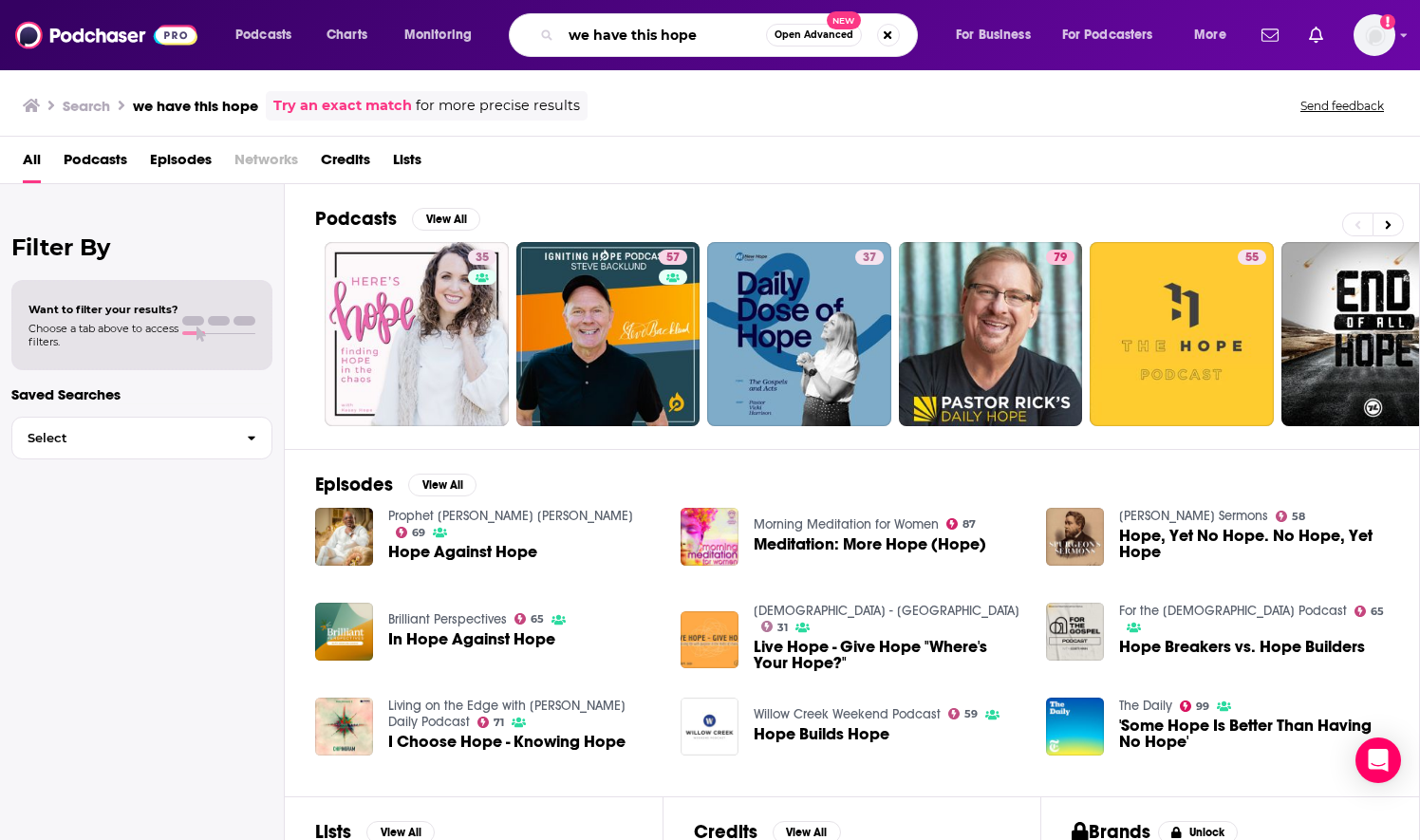
click at [741, 34] on input "we have this hope" at bounding box center [664, 34] width 205 height 30
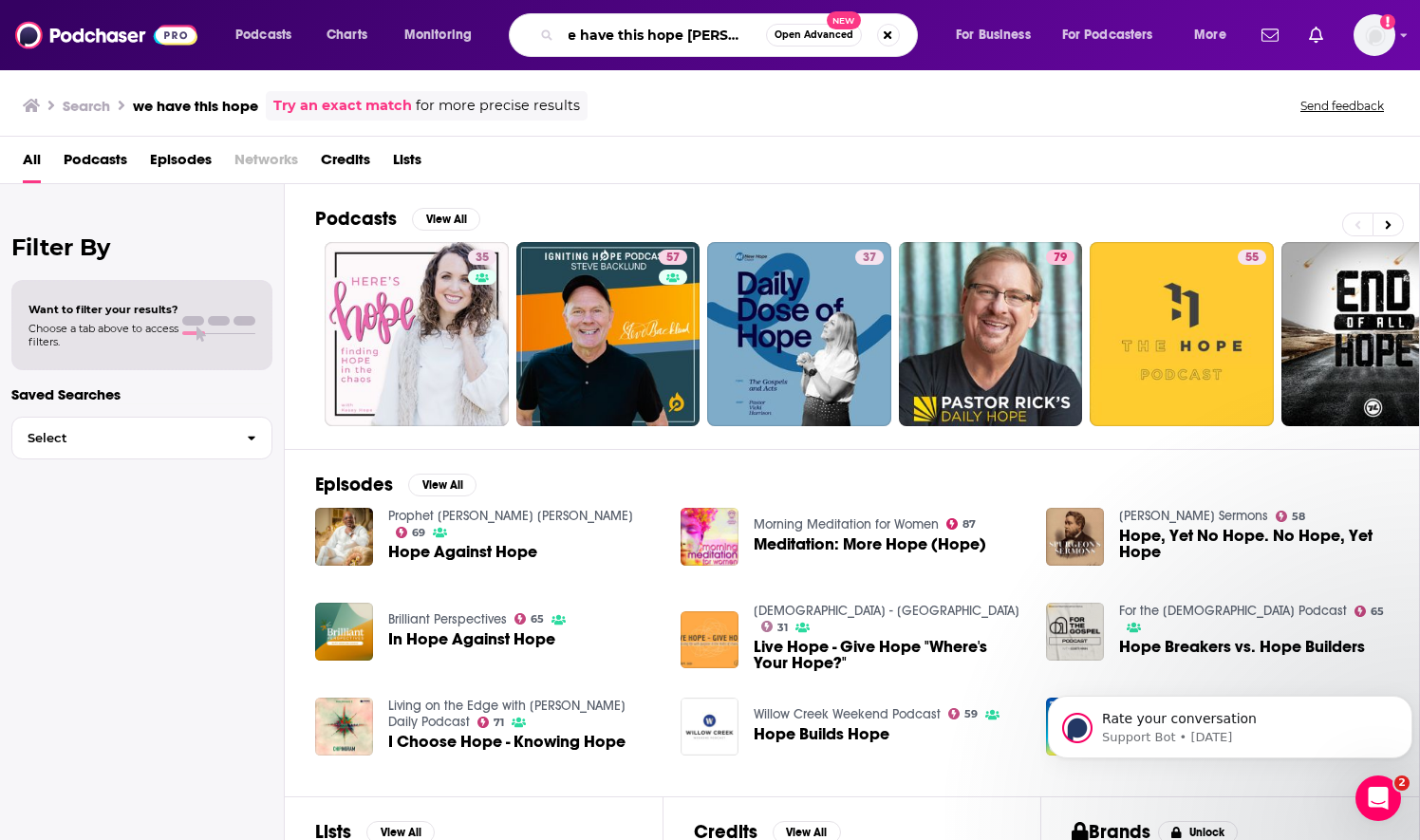
scroll to position [0, 30]
type input "we have this hope emily curzon"
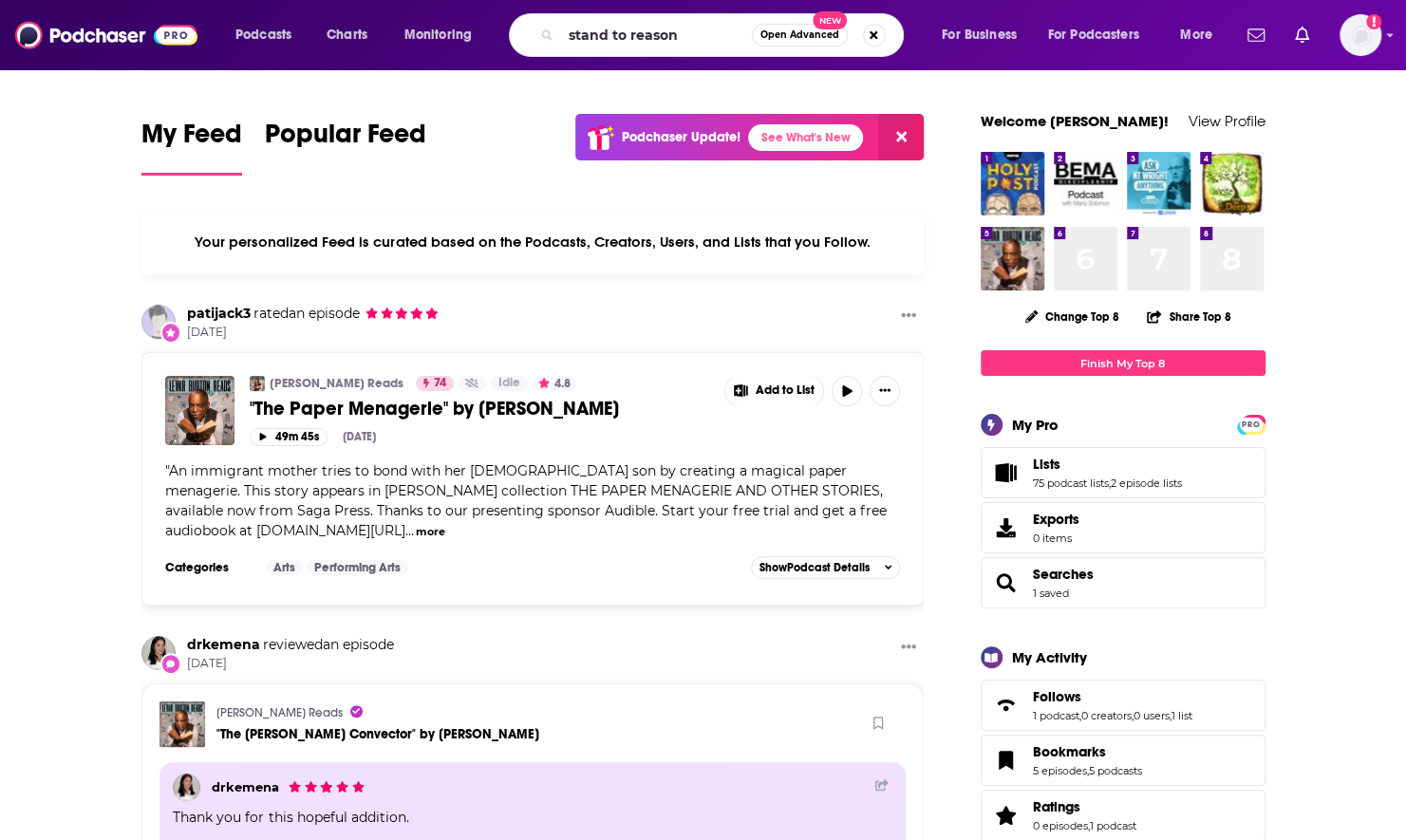
type input "stand to reason"
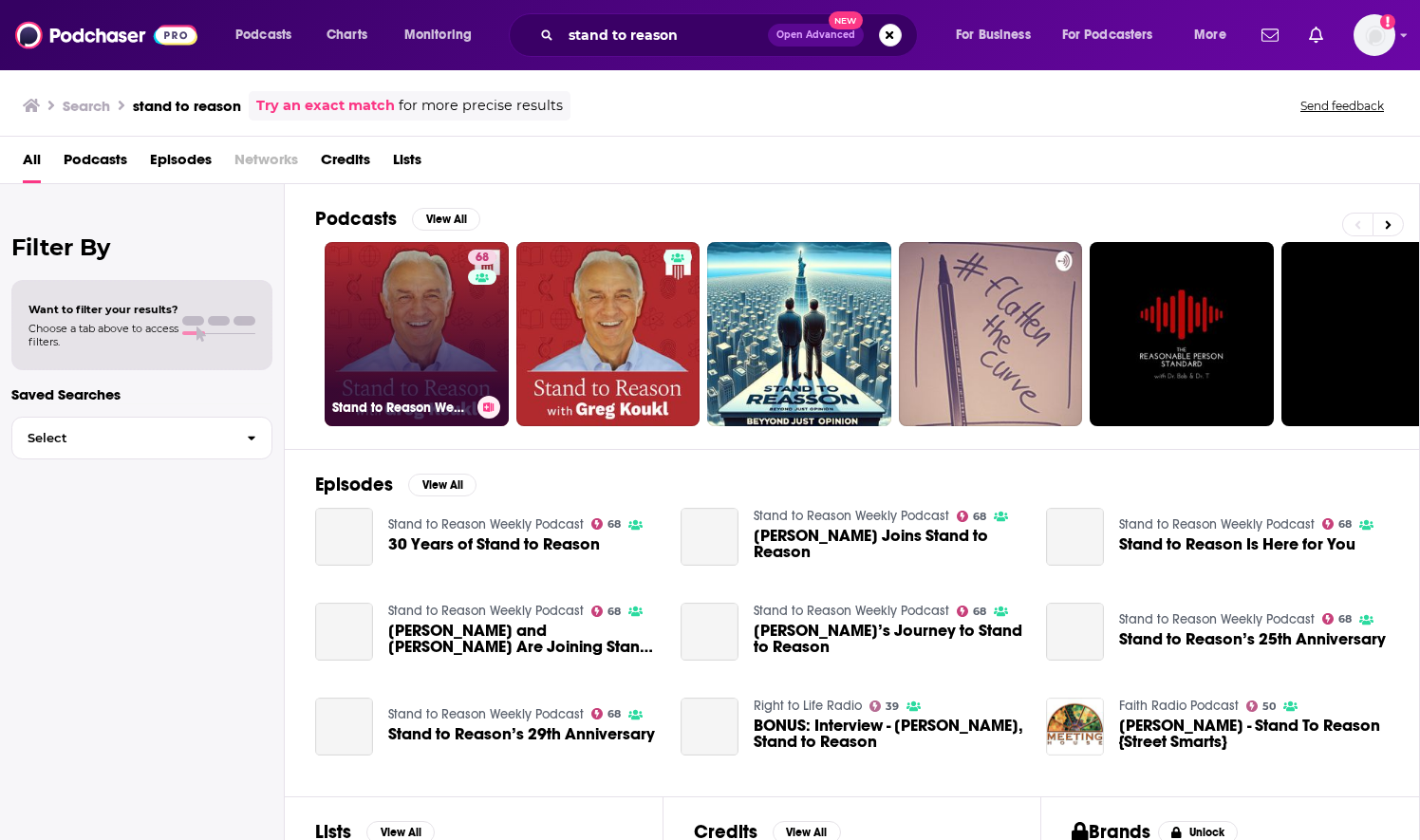
click at [420, 307] on link "68 Stand to Reason Weekly Podcast" at bounding box center [417, 334] width 184 height 184
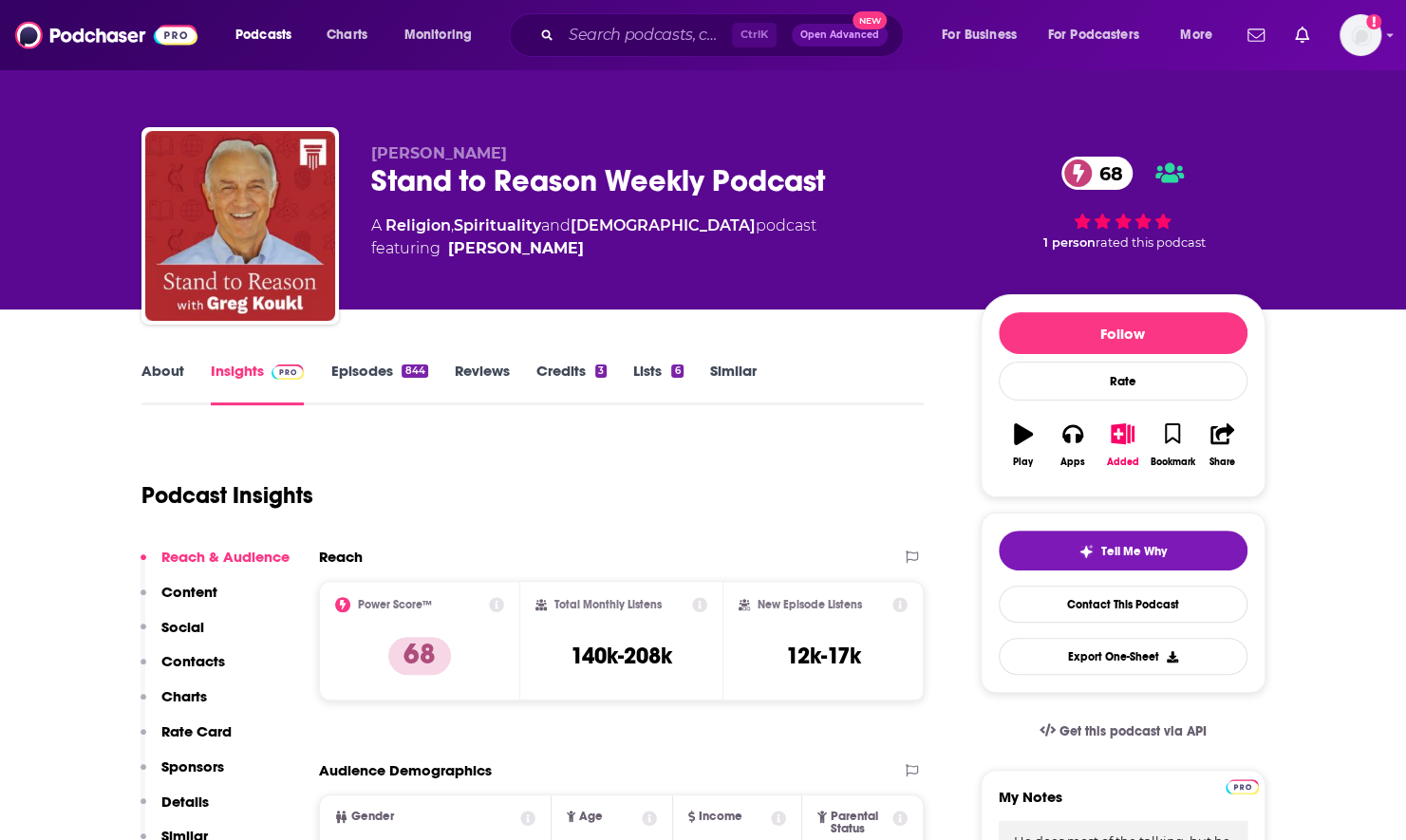
click at [374, 376] on link "Episodes 844" at bounding box center [379, 383] width 97 height 44
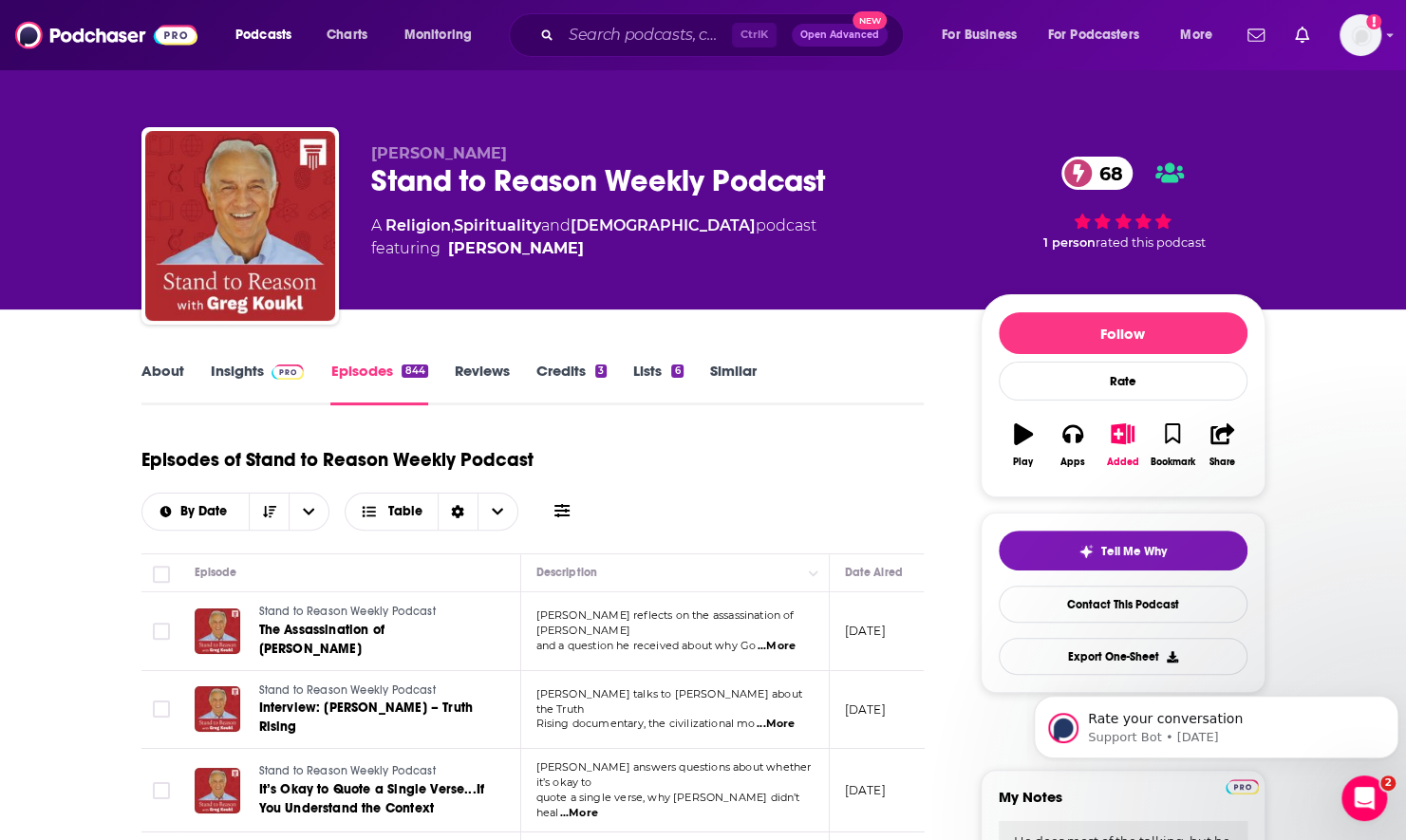
click at [555, 526] on div "By Date Table" at bounding box center [358, 511] width 434 height 38
click at [556, 516] on icon at bounding box center [562, 511] width 16 height 14
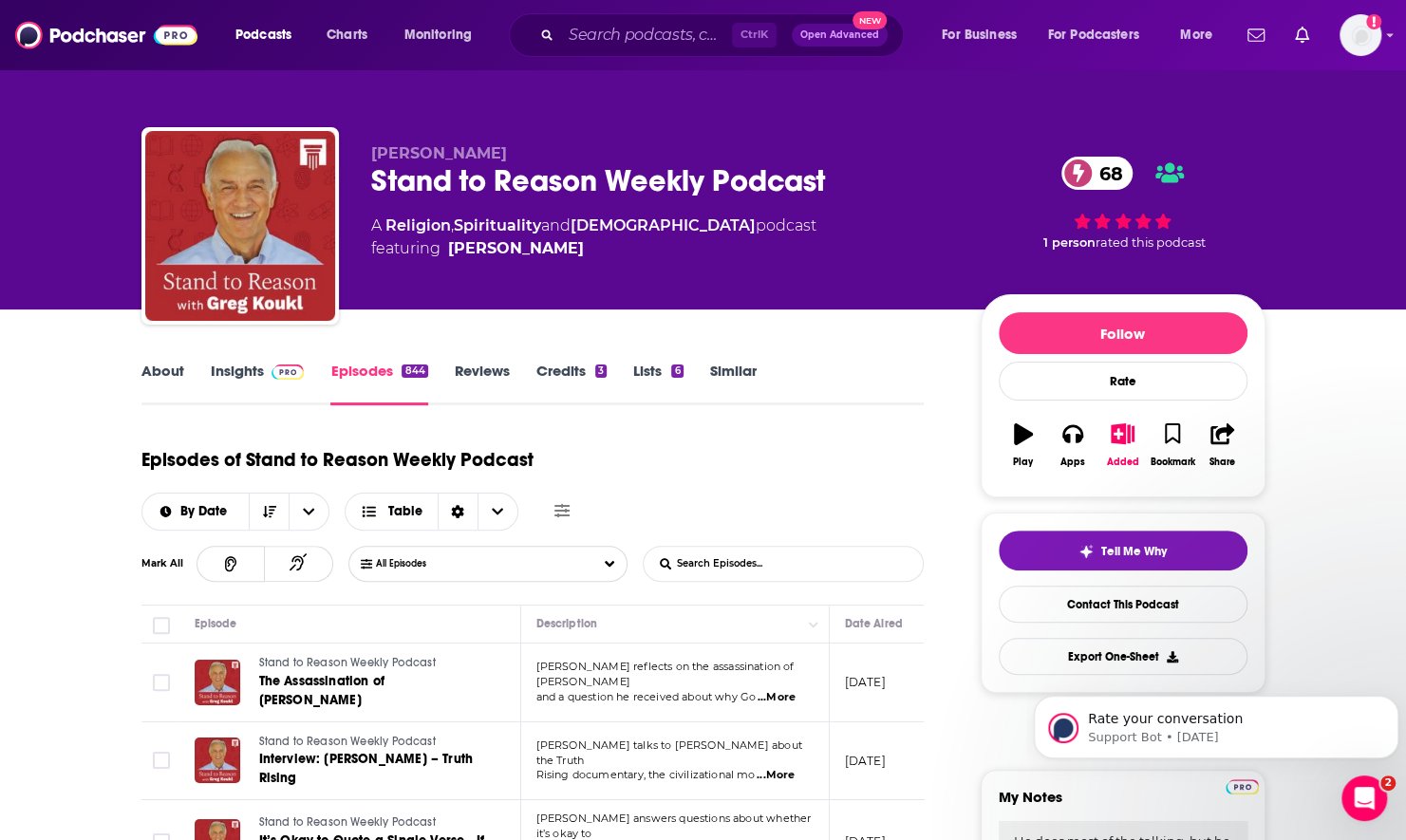
click at [865, 552] on form "List Search Input Search Episodes..." at bounding box center [783, 563] width 281 height 36
click at [743, 573] on input "List Search Input" at bounding box center [743, 563] width 198 height 34
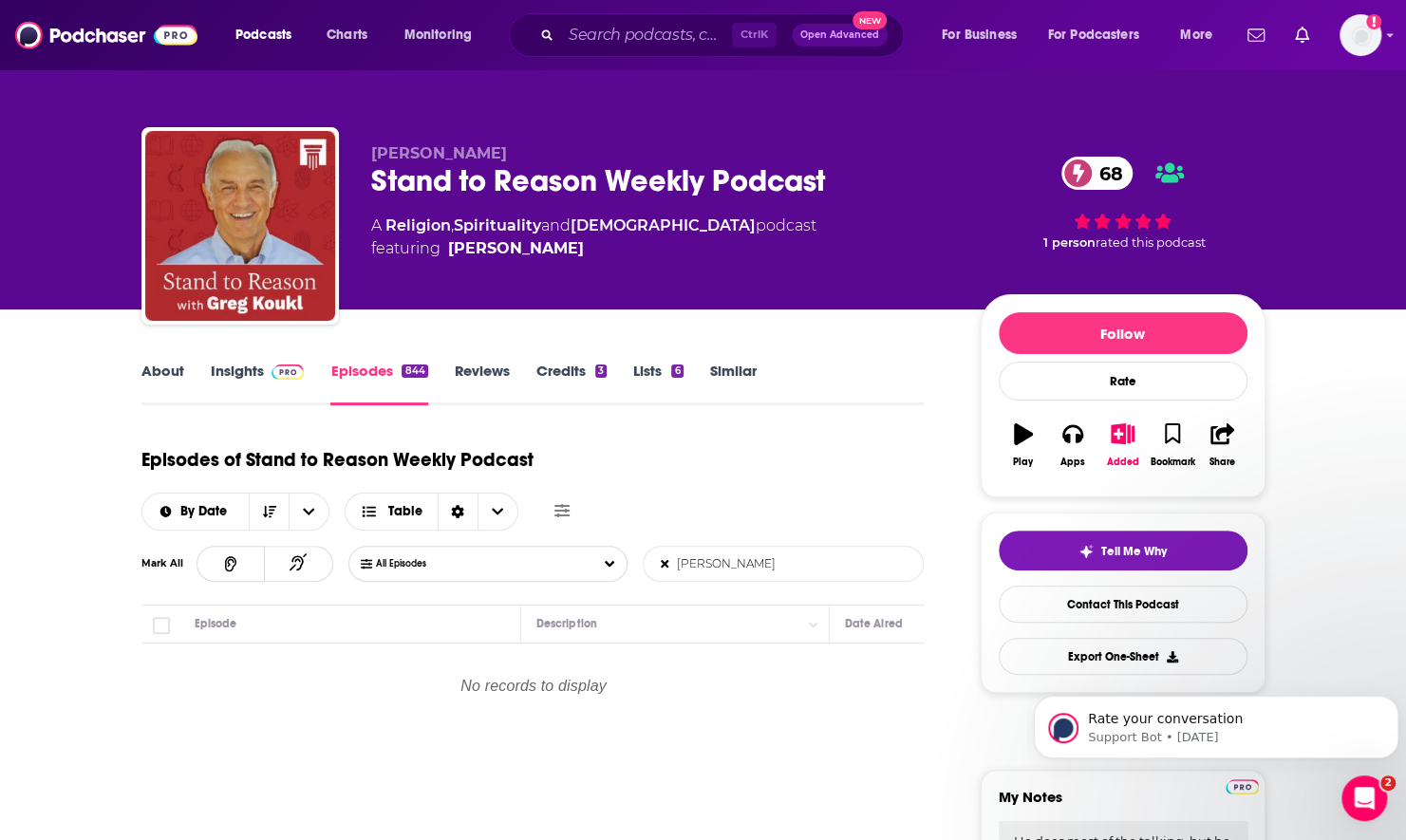
click at [780, 572] on input "lisa harper" at bounding box center [743, 563] width 198 height 34
click at [709, 558] on input "tom rodil" at bounding box center [743, 563] width 198 height 34
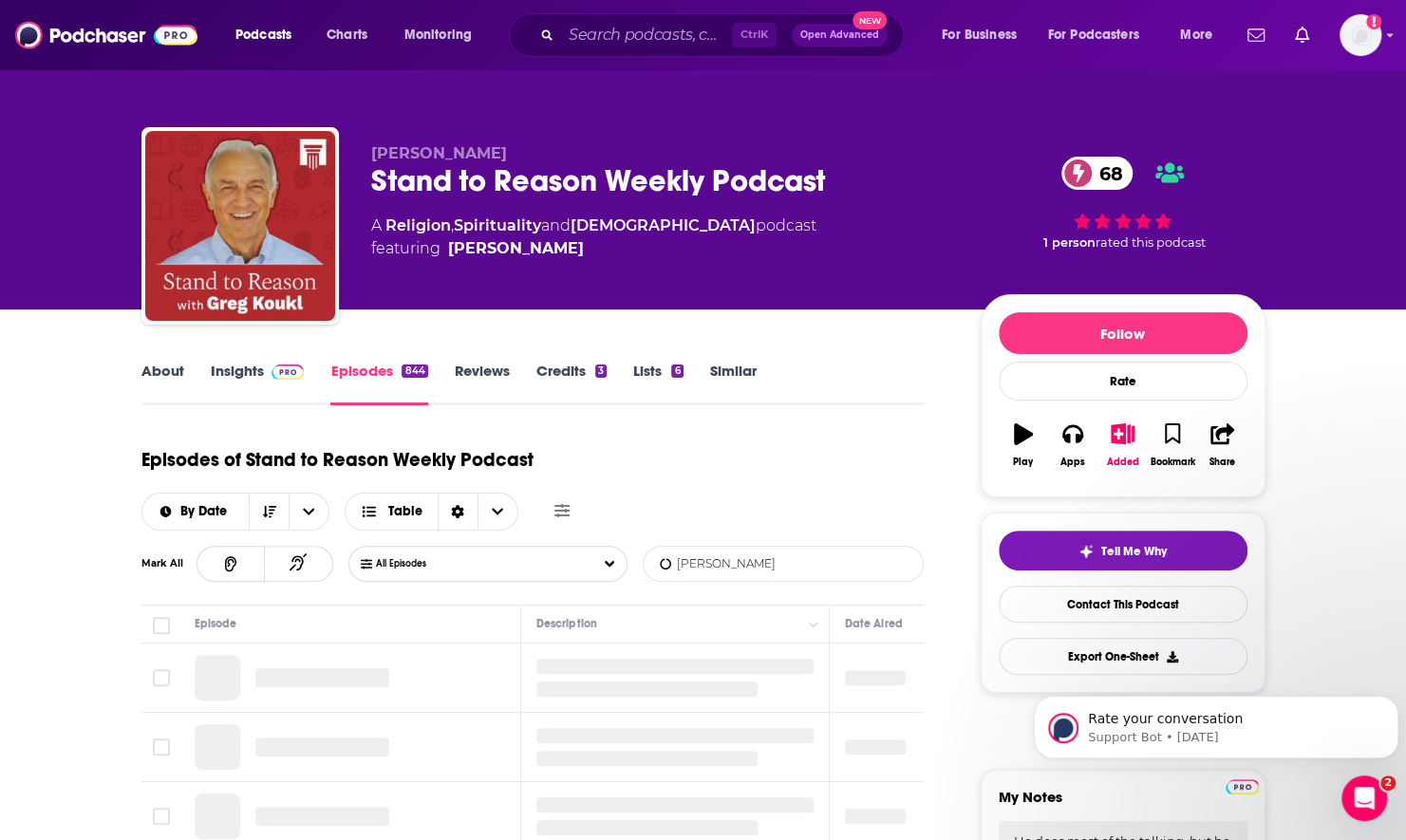
type input "[PERSON_NAME]"
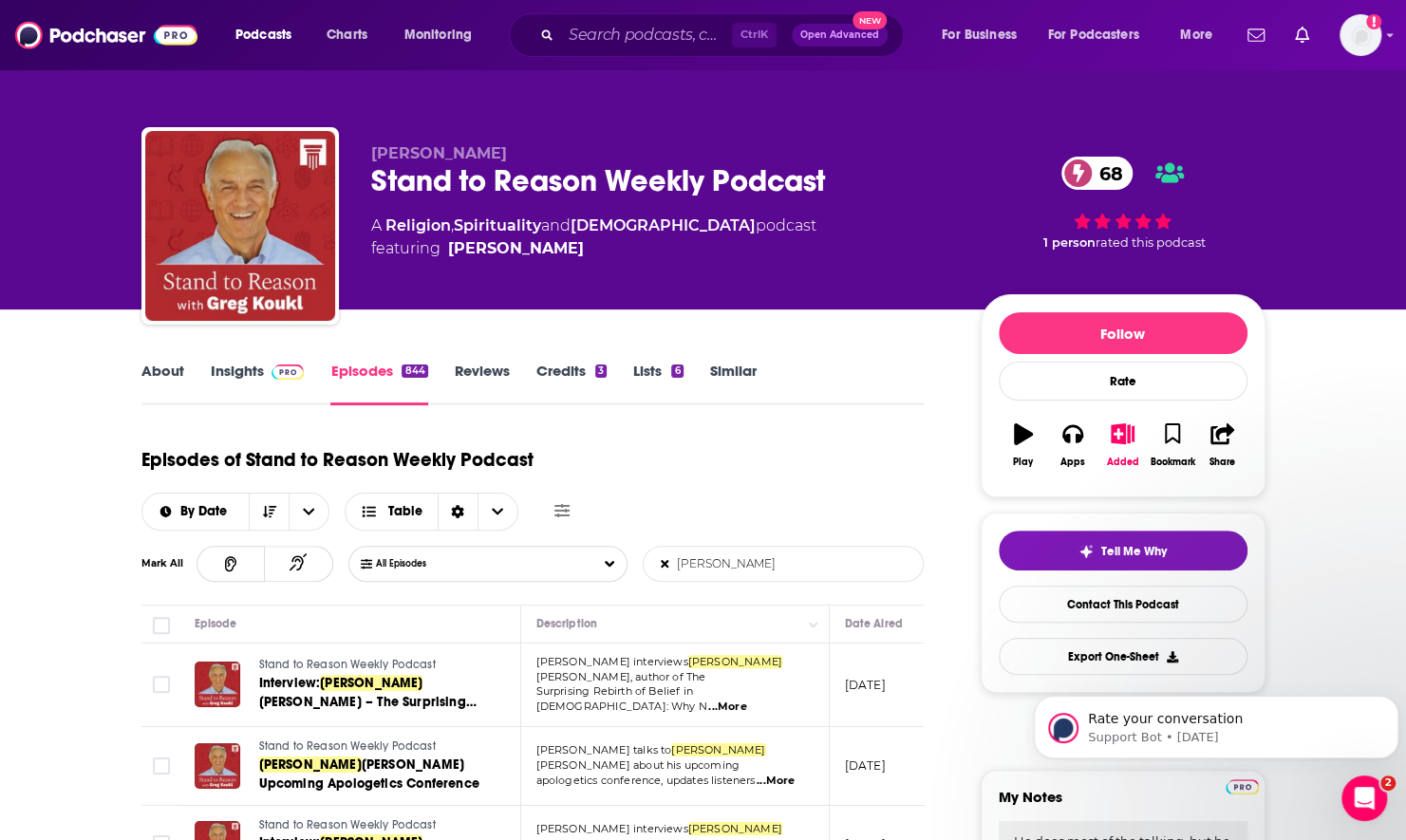
click at [602, 50] on div "Ctrl K Open Advanced New" at bounding box center [705, 35] width 395 height 44
click at [619, 50] on div "Ctrl K Open Advanced New" at bounding box center [705, 35] width 395 height 44
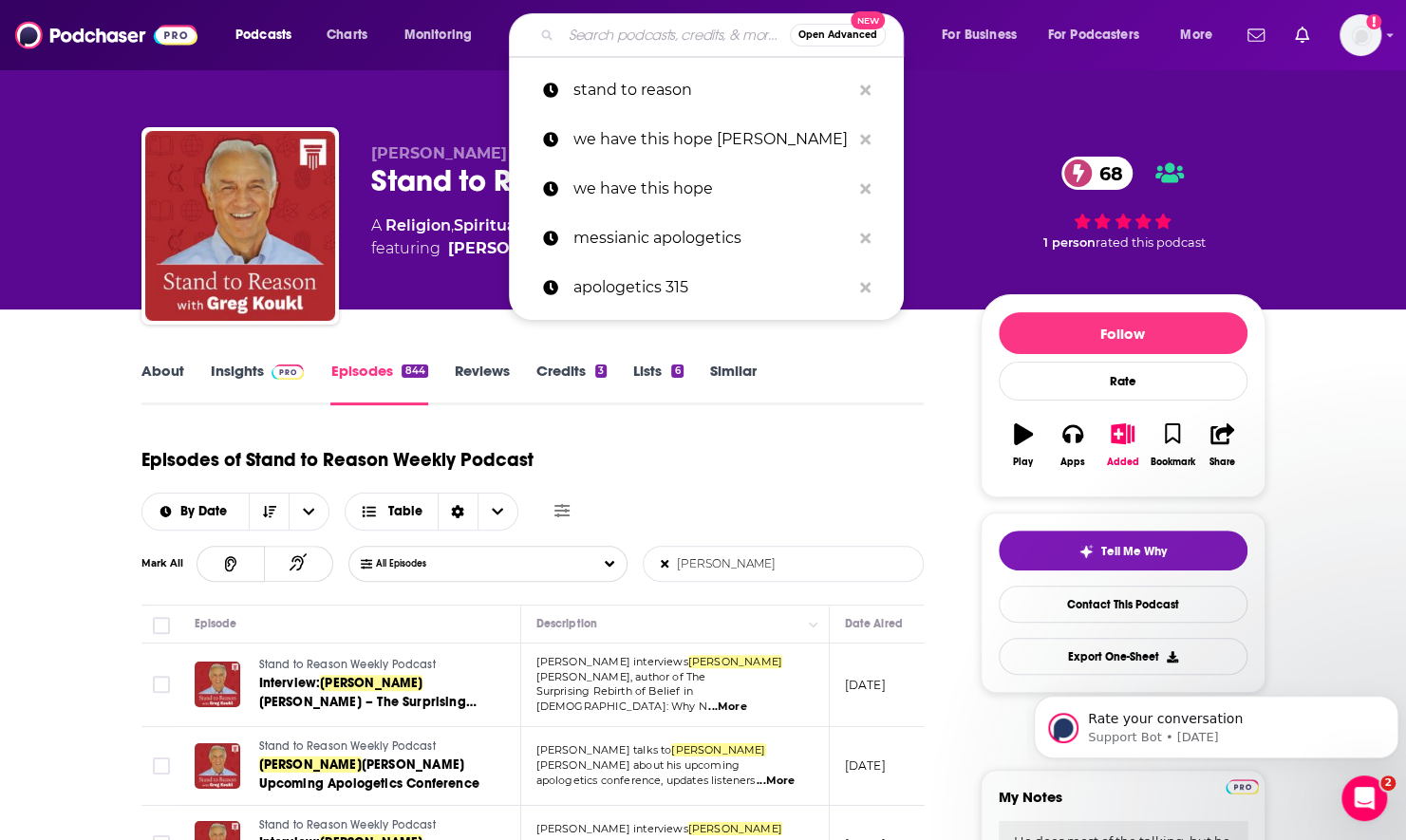
click at [602, 35] on input "Search podcasts, credits, & more..." at bounding box center [675, 34] width 228 height 30
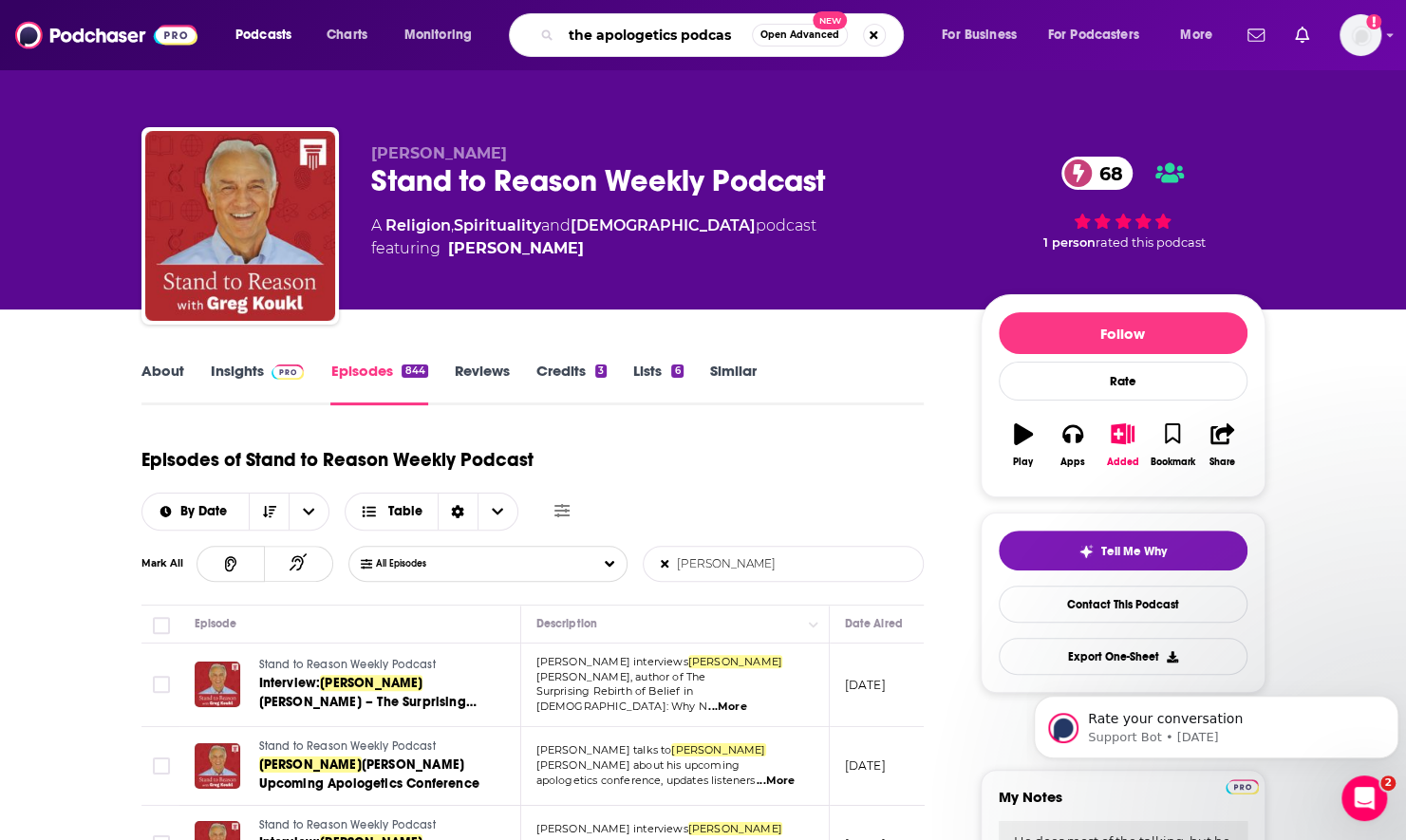
type input "the apologetics podcast"
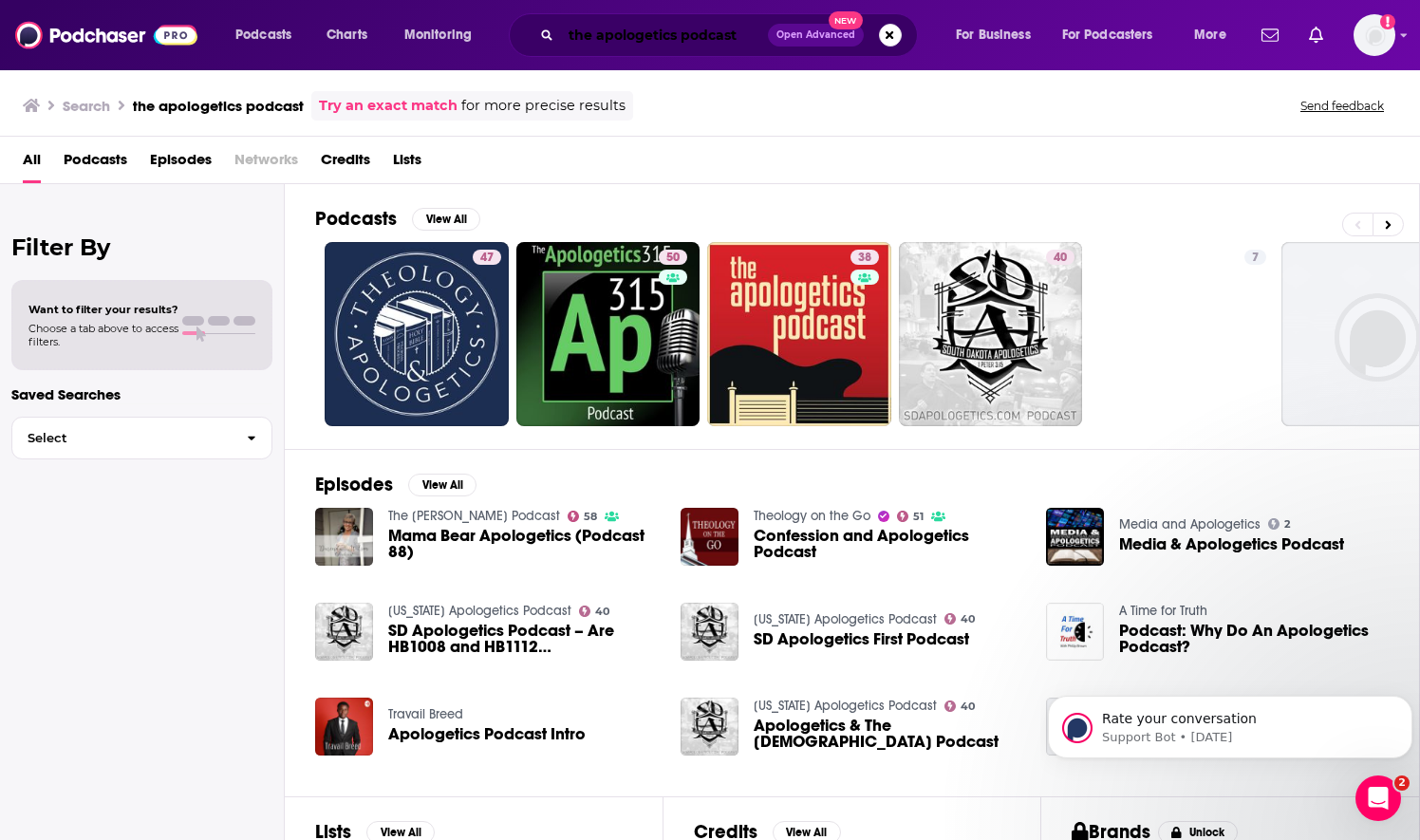
click at [667, 35] on input "the apologetics podcast" at bounding box center [665, 34] width 207 height 30
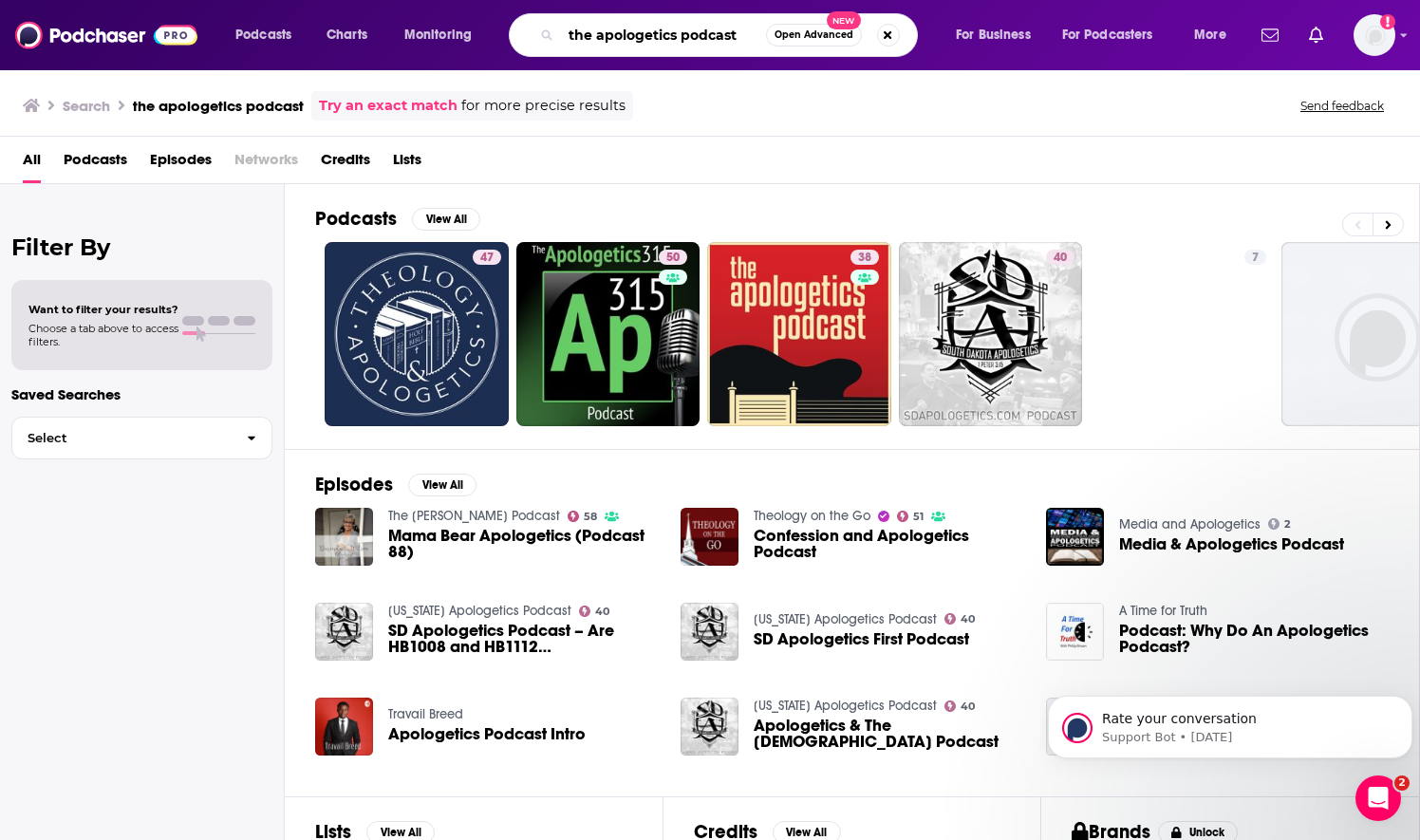
click at [667, 35] on input "the apologetics podcast" at bounding box center [664, 34] width 205 height 30
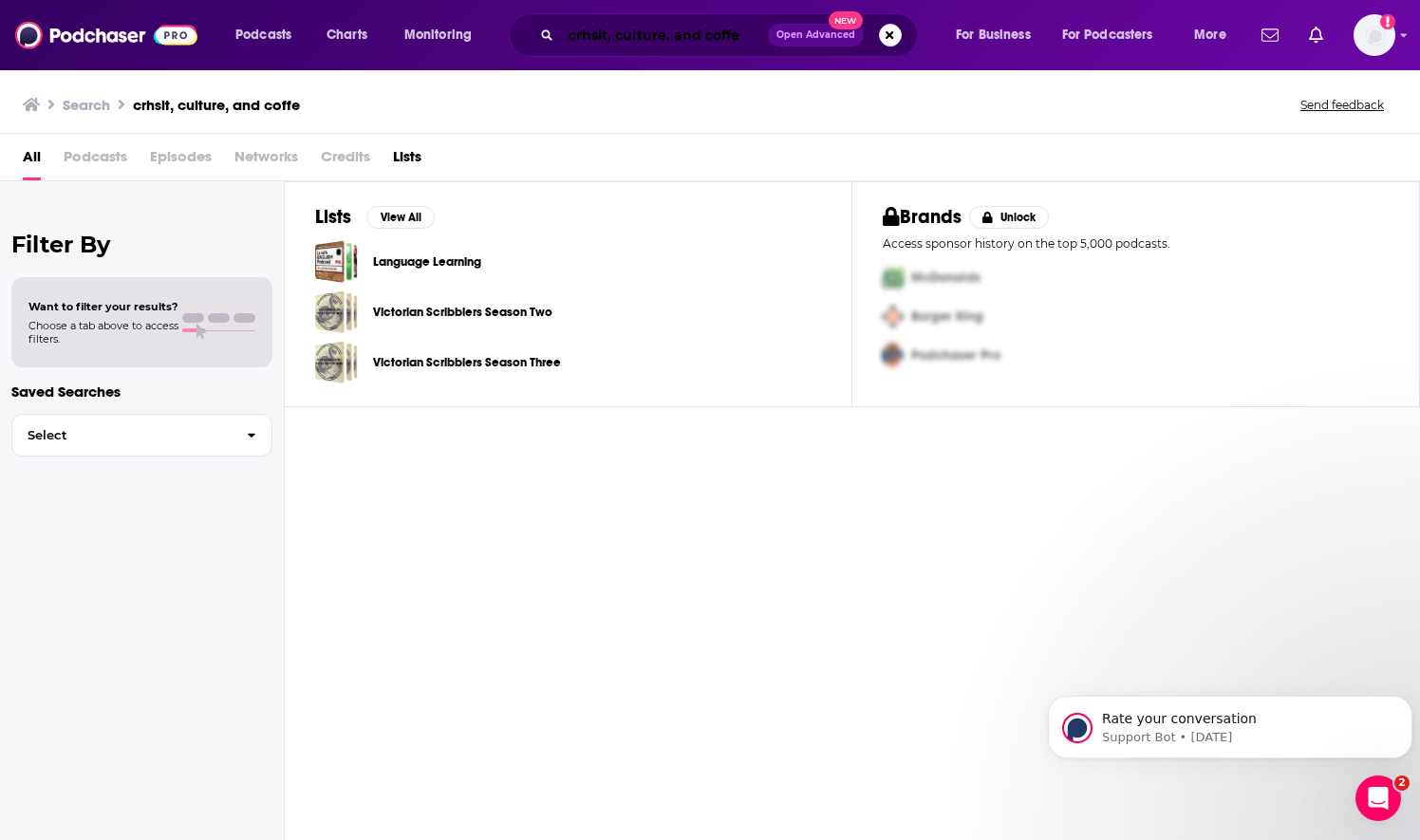
click at [598, 30] on input "crhsit, culture, and coffe" at bounding box center [665, 34] width 207 height 30
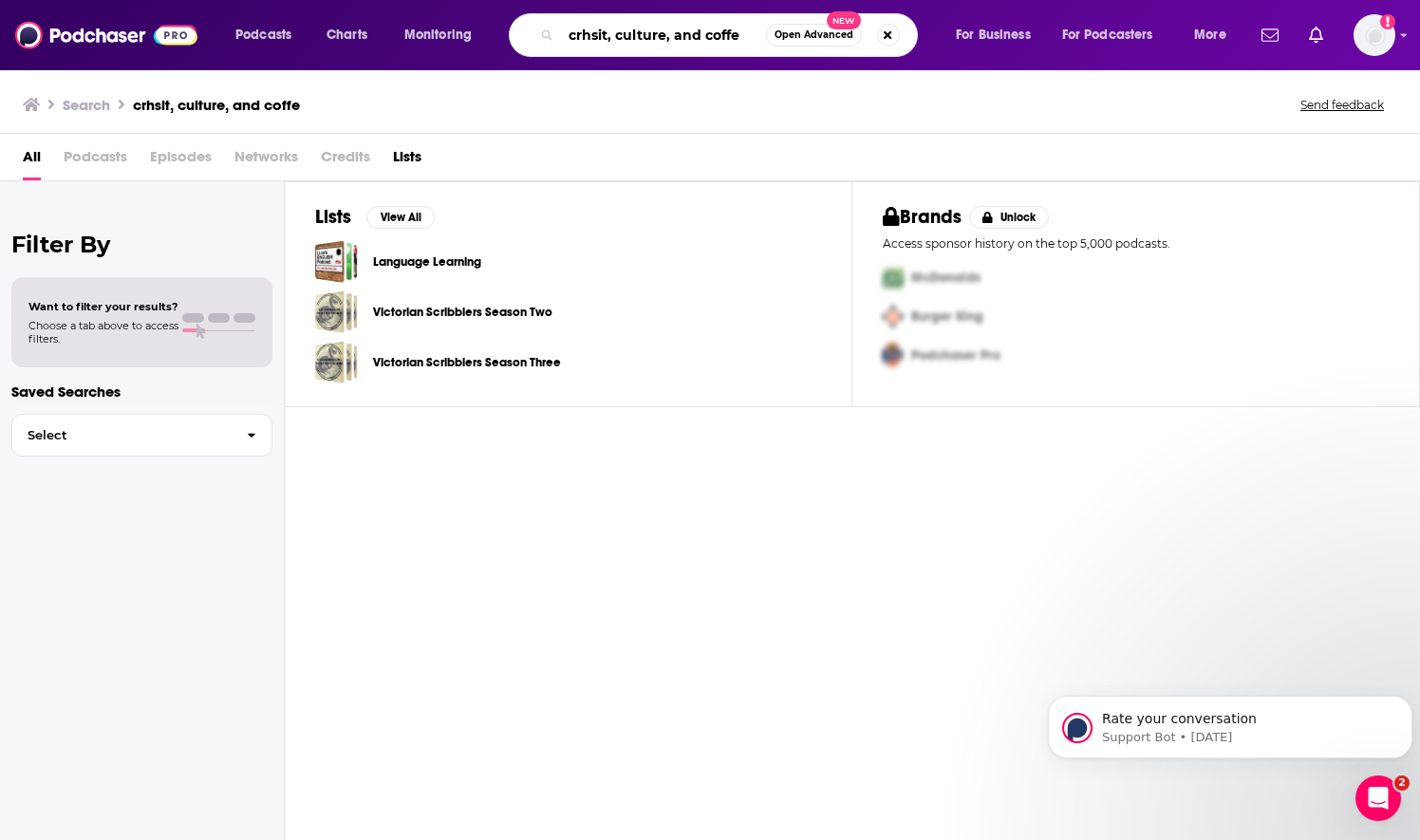
click at [598, 30] on input "crhsit, culture, and coffe" at bounding box center [664, 34] width 205 height 30
type input "Christ, culture, and coffe"
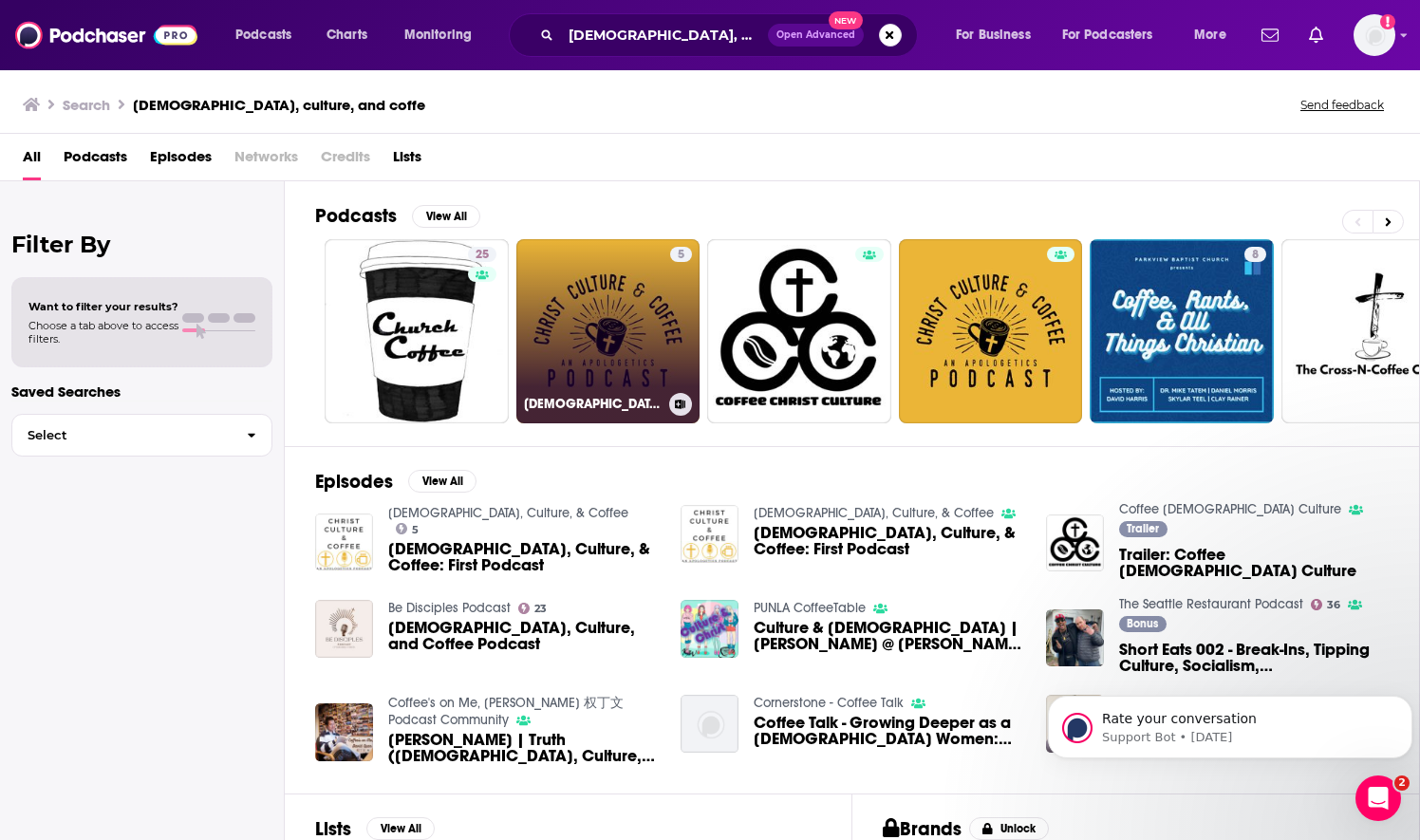
click at [556, 357] on link "5 Christ, Culture, & Coffee" at bounding box center [608, 331] width 184 height 184
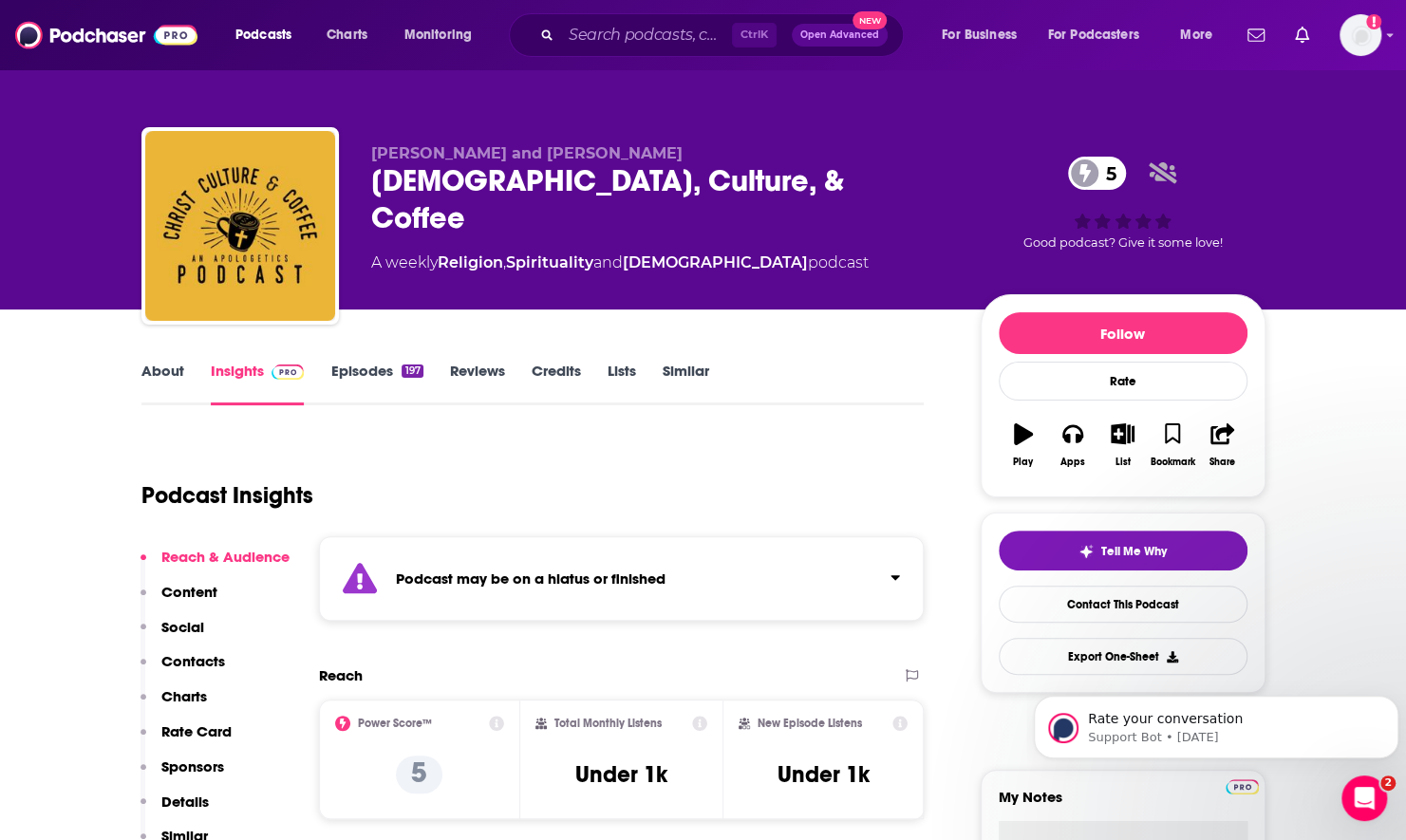
click at [369, 380] on link "Episodes 197" at bounding box center [377, 383] width 92 height 44
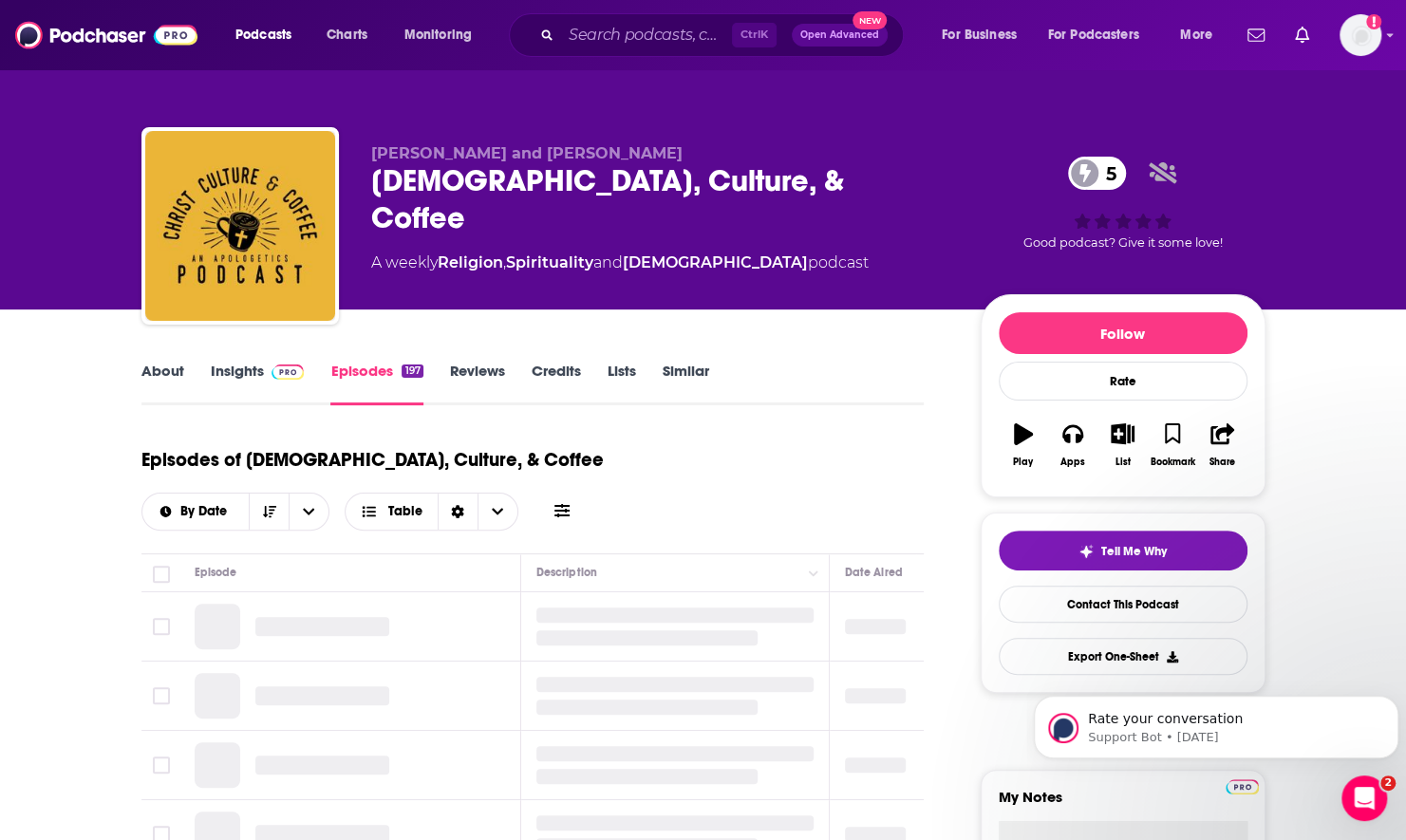
click at [570, 504] on icon at bounding box center [562, 511] width 16 height 14
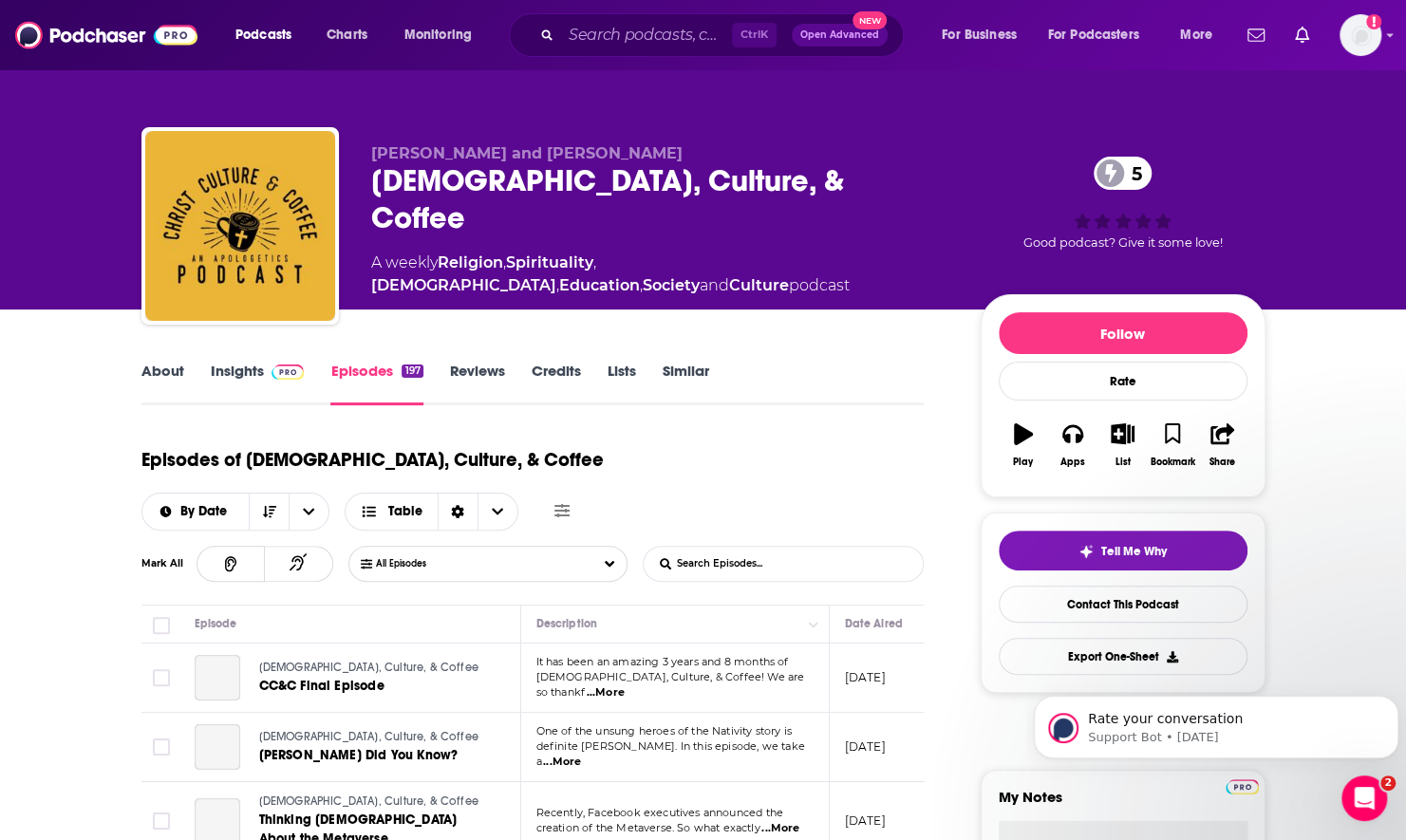
click at [739, 546] on input "List Search Input" at bounding box center [743, 563] width 198 height 34
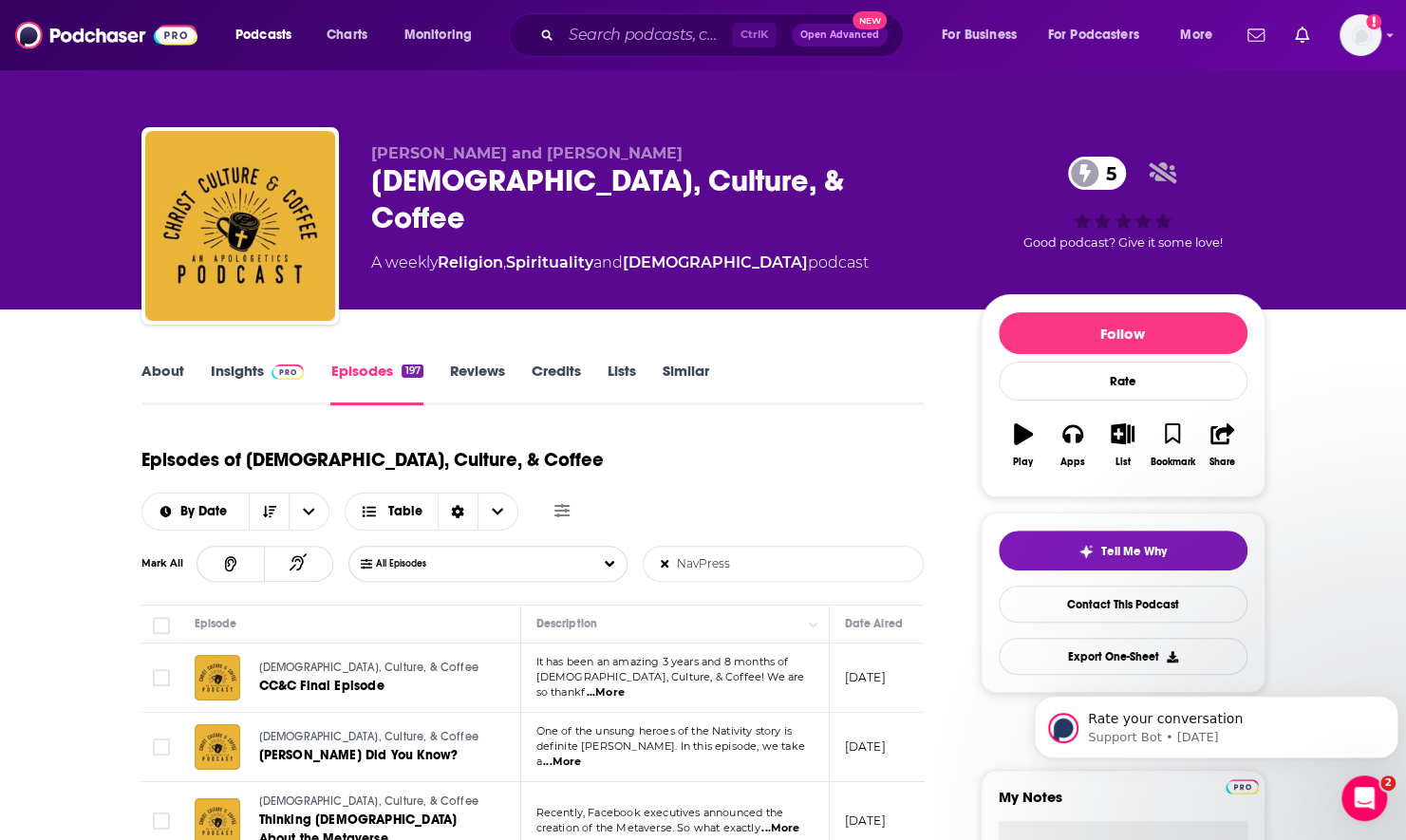
type input "NavPress"
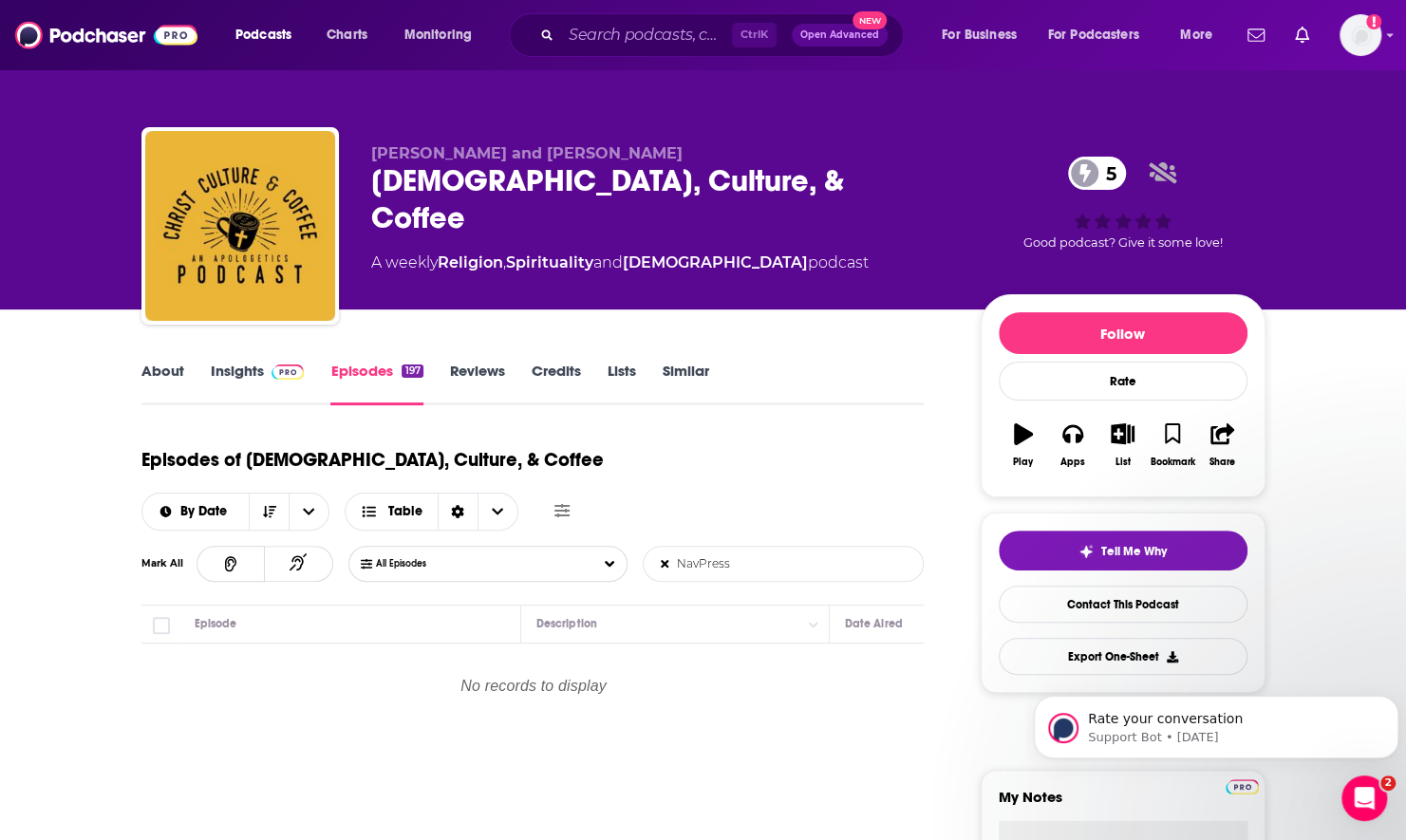
click at [739, 546] on input "NavPress" at bounding box center [743, 563] width 198 height 34
